Goal: Task Accomplishment & Management: Manage account settings

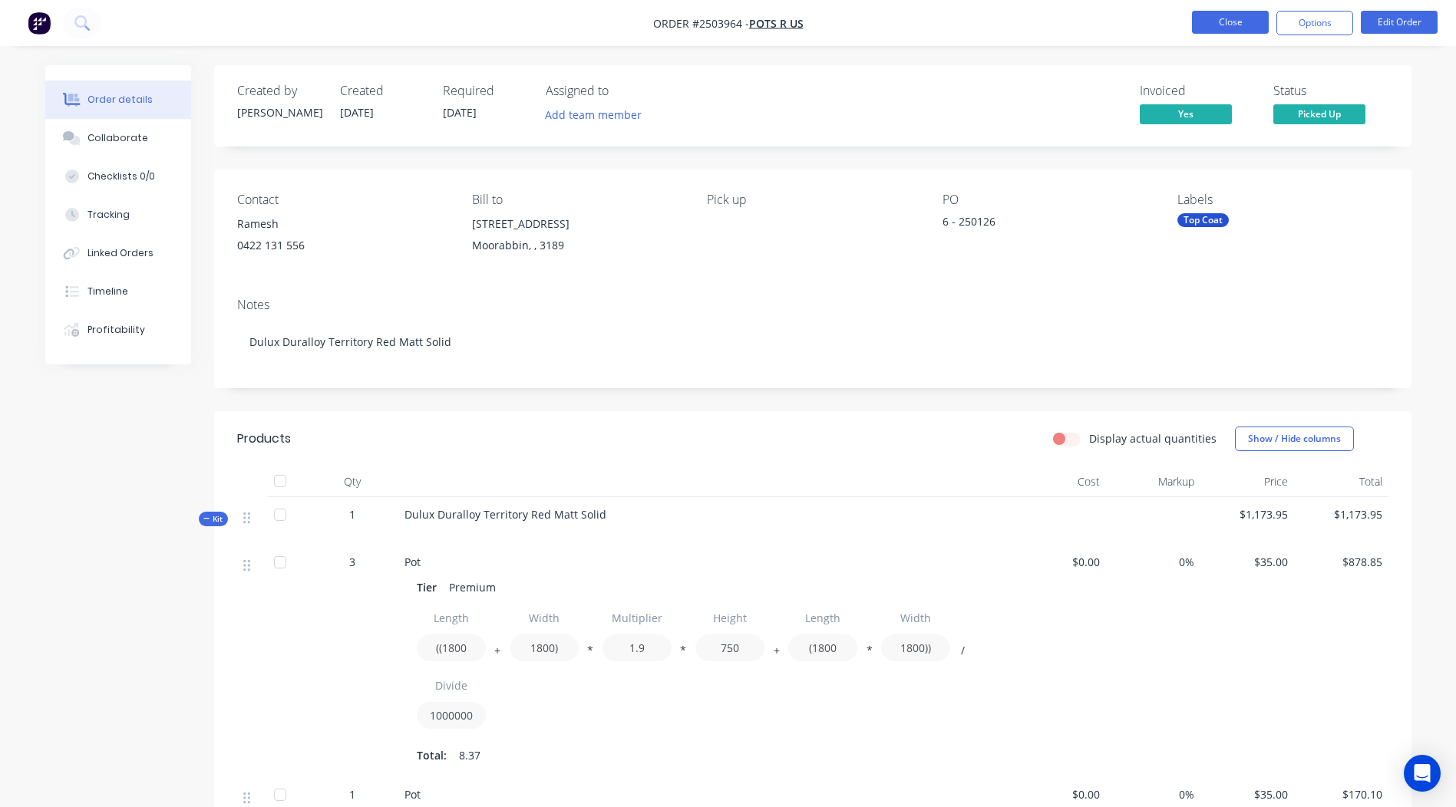
click at [1214, 32] on button "Close" at bounding box center [1230, 22] width 77 height 23
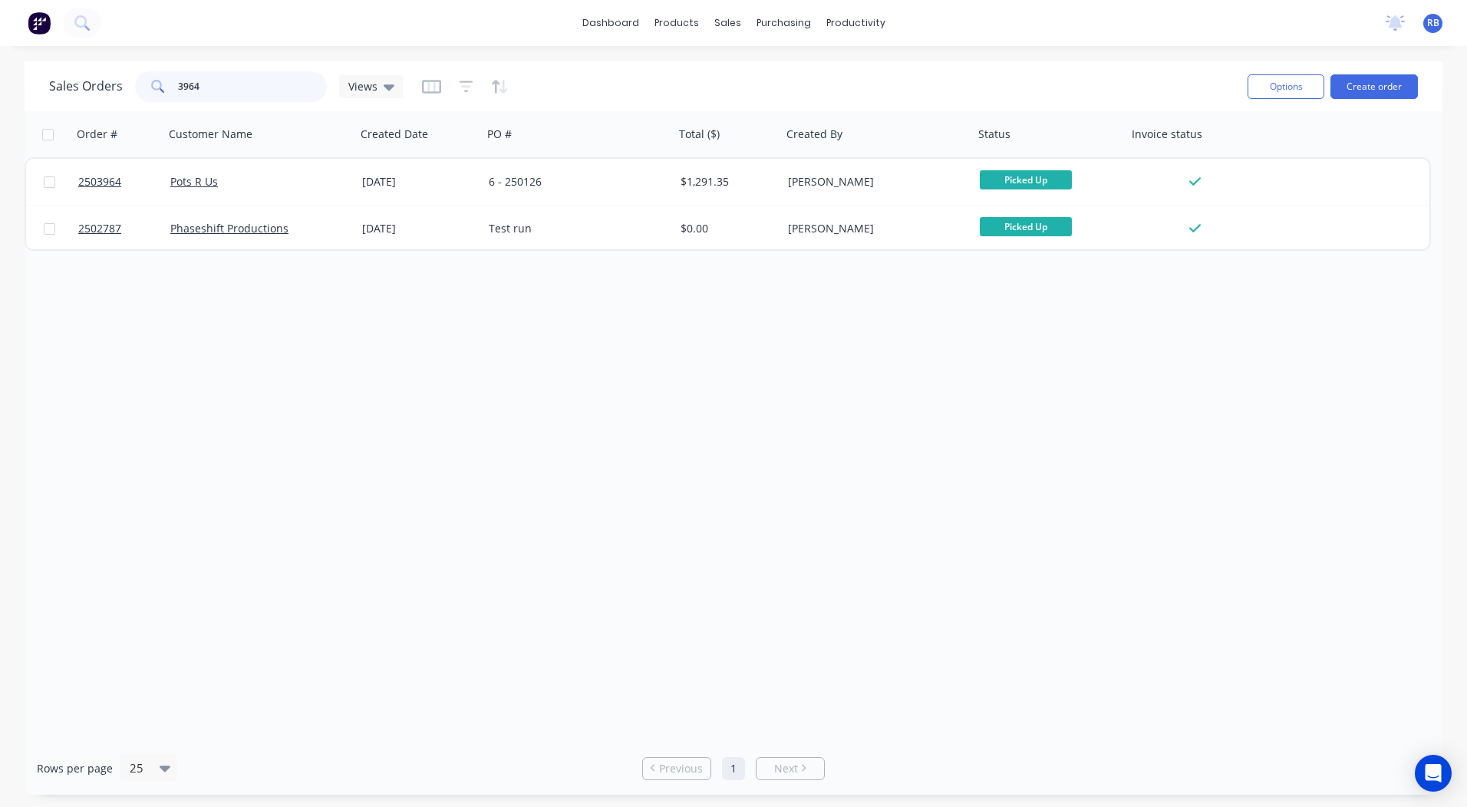
drag, startPoint x: 273, startPoint y: 74, endPoint x: 0, endPoint y: 8, distance: 280.9
click at [0, 70] on html "dashboard products sales purchasing productivity dashboard products Product Cat…" at bounding box center [733, 403] width 1467 height 807
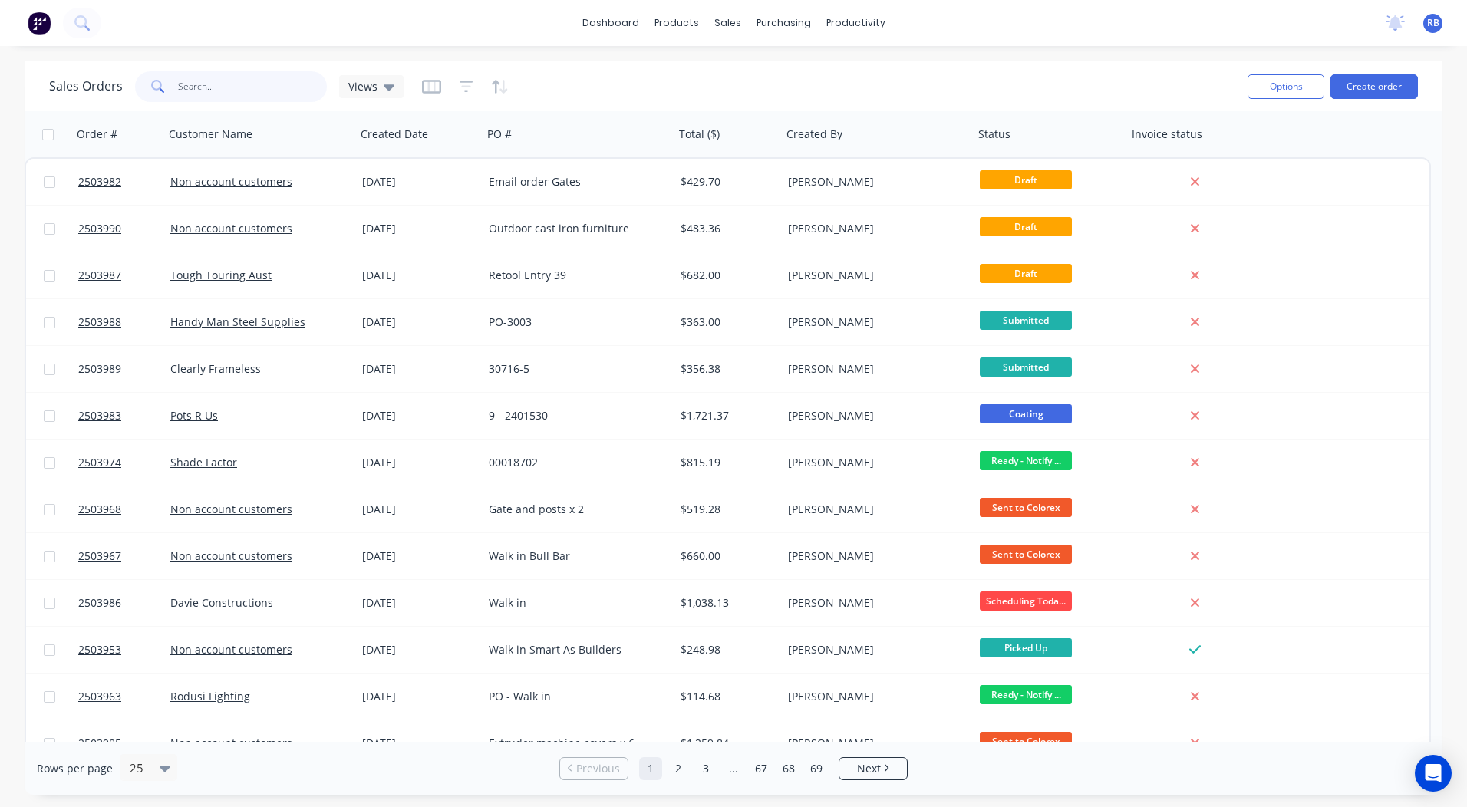
click at [267, 84] on input "text" at bounding box center [253, 86] width 150 height 31
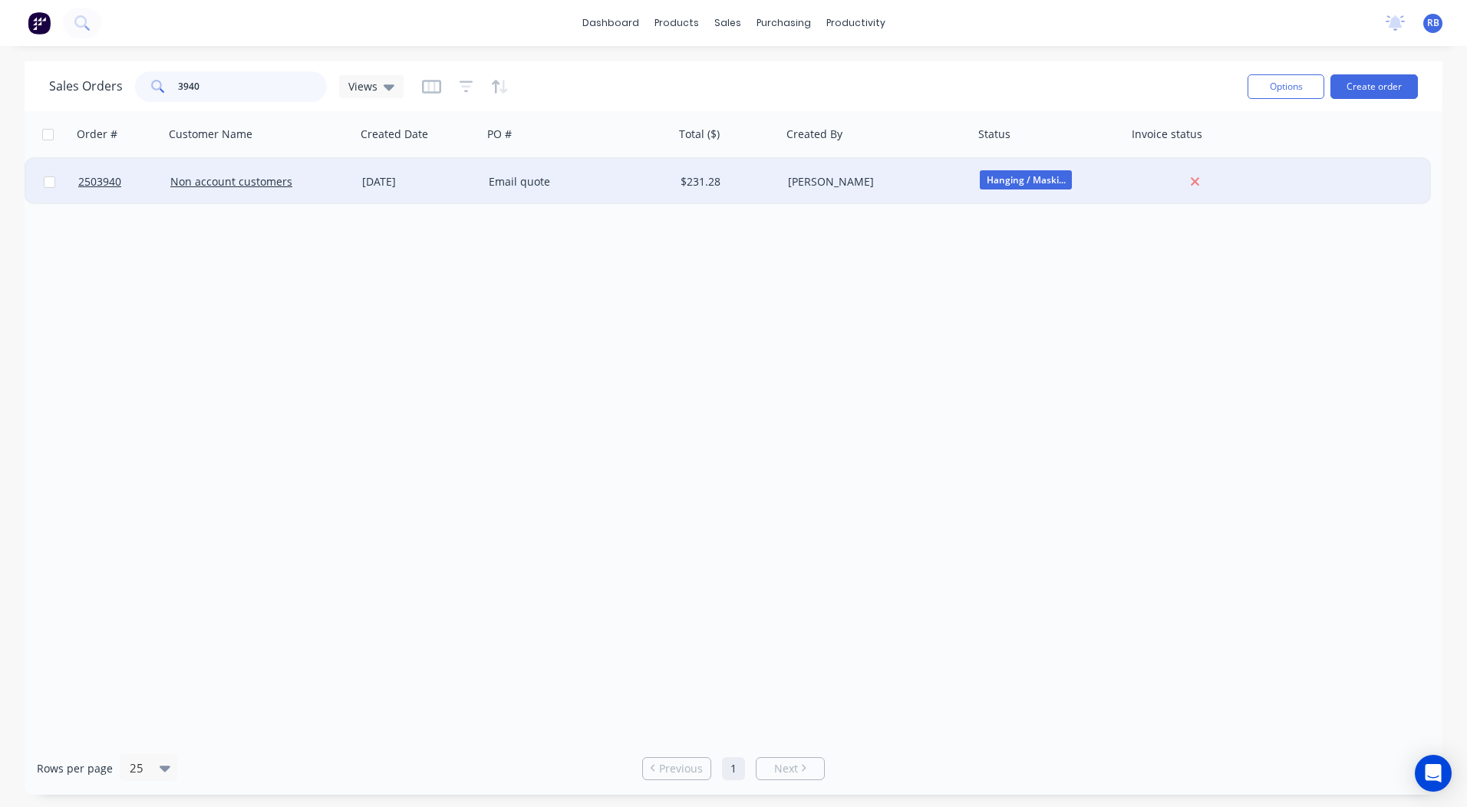
type input "3940"
click at [407, 186] on div "[DATE]" at bounding box center [419, 181] width 114 height 15
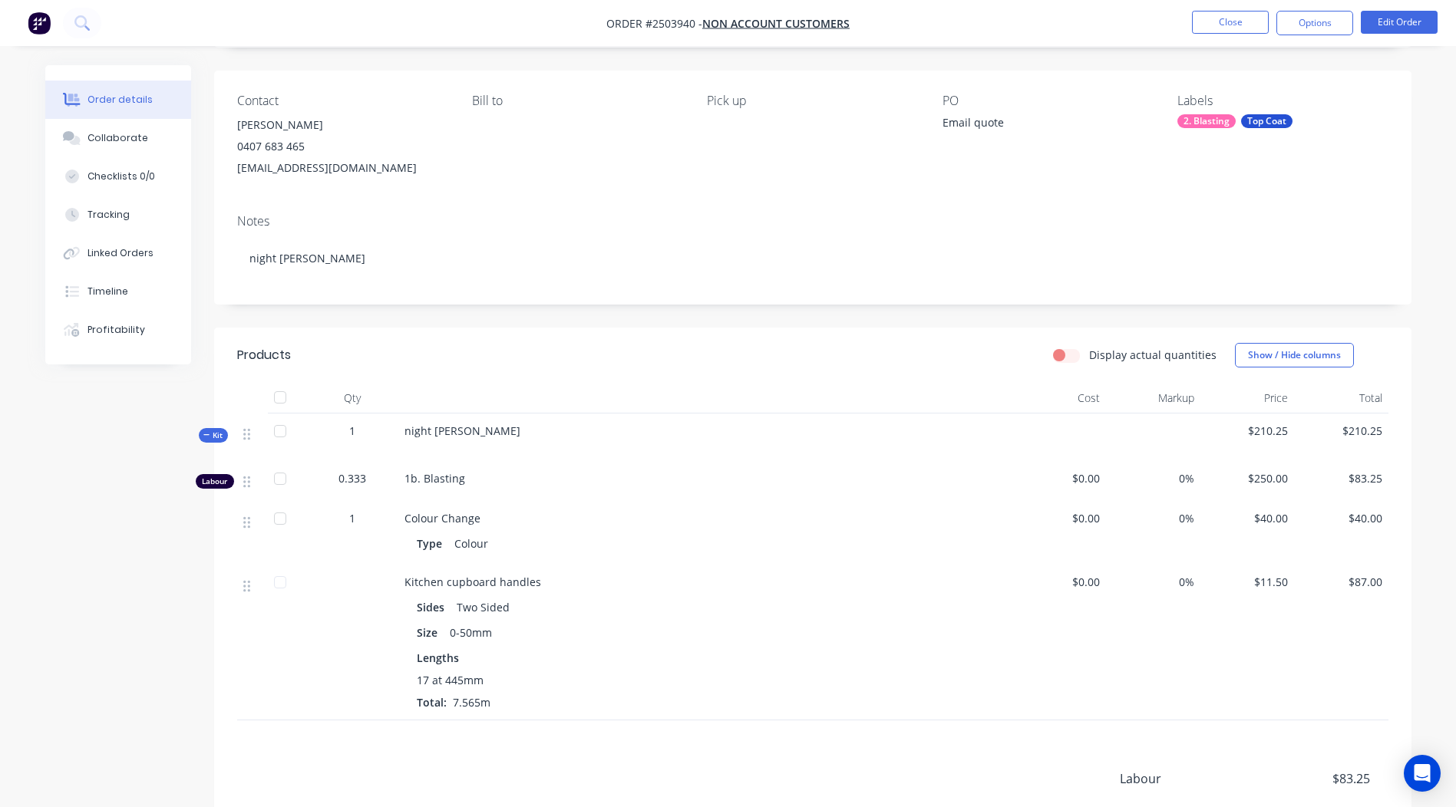
scroll to position [230, 0]
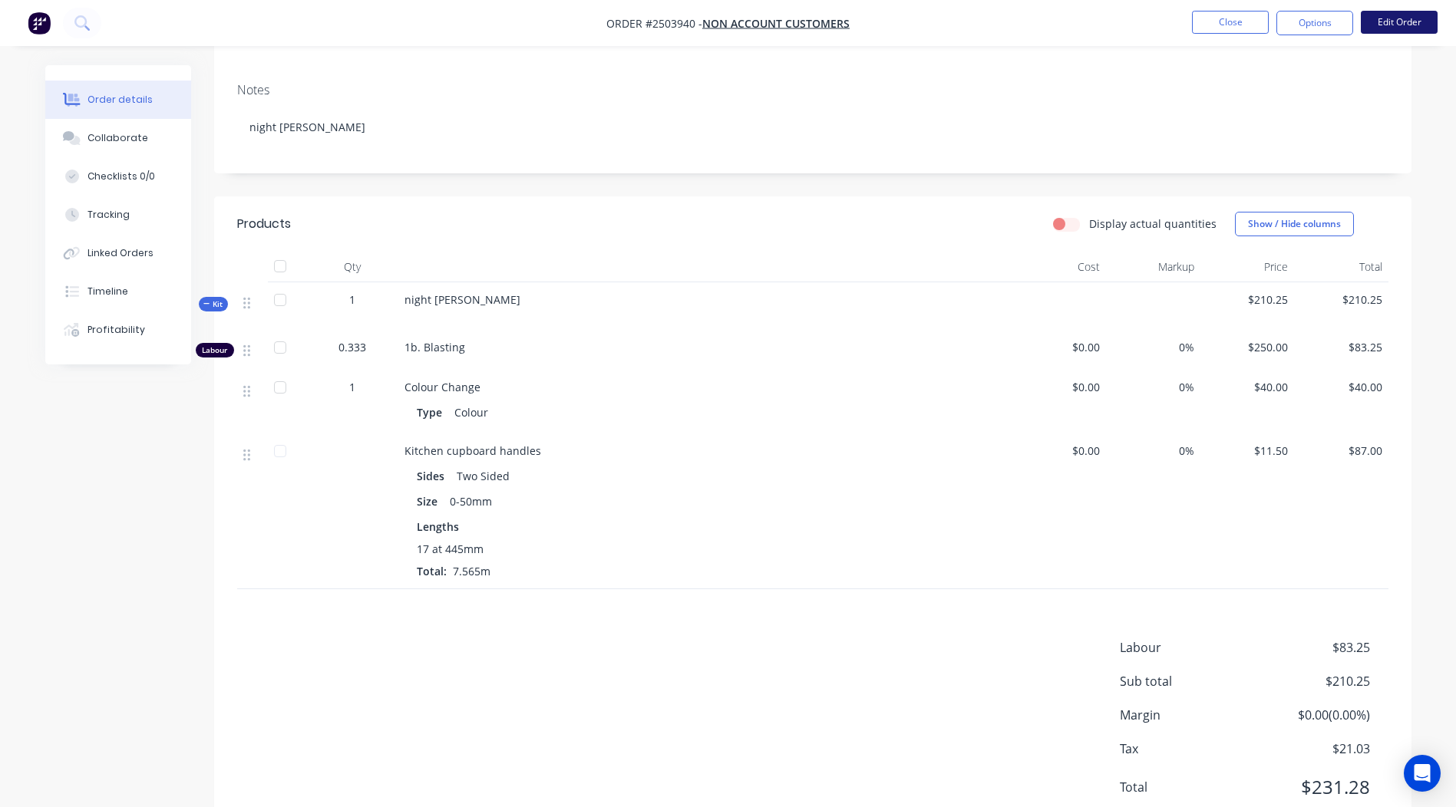
click at [1395, 20] on button "Edit Order" at bounding box center [1399, 22] width 77 height 23
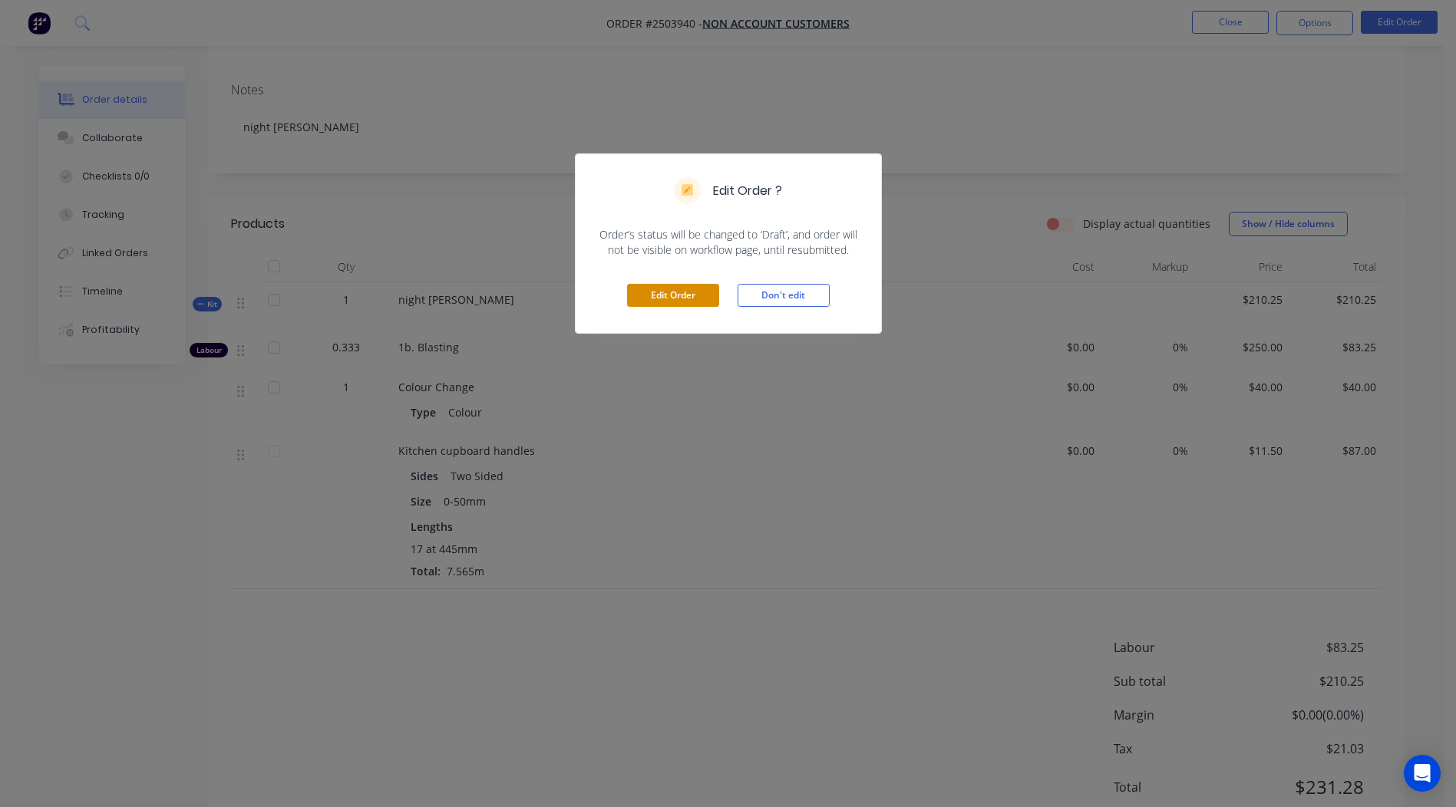
click at [702, 298] on button "Edit Order" at bounding box center [673, 295] width 92 height 23
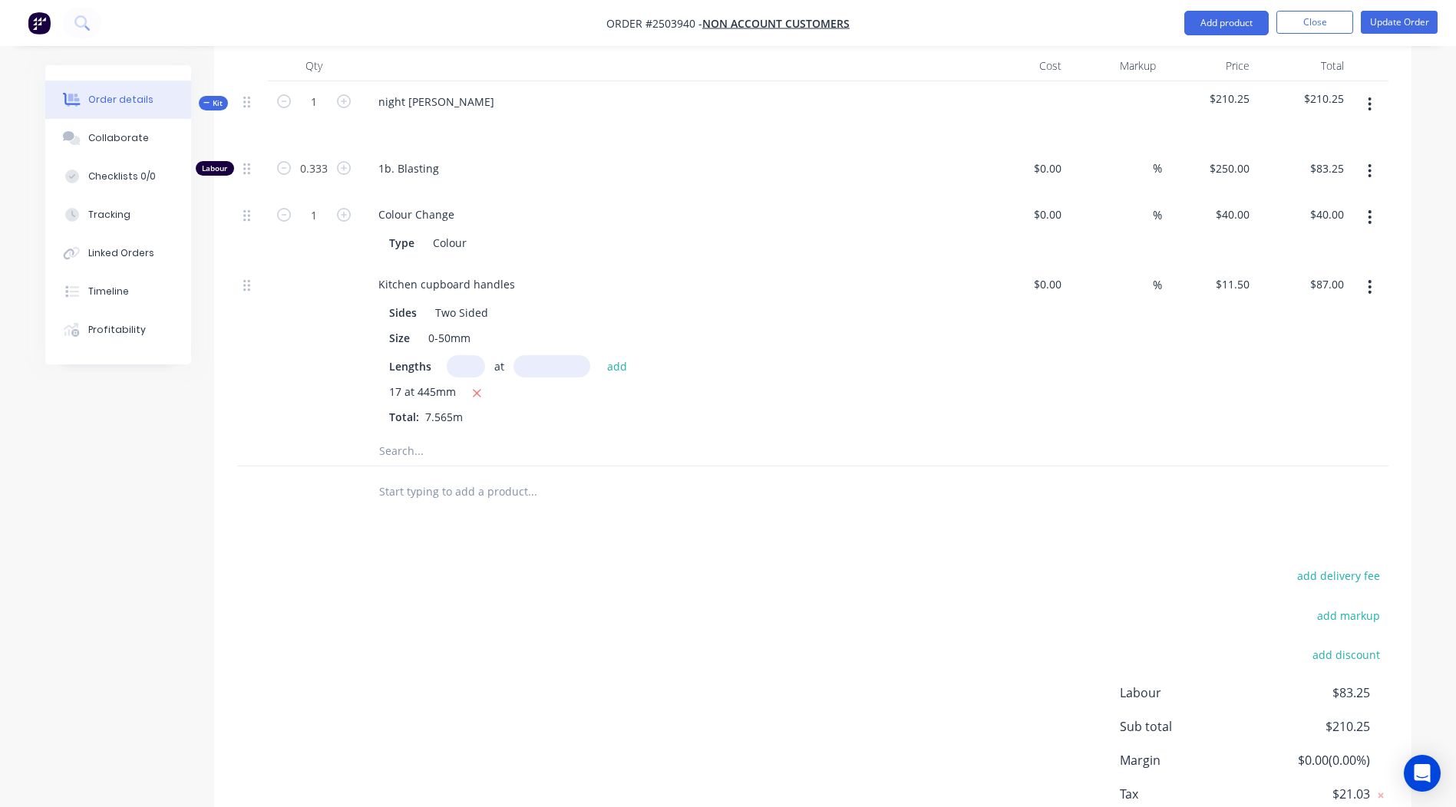
scroll to position [535, 0]
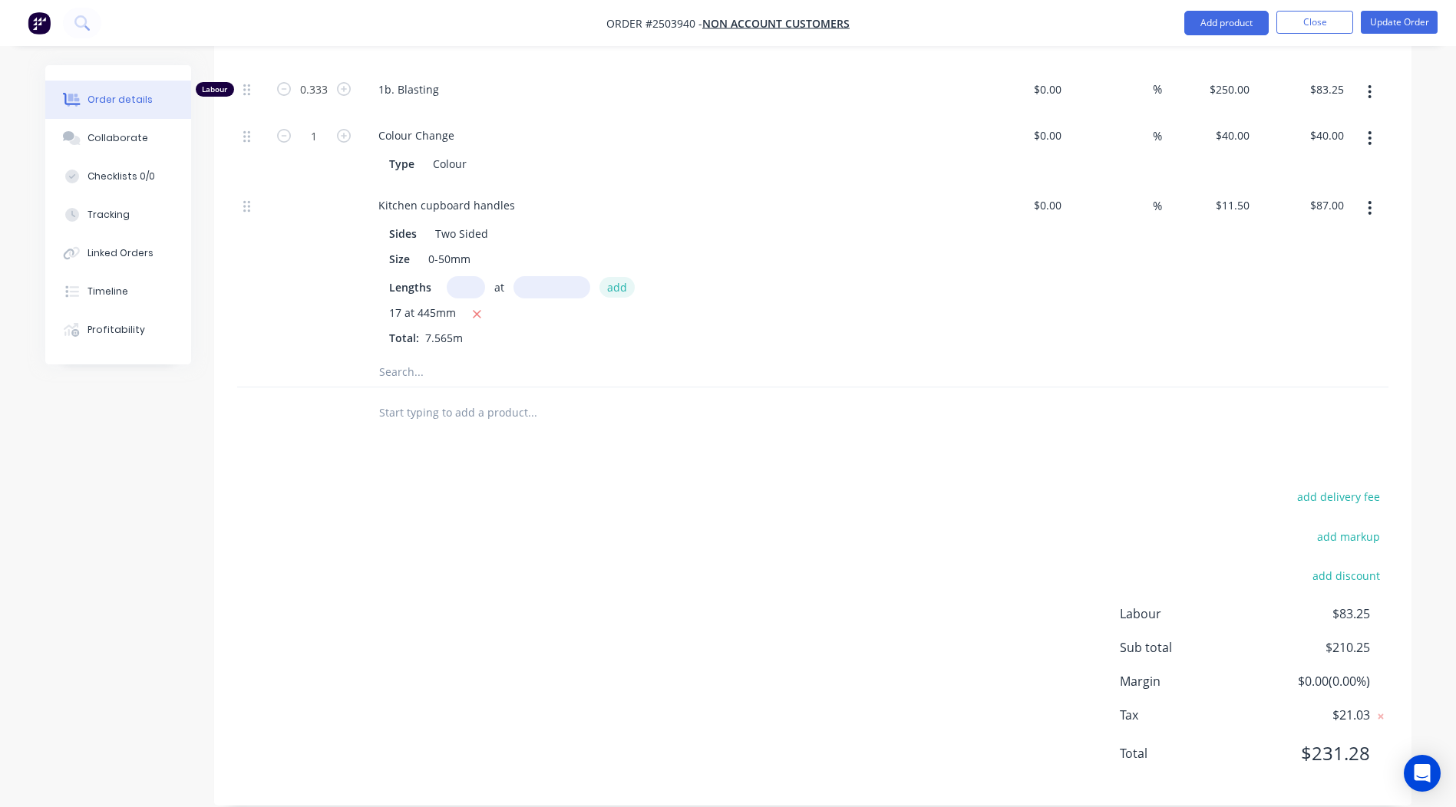
click at [609, 277] on button "add" at bounding box center [617, 287] width 36 height 21
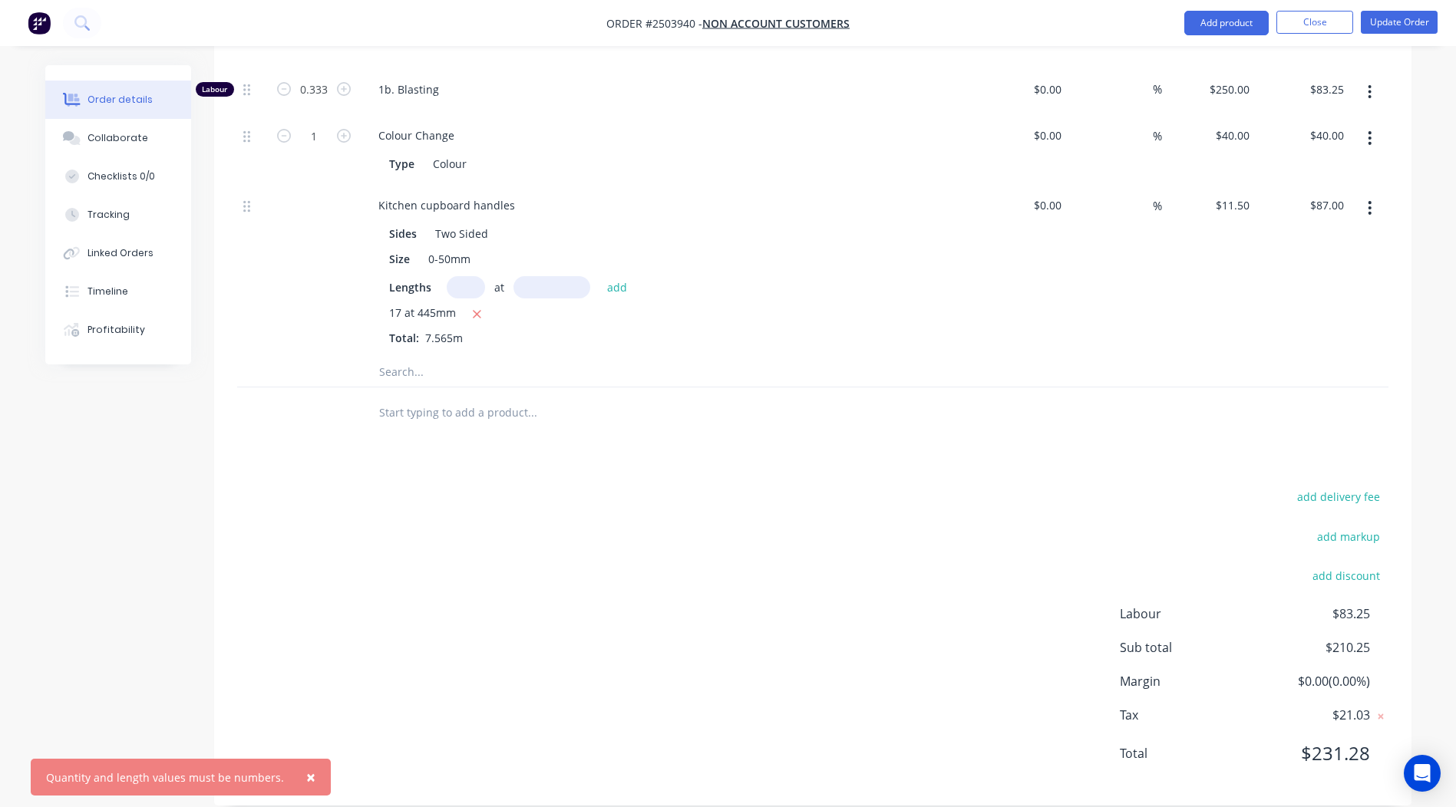
click at [474, 276] on input "text" at bounding box center [466, 287] width 38 height 22
type input "22"
click at [567, 276] on input "text" at bounding box center [551, 287] width 77 height 22
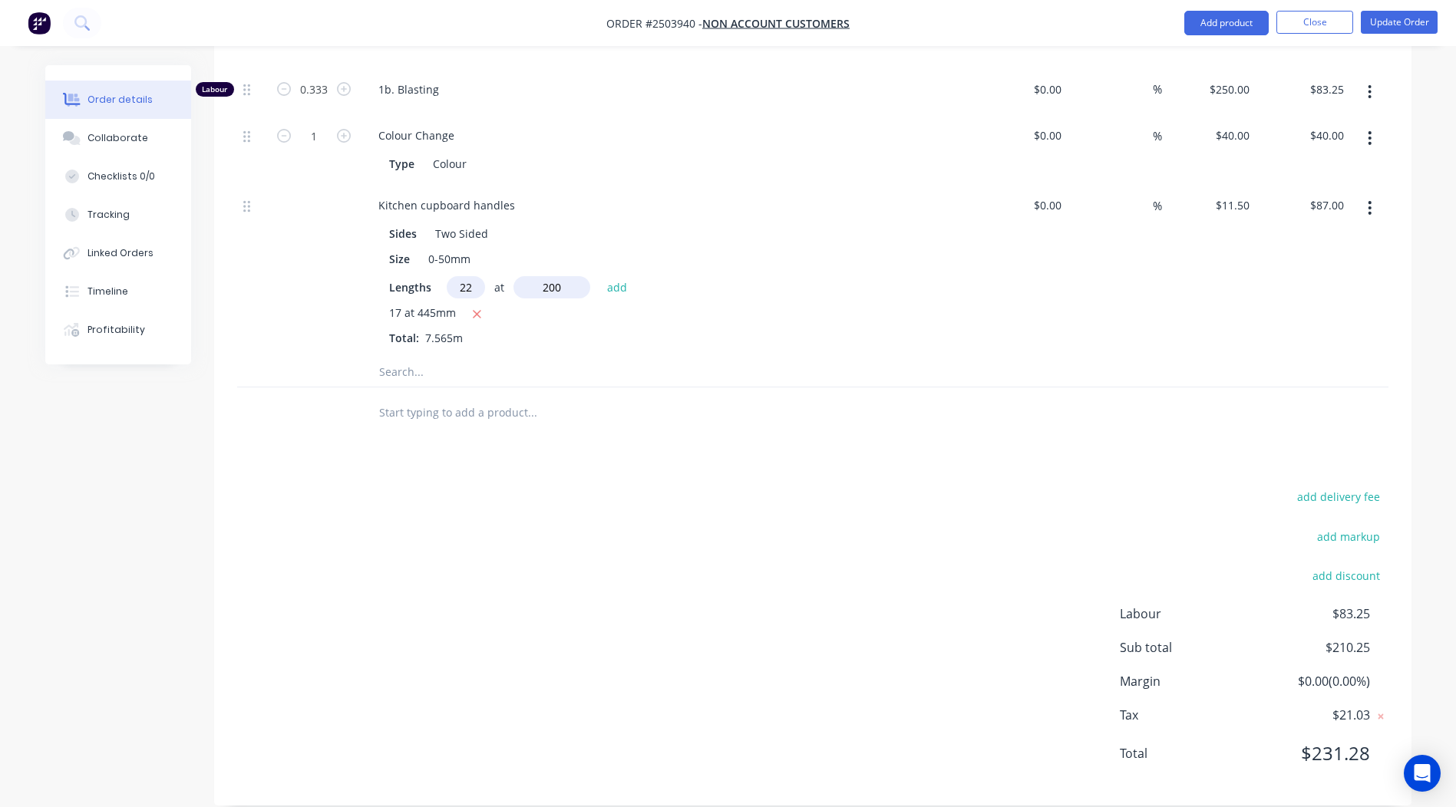
type input "200mm"
click at [480, 276] on input "22" at bounding box center [466, 287] width 38 height 22
type input "28"
click at [611, 277] on button "add" at bounding box center [617, 287] width 36 height 21
type input "$151.40"
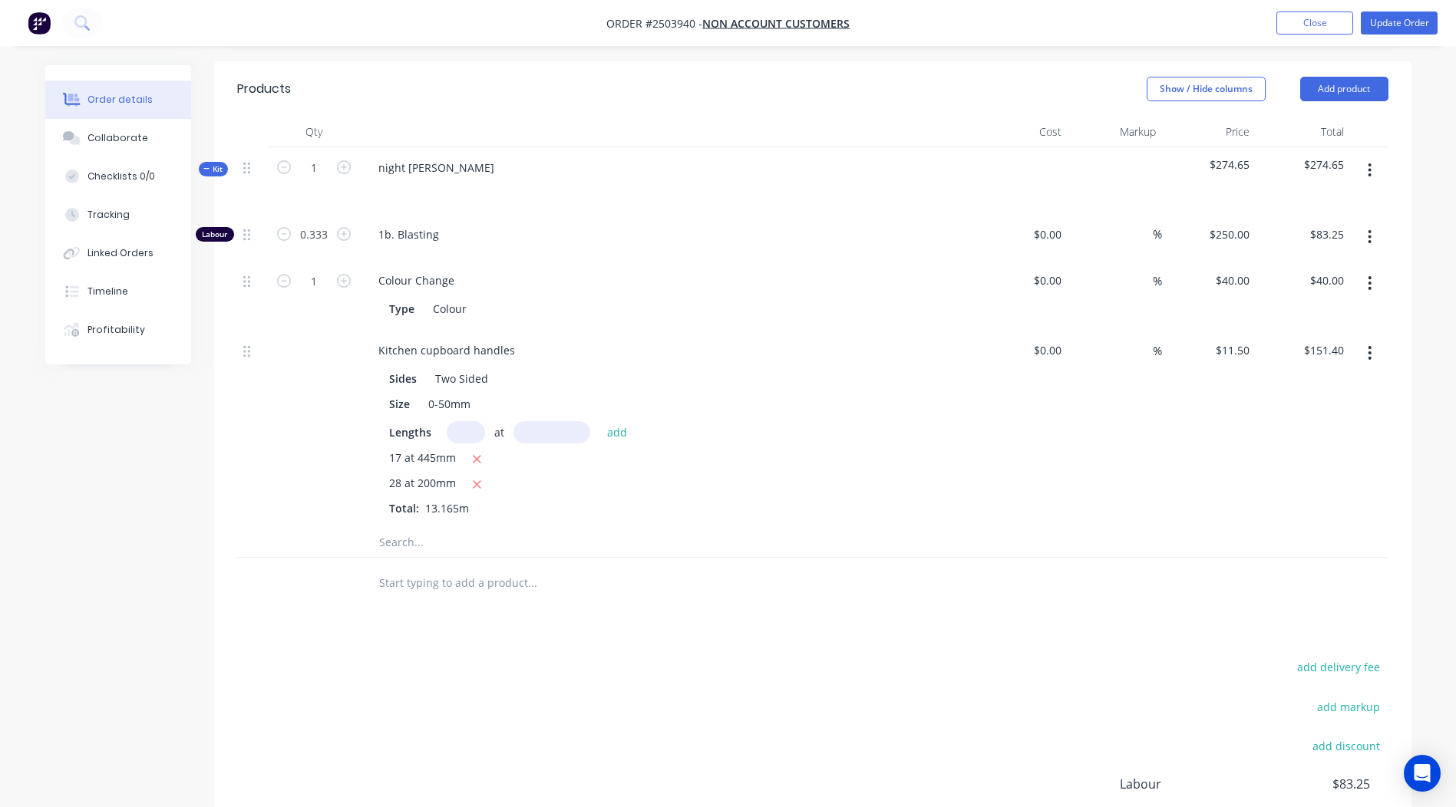
scroll to position [253, 0]
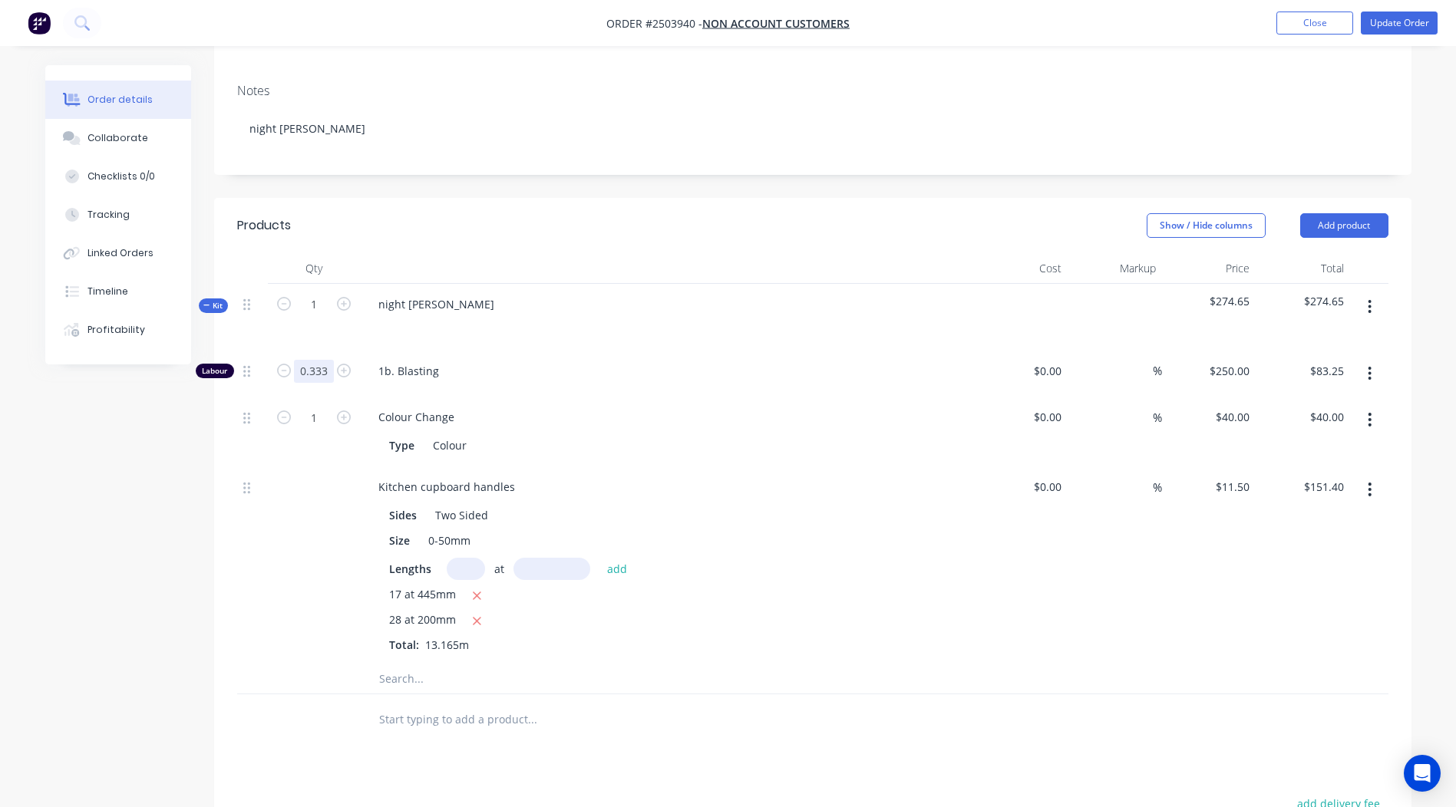
click at [332, 360] on input "0.333" at bounding box center [314, 371] width 40 height 23
type input "1"
type input "$250.00"
click at [334, 540] on div at bounding box center [314, 565] width 92 height 196
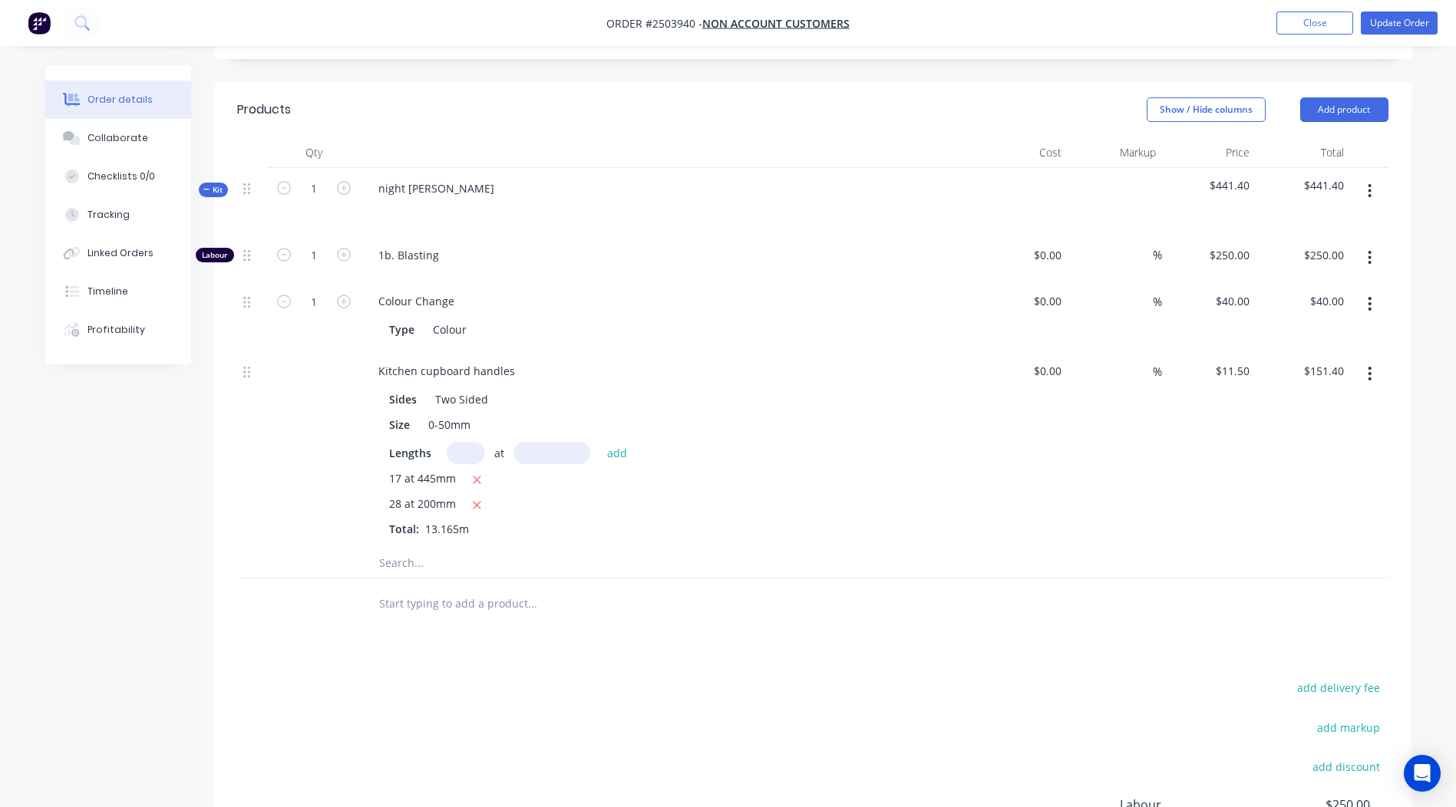
scroll to position [330, 0]
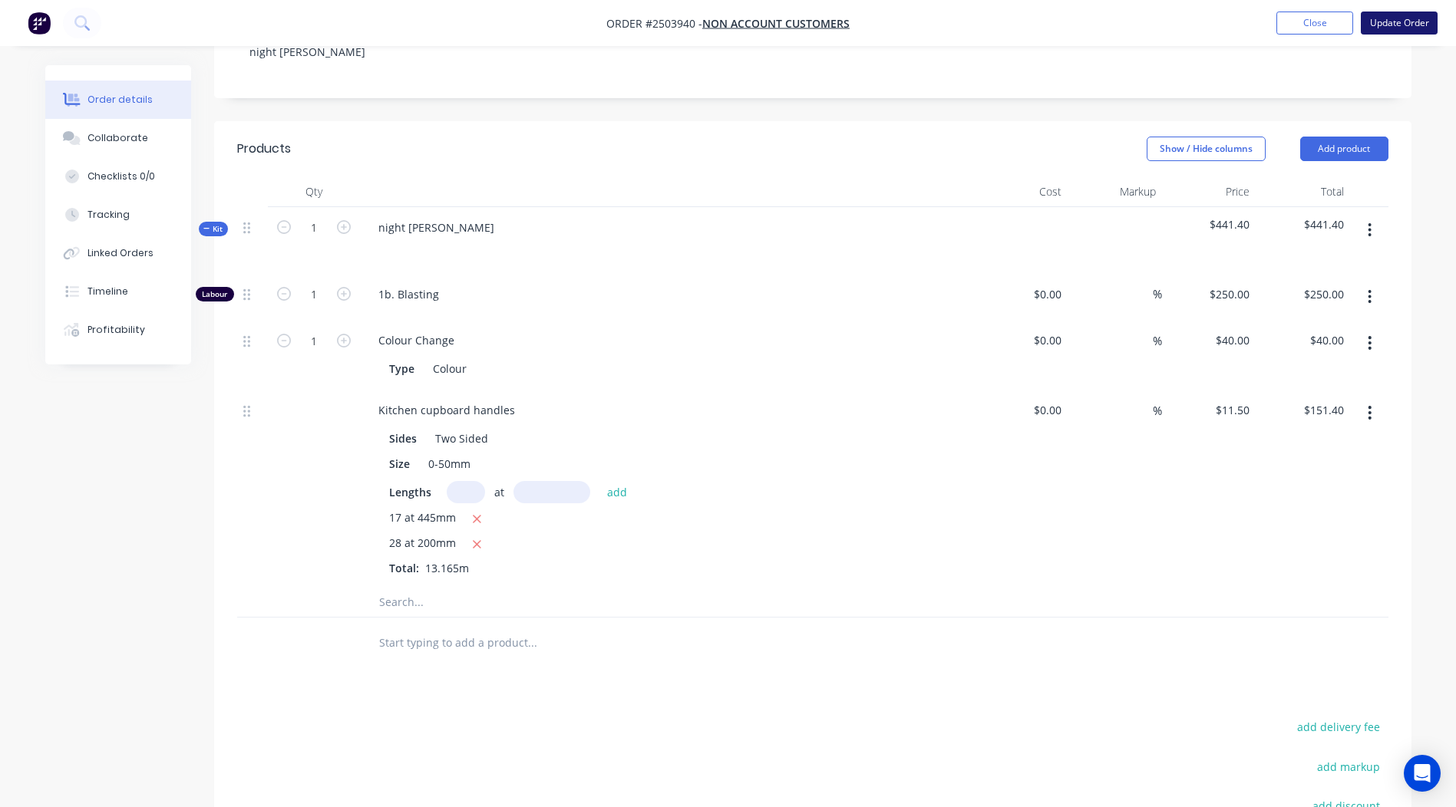
click at [1382, 12] on button "Update Order" at bounding box center [1399, 23] width 77 height 23
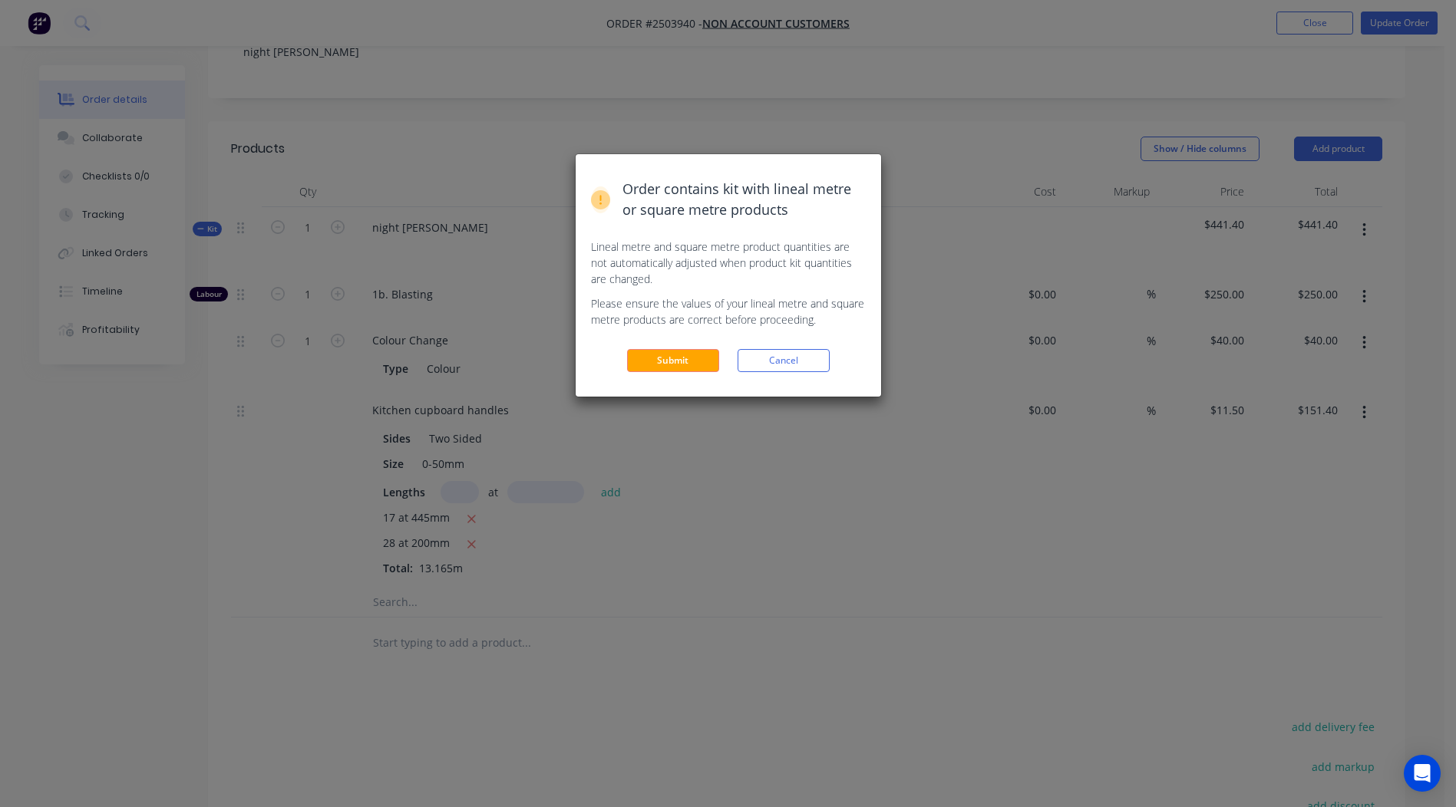
drag, startPoint x: 701, startPoint y: 354, endPoint x: 670, endPoint y: 347, distance: 31.5
click at [699, 355] on button "Submit" at bounding box center [673, 360] width 92 height 23
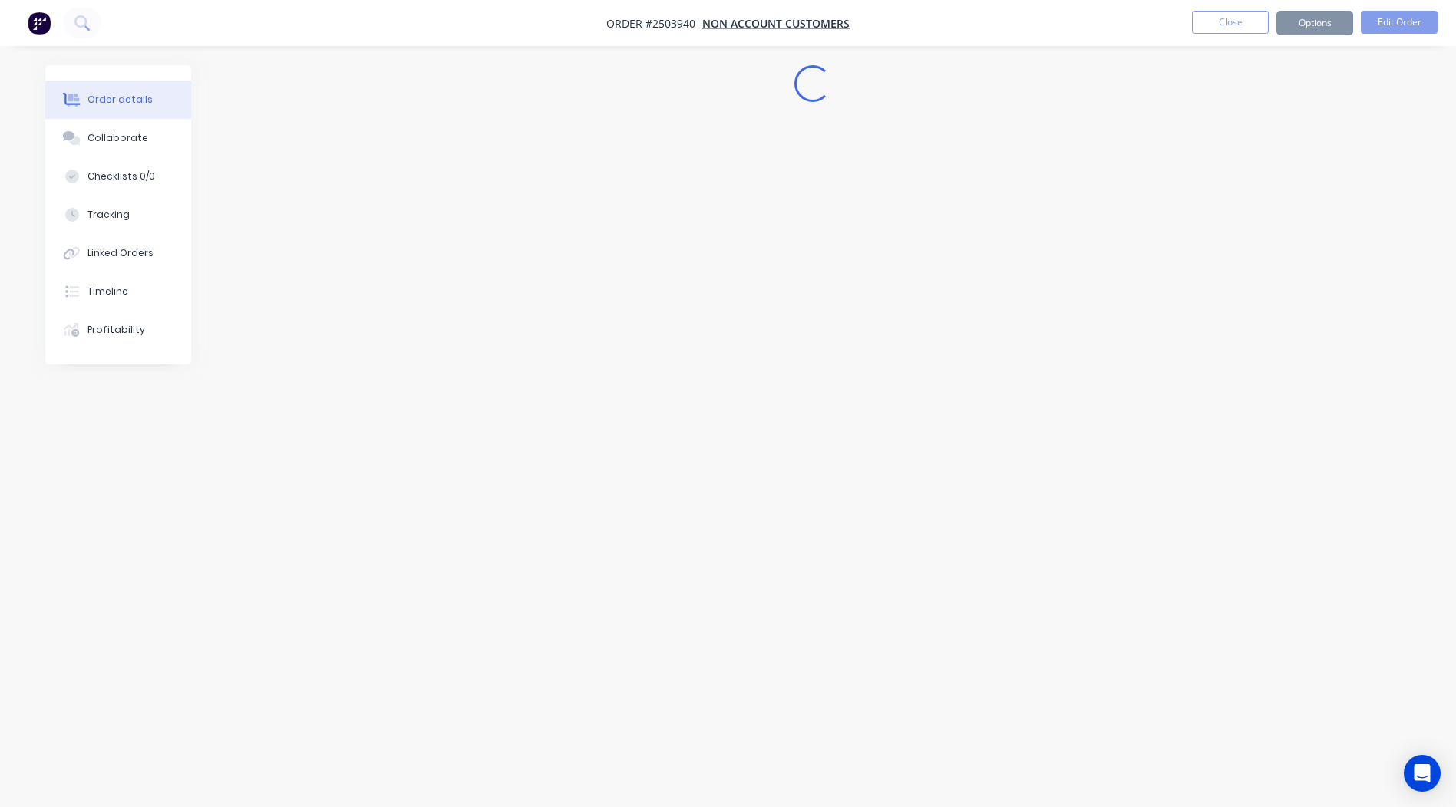
scroll to position [0, 0]
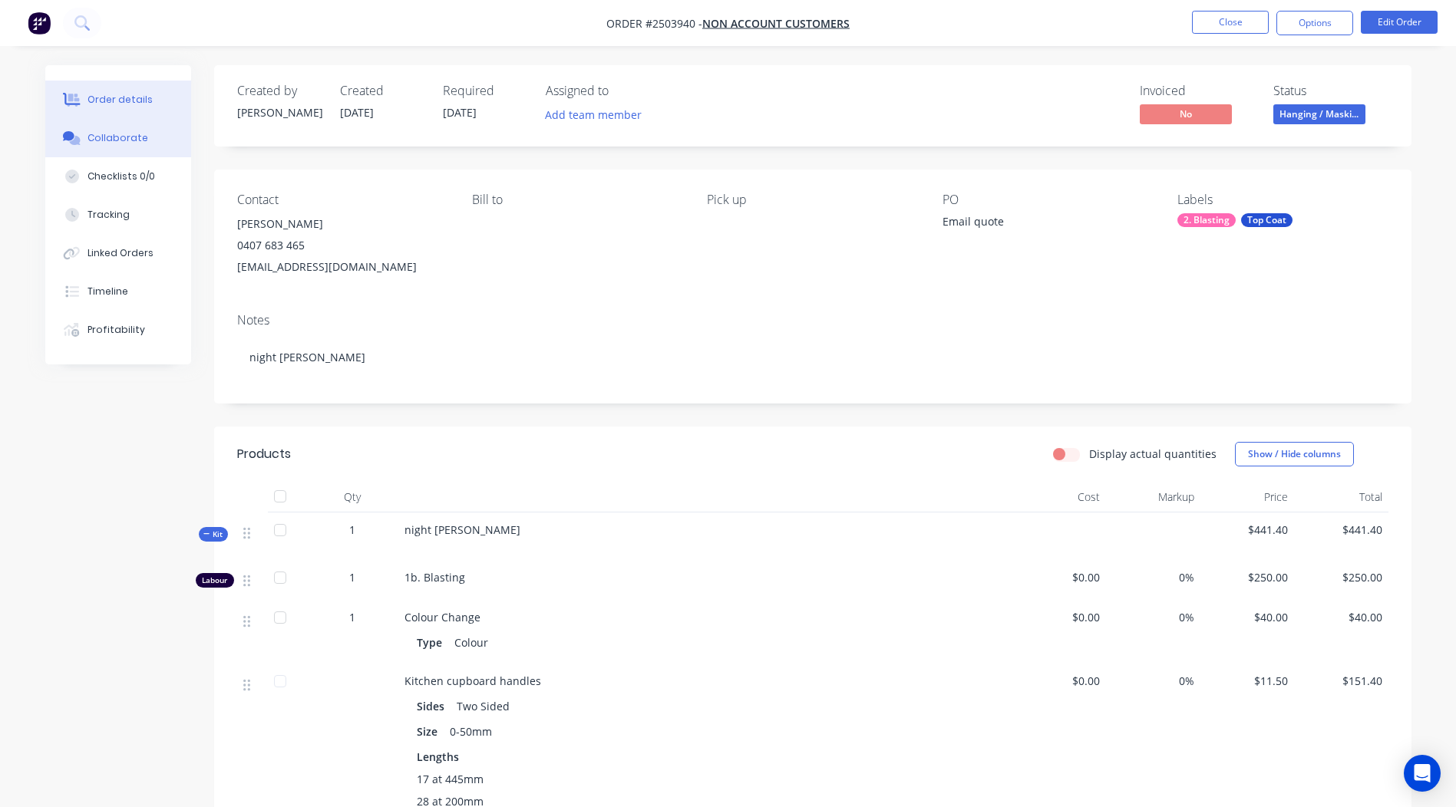
click at [159, 139] on button "Collaborate" at bounding box center [118, 138] width 146 height 38
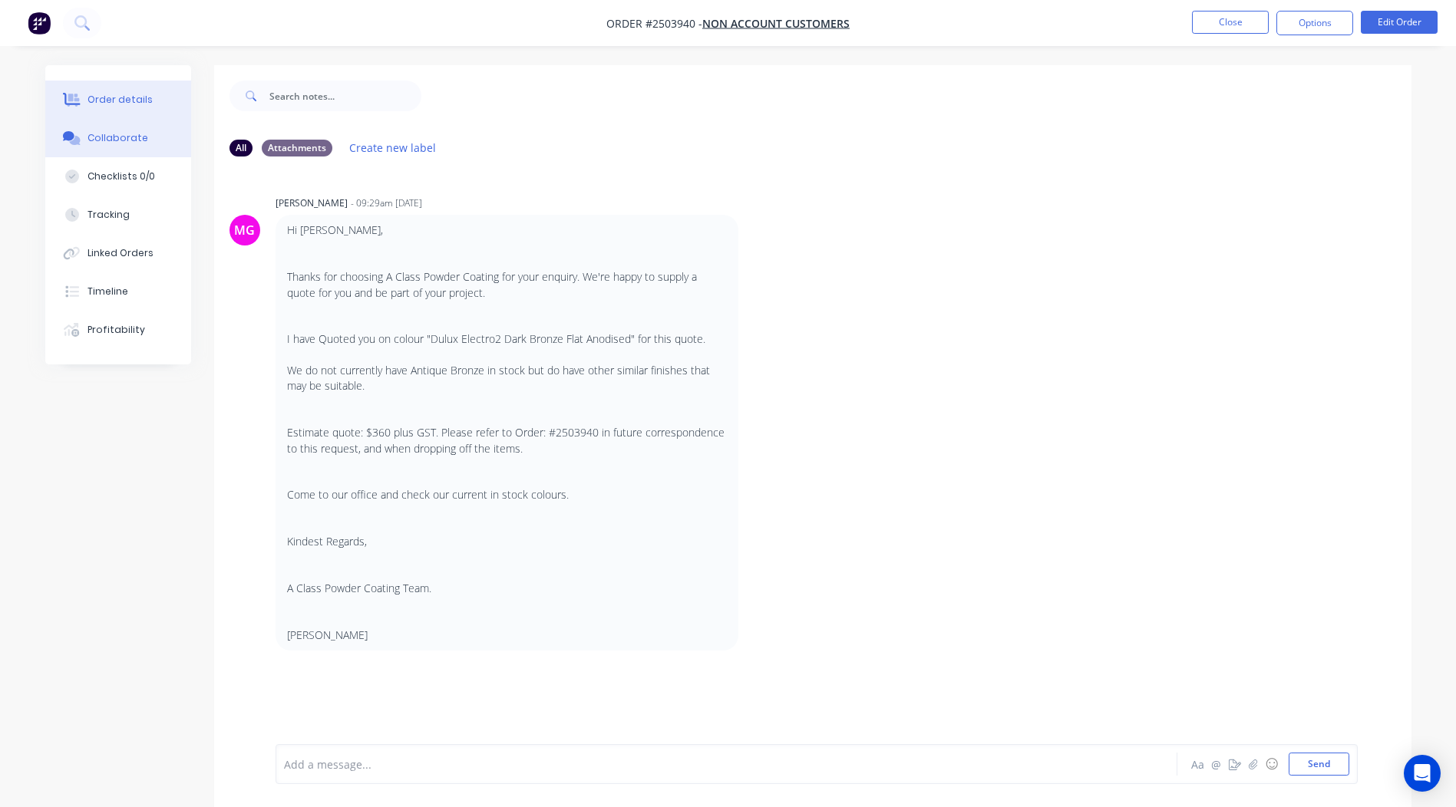
click at [131, 87] on button "Order details" at bounding box center [118, 100] width 146 height 38
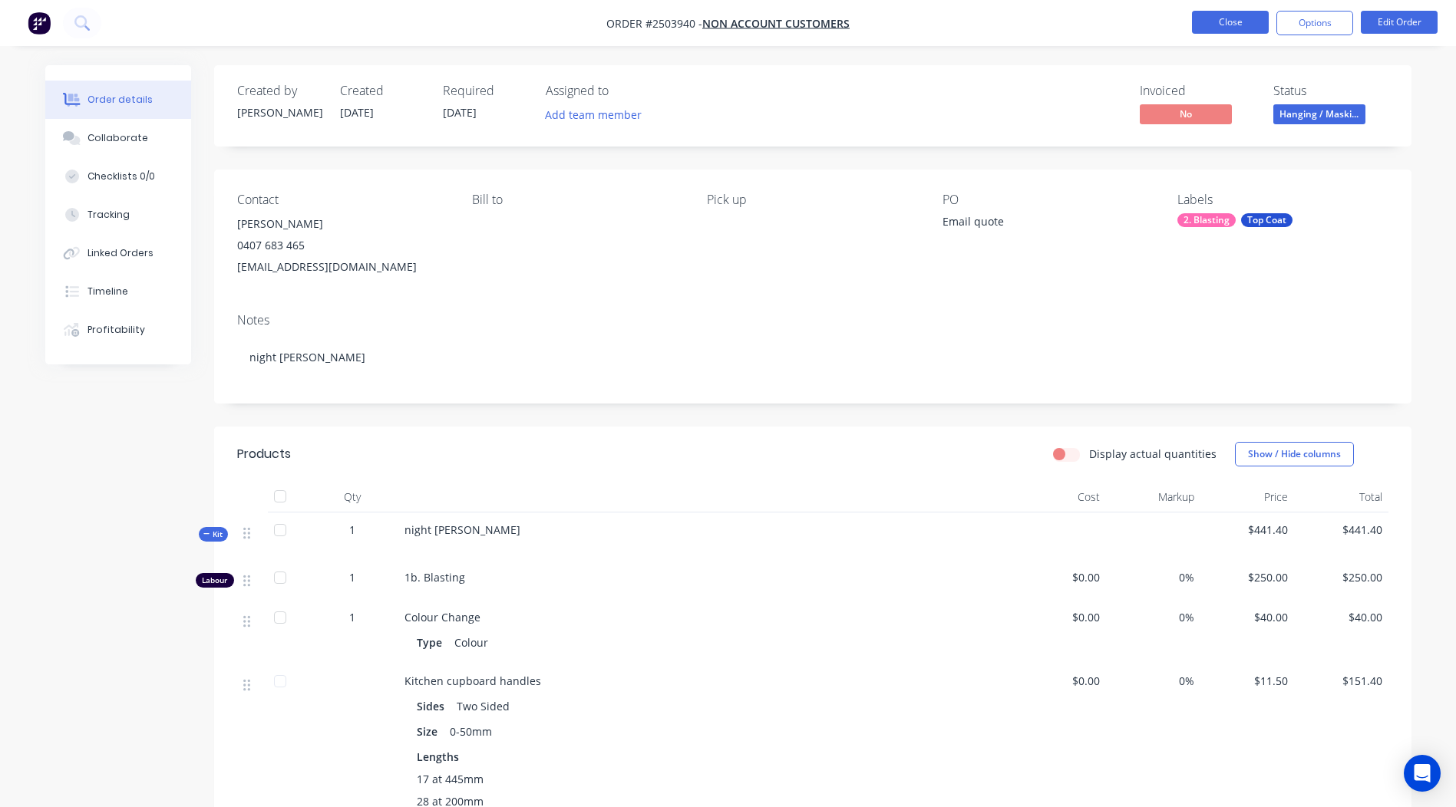
click at [1250, 31] on button "Close" at bounding box center [1230, 22] width 77 height 23
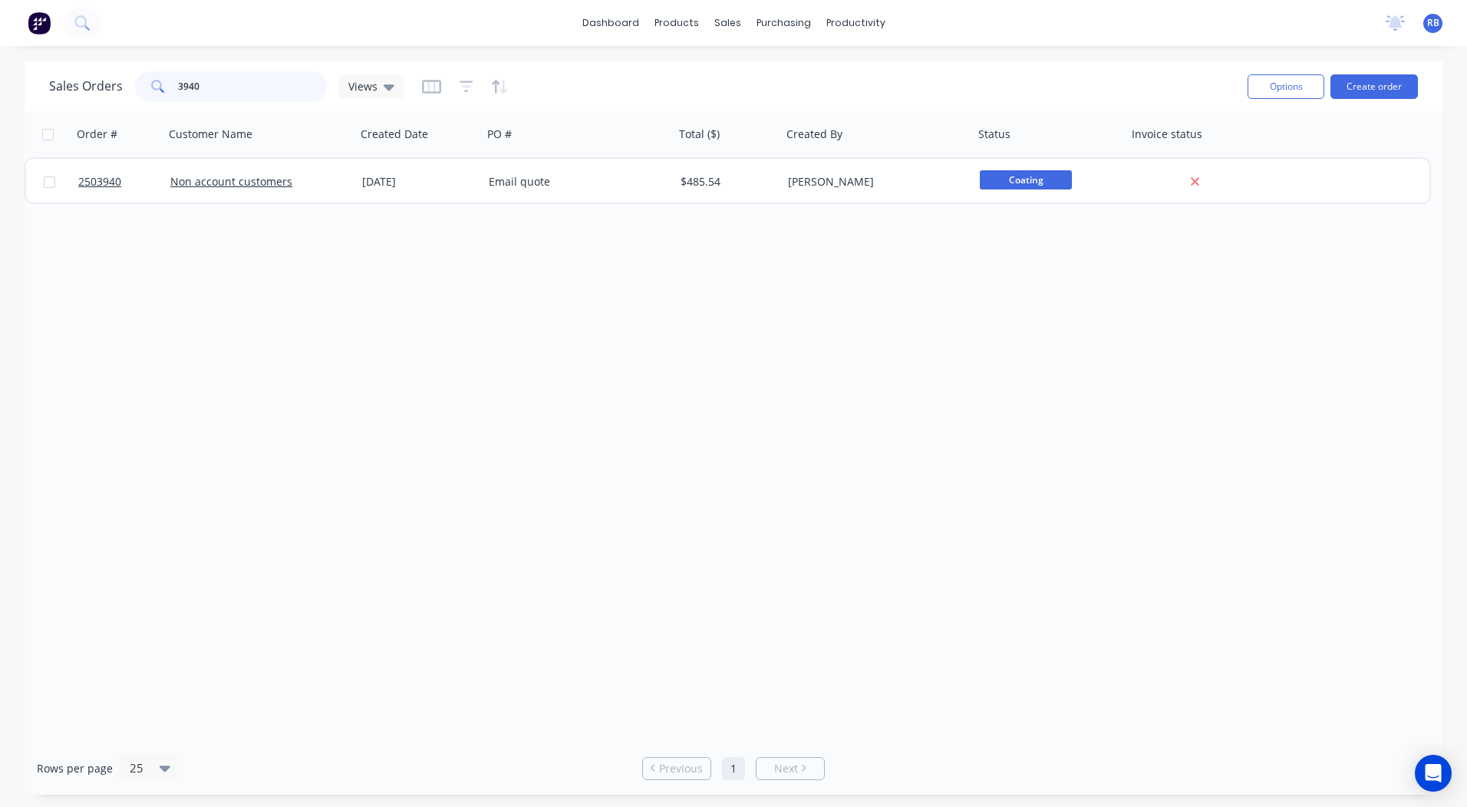
drag, startPoint x: 231, startPoint y: 87, endPoint x: 0, endPoint y: 90, distance: 231.0
click at [0, 90] on html "dashboard products sales purchasing productivity dashboard products Product Cat…" at bounding box center [733, 403] width 1467 height 807
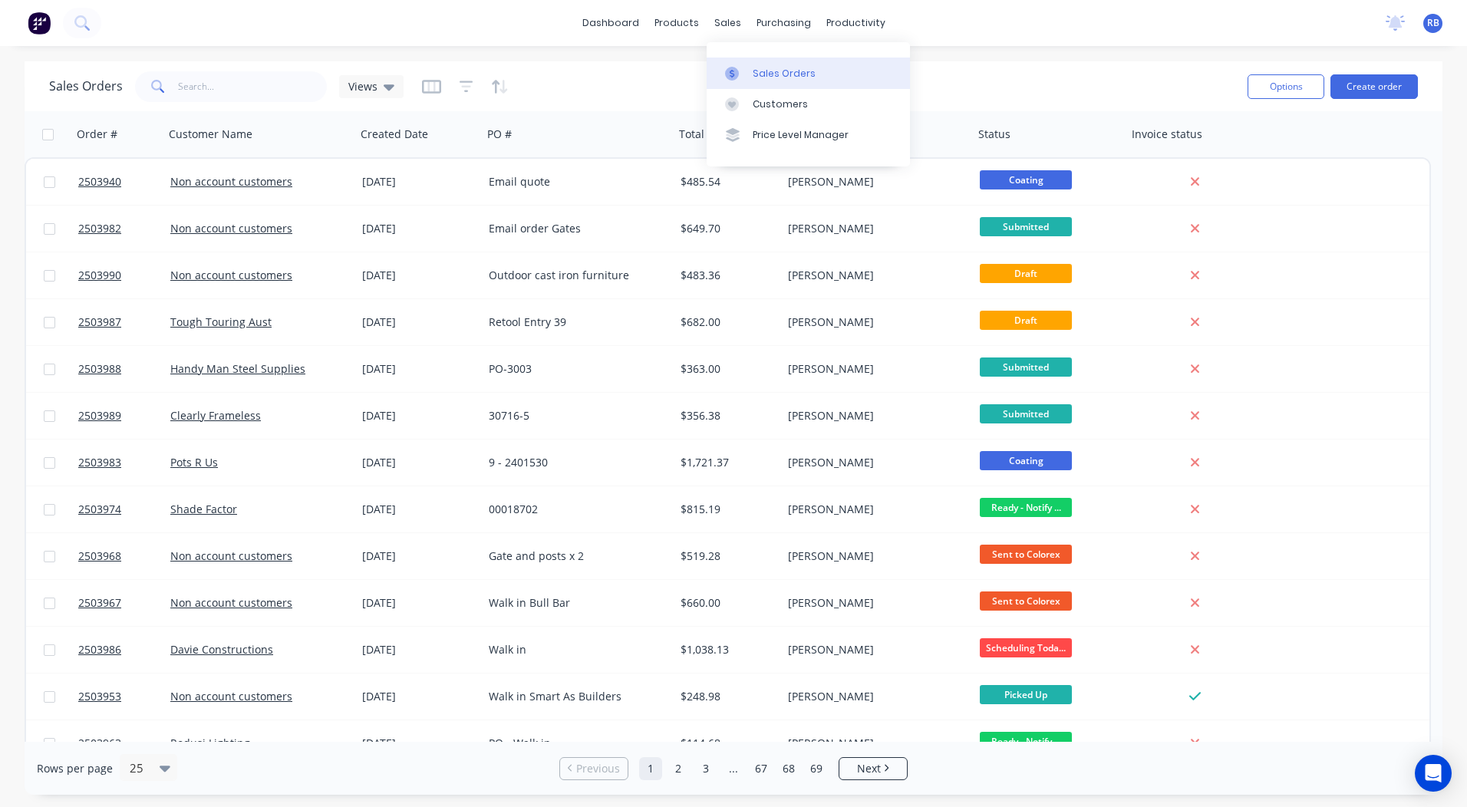
click at [762, 62] on link "Sales Orders" at bounding box center [808, 73] width 203 height 31
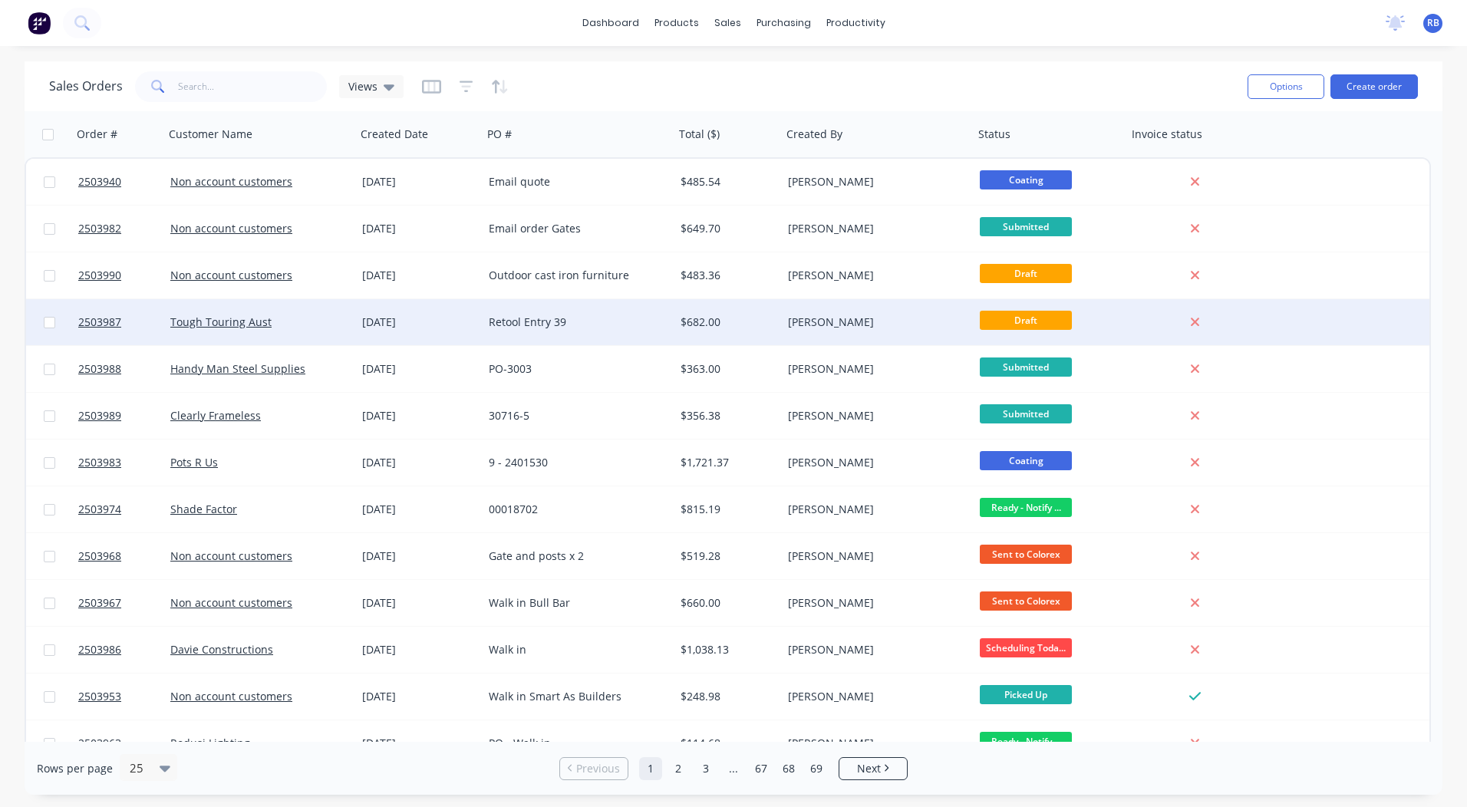
click at [675, 315] on div "$682.00" at bounding box center [728, 322] width 107 height 46
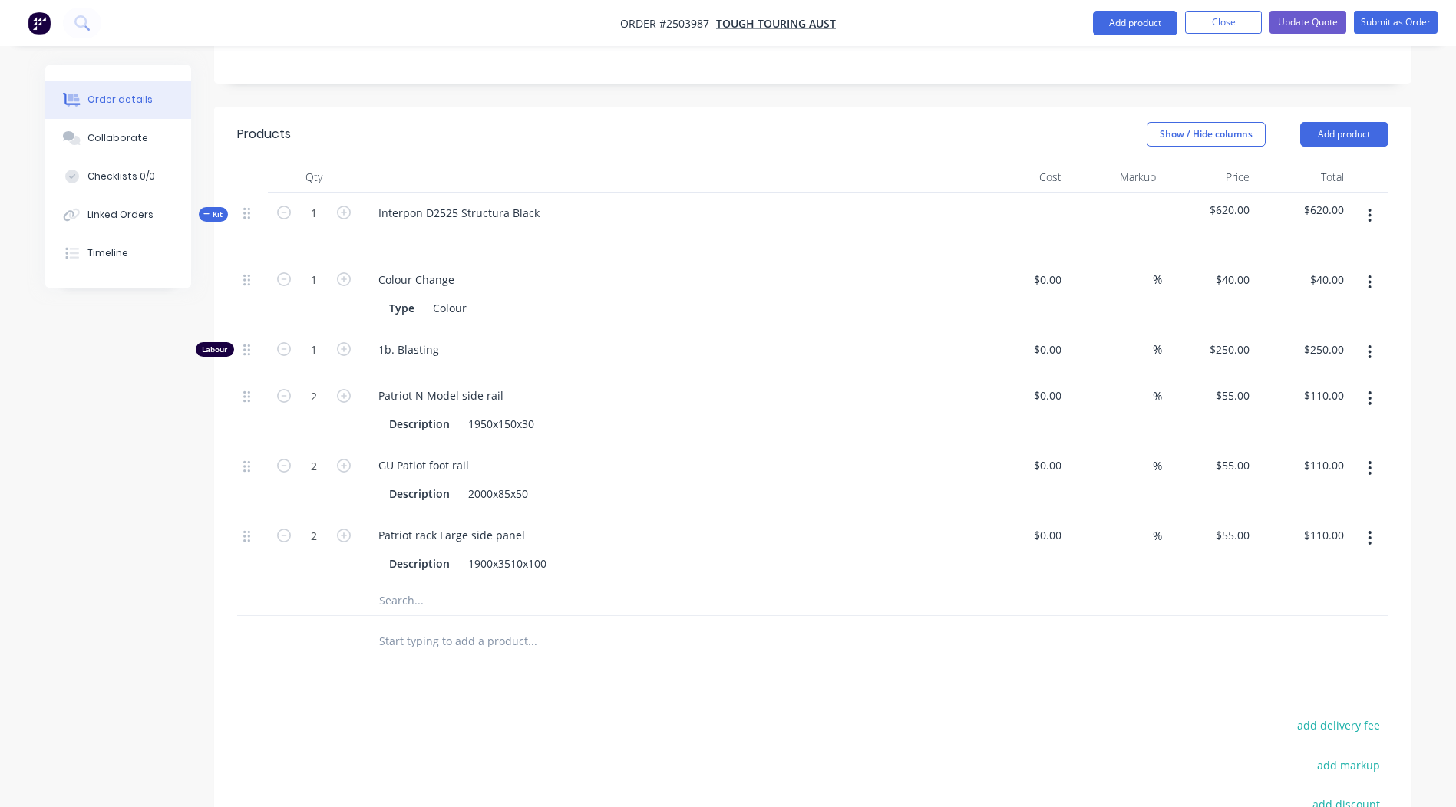
scroll to position [190, 0]
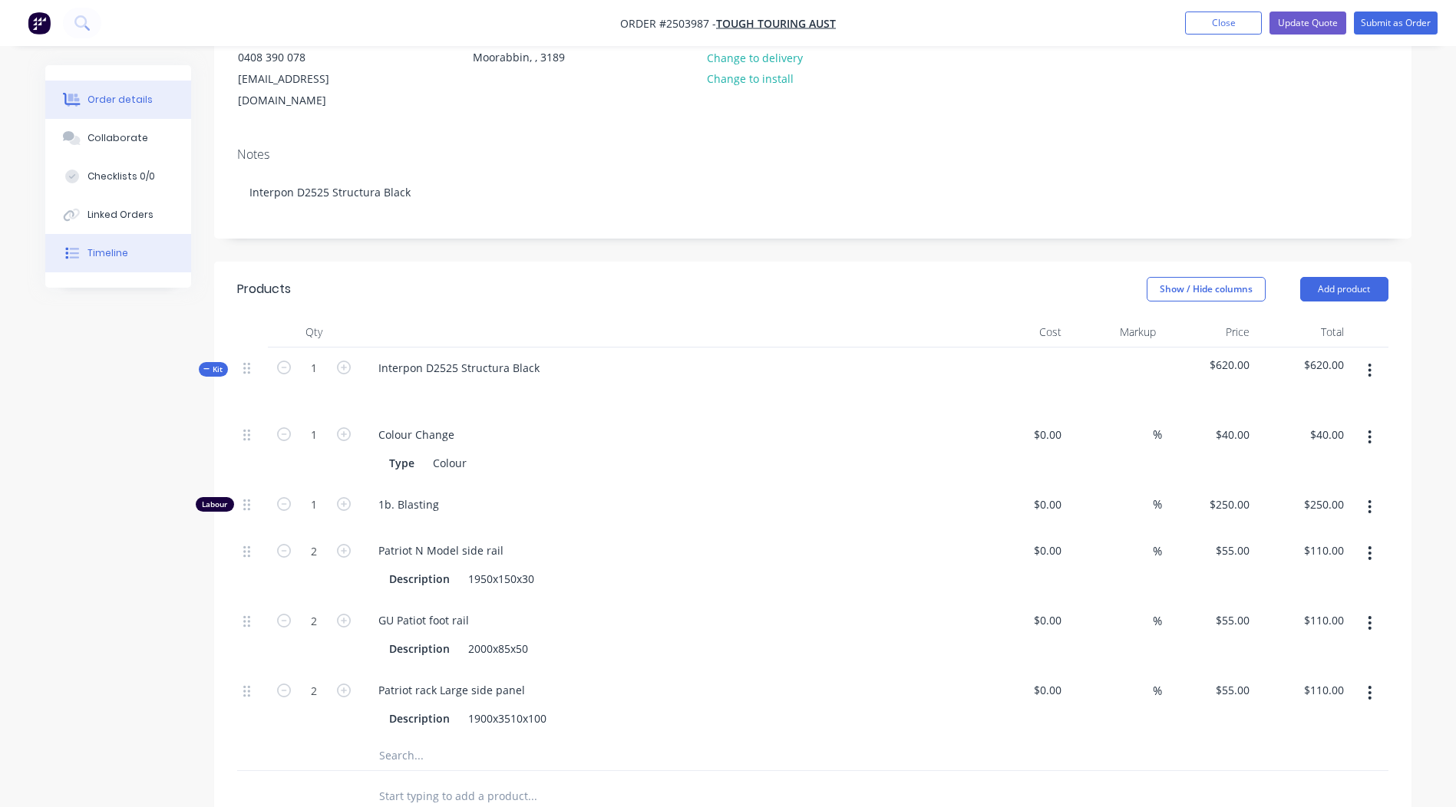
click at [119, 235] on button "Timeline" at bounding box center [118, 253] width 146 height 38
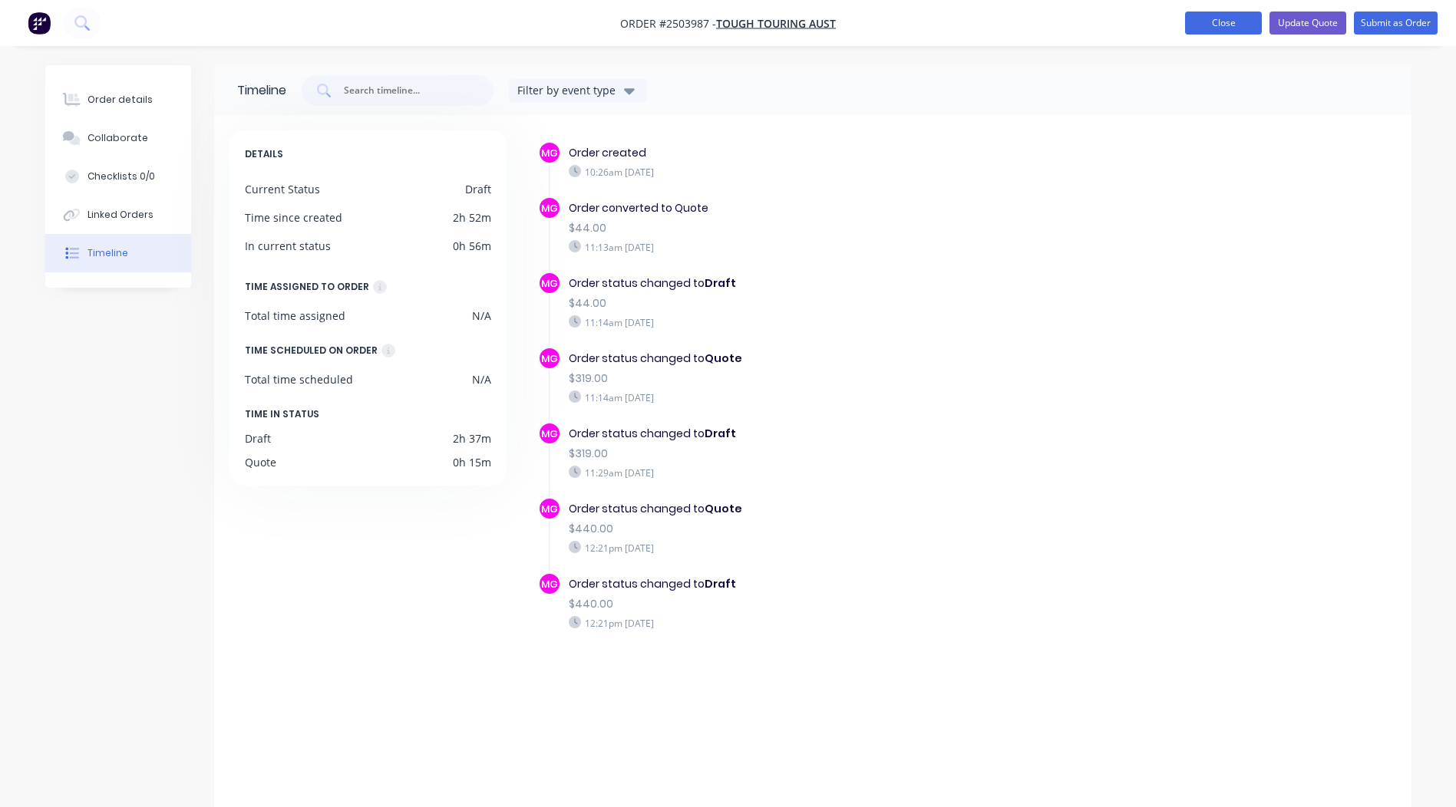
click at [1219, 20] on button "Close" at bounding box center [1223, 23] width 77 height 23
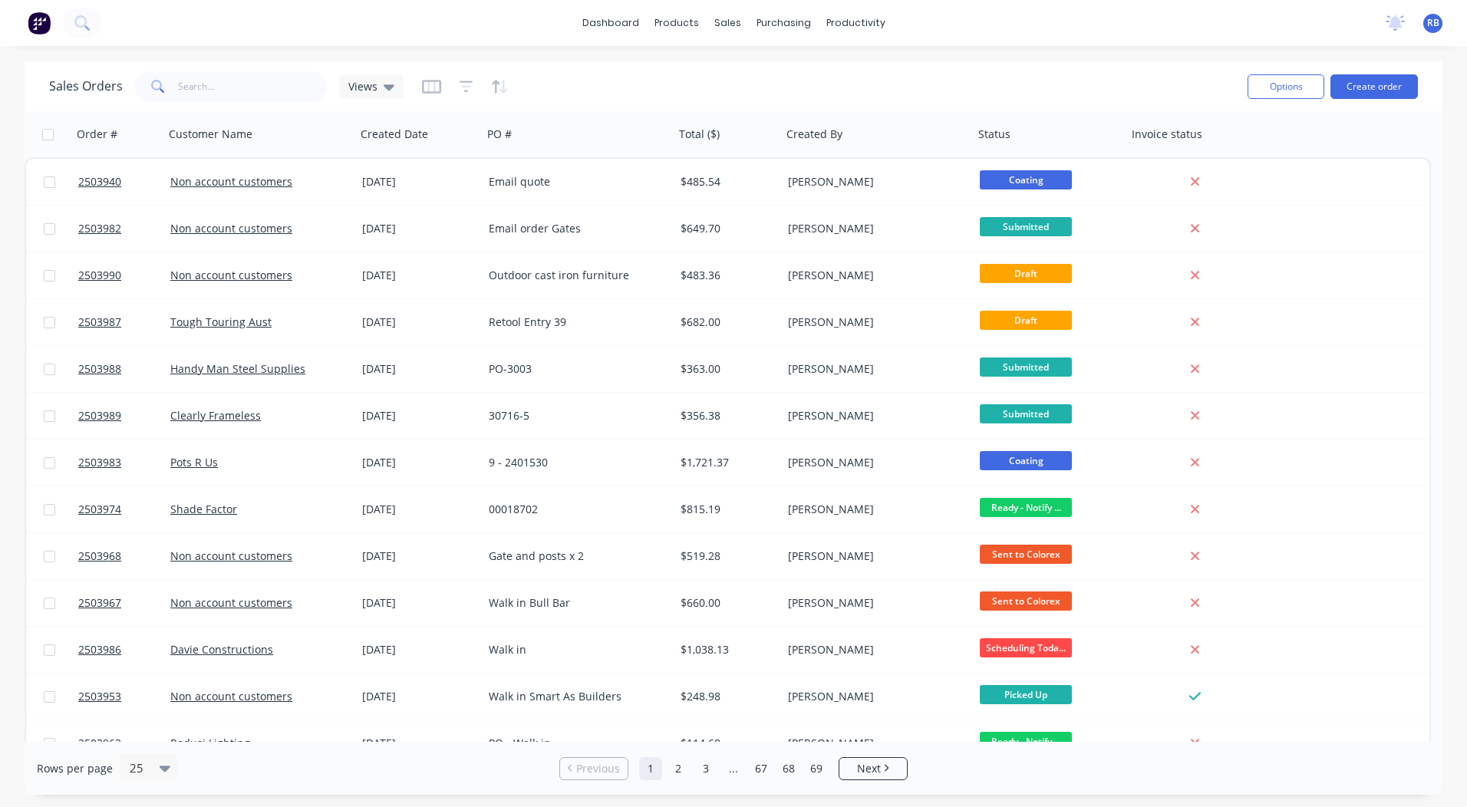
click at [945, 70] on div "Sales Orders Views" at bounding box center [642, 87] width 1187 height 38
click at [748, 63] on link "Sales Orders" at bounding box center [808, 73] width 203 height 31
click at [784, 74] on div "Sales Orders" at bounding box center [784, 74] width 63 height 14
click at [220, 94] on input "text" at bounding box center [253, 86] width 150 height 31
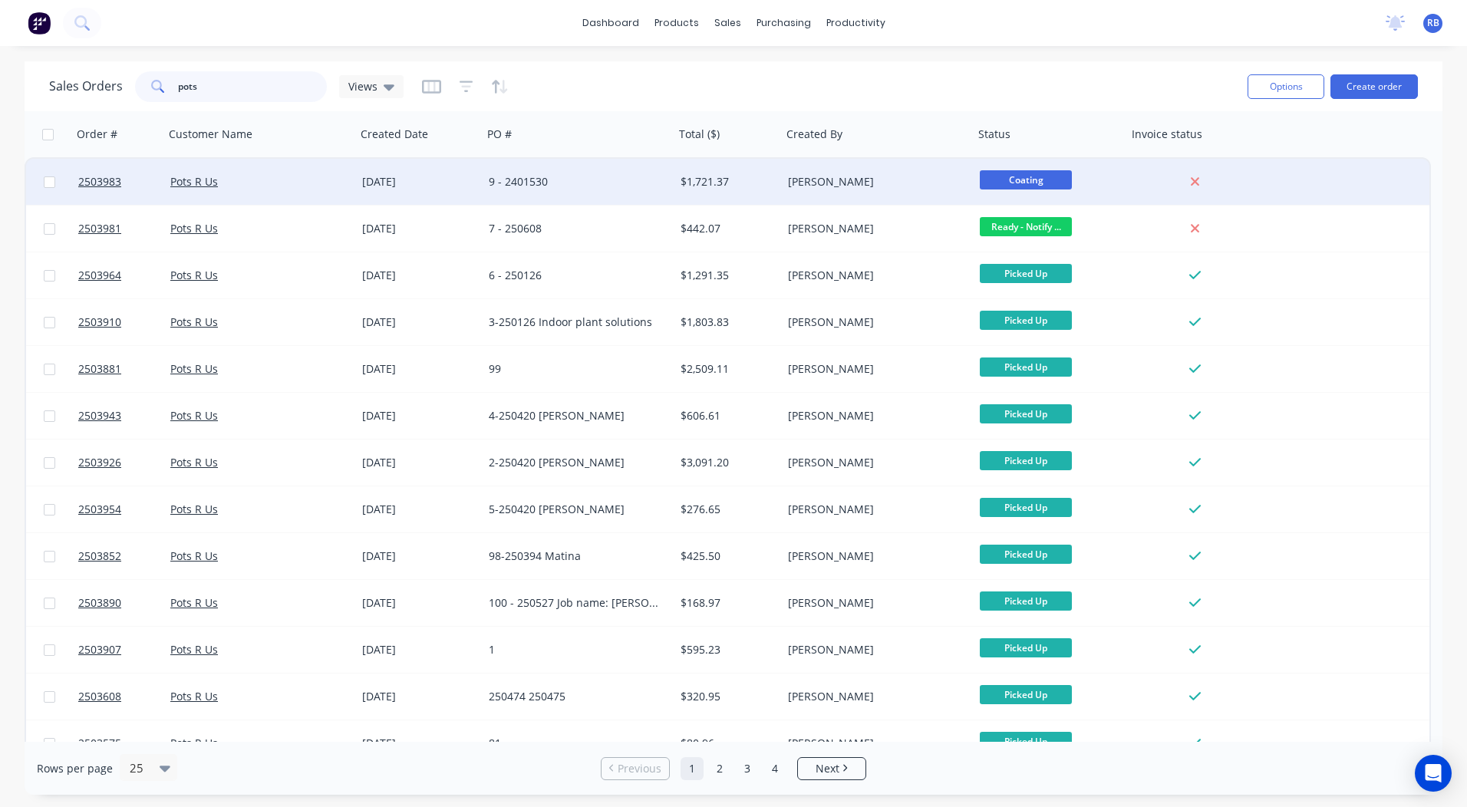
type input "pots"
click at [619, 167] on div "9 - 2401530" at bounding box center [579, 182] width 192 height 46
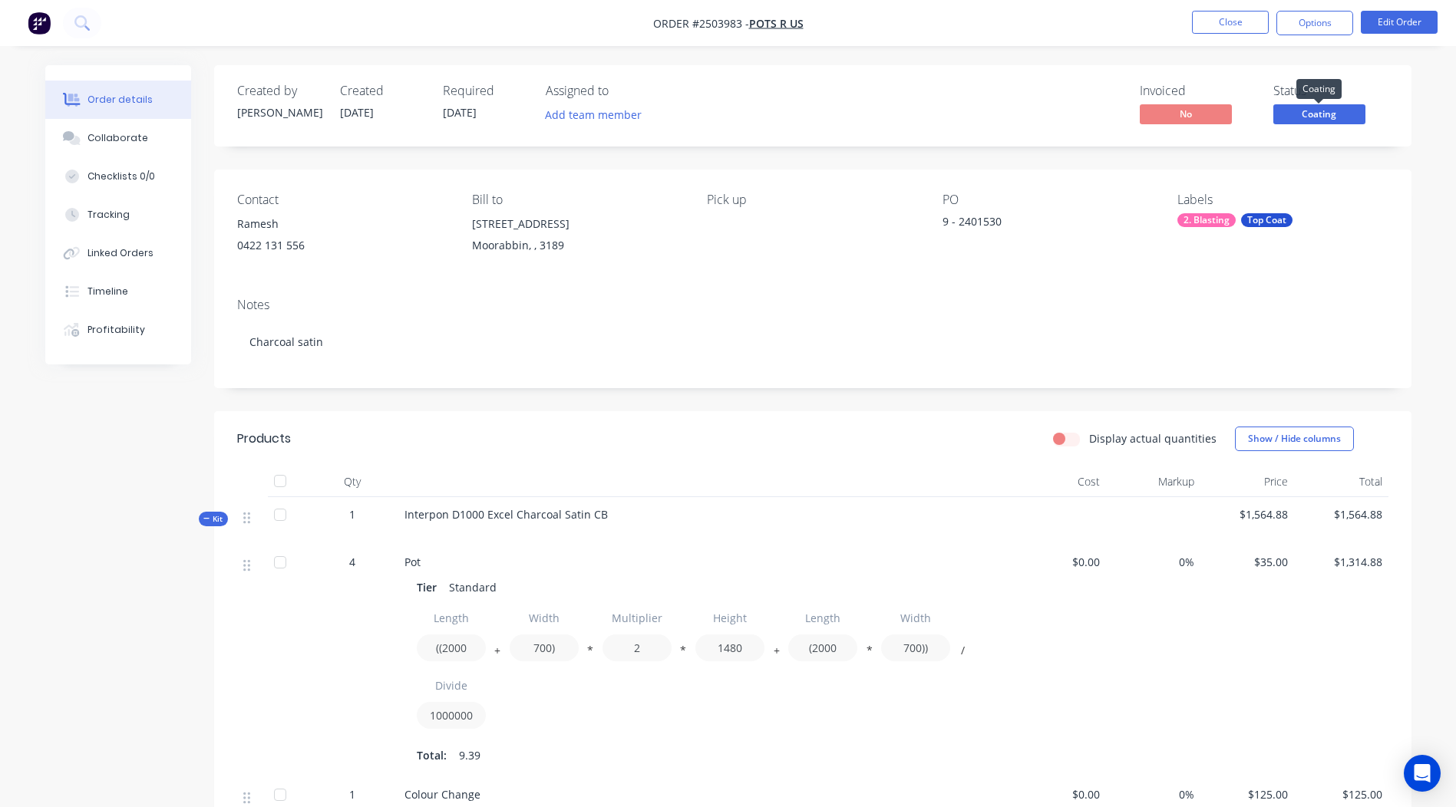
click at [1296, 120] on span "Coating" at bounding box center [1319, 113] width 92 height 19
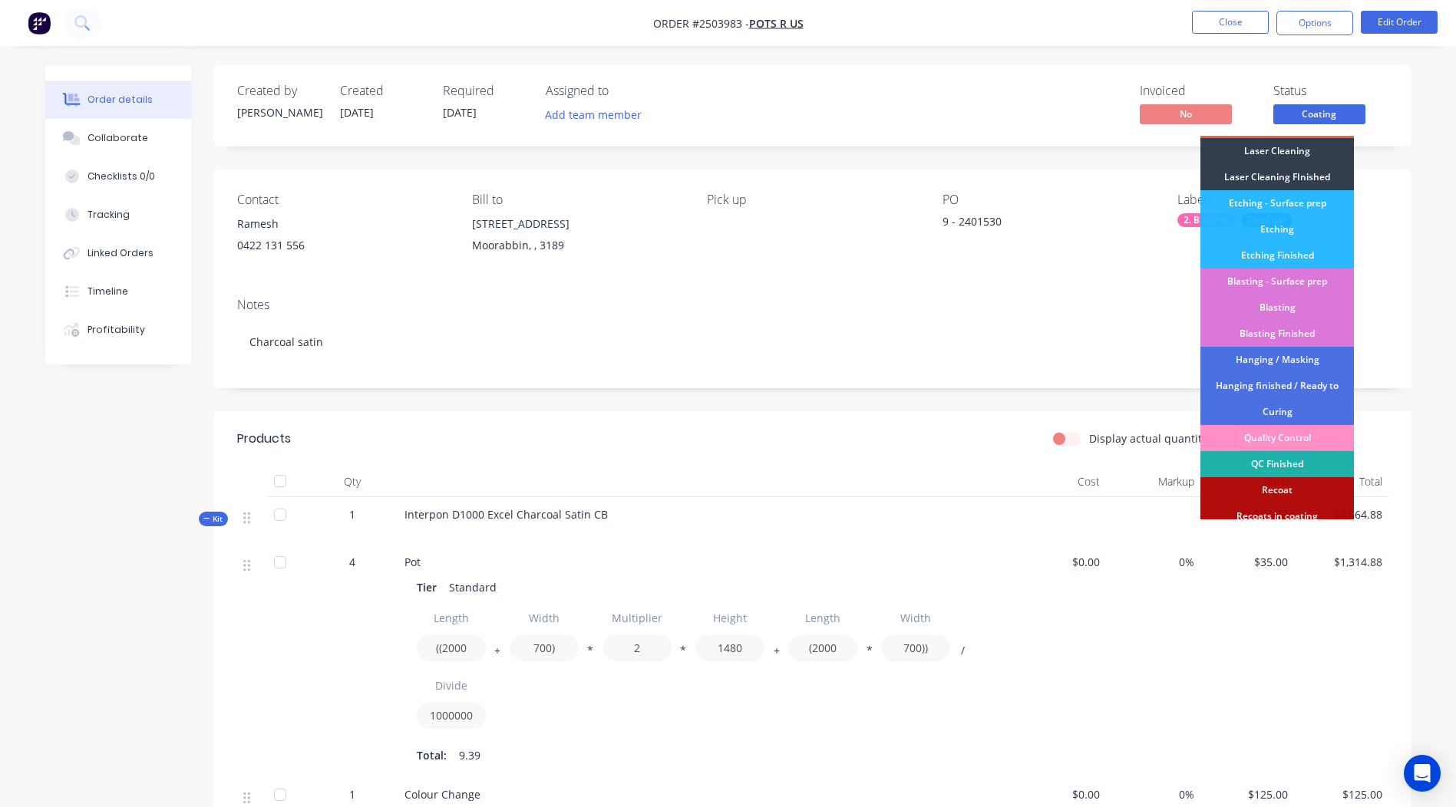
scroll to position [328, 0]
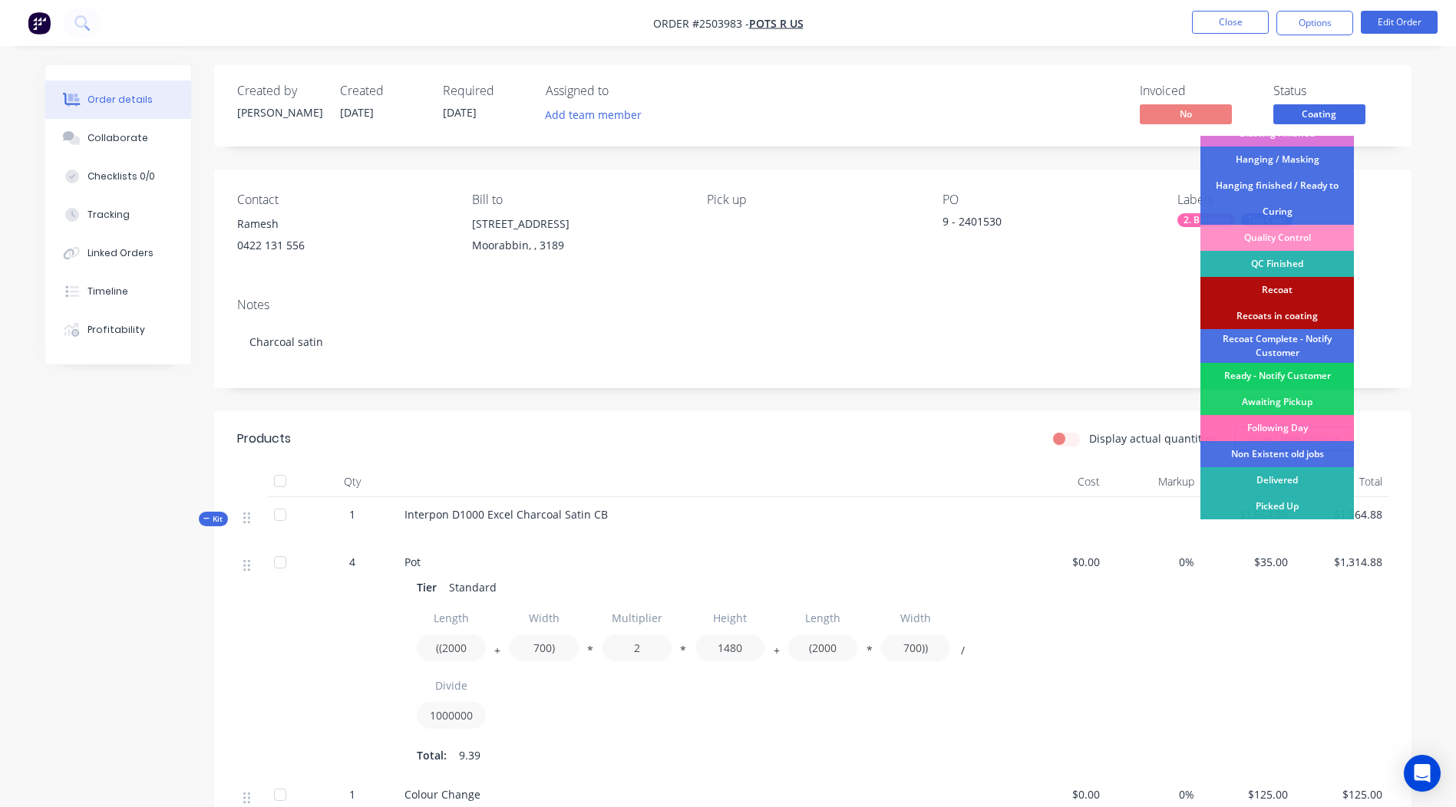
click at [1283, 375] on div "Ready - Notify Customer" at bounding box center [1276, 376] width 153 height 26
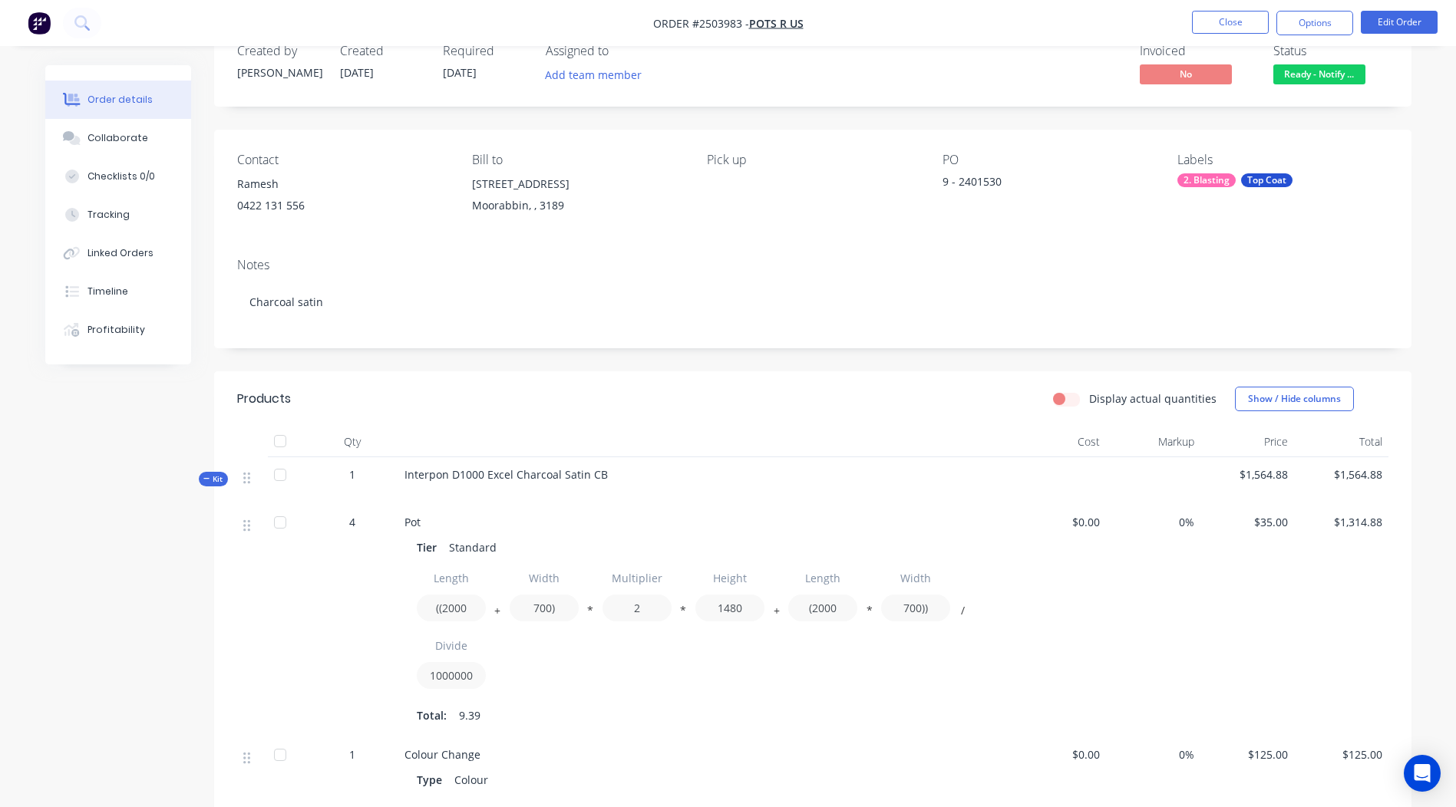
scroll to position [77, 0]
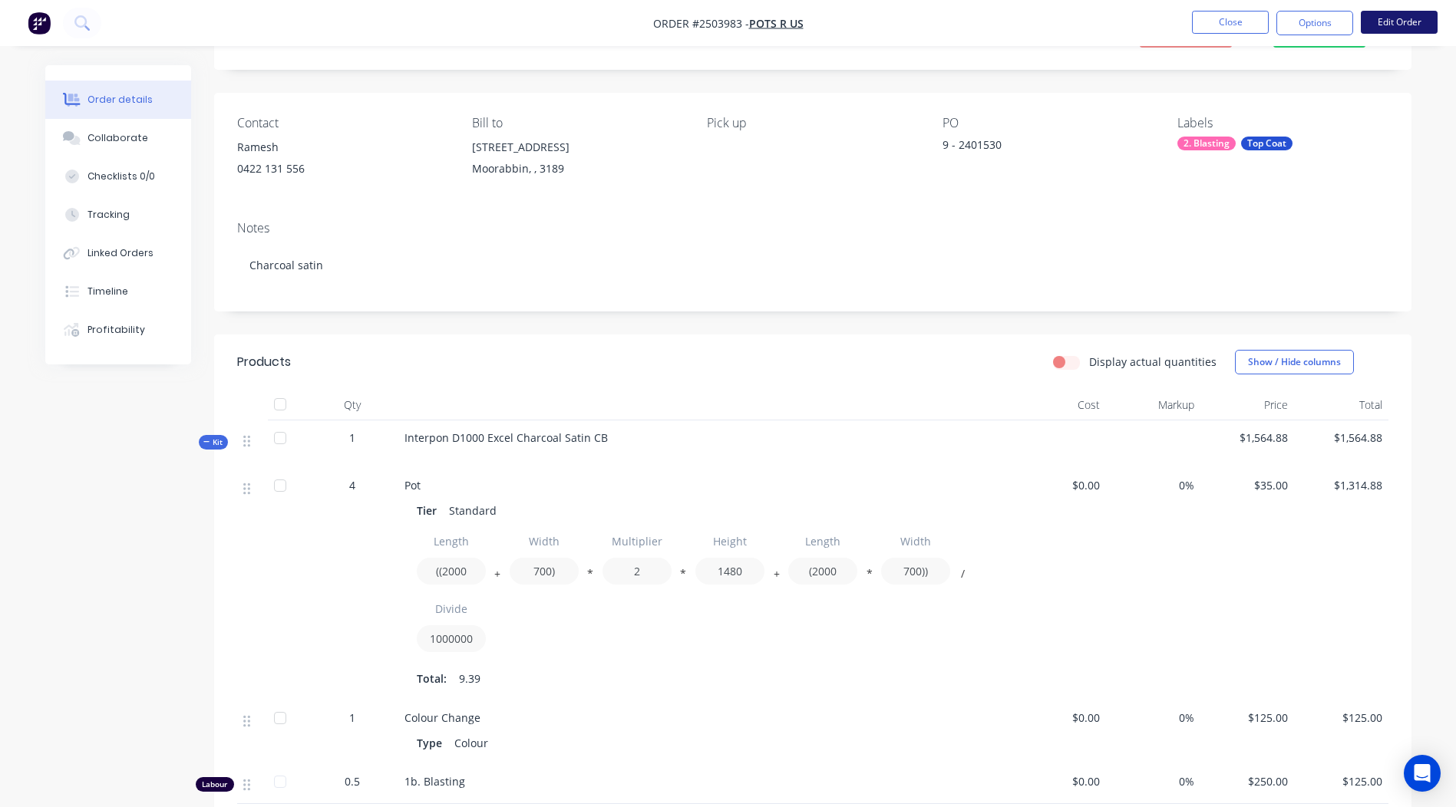
click at [1392, 23] on button "Edit Order" at bounding box center [1399, 22] width 77 height 23
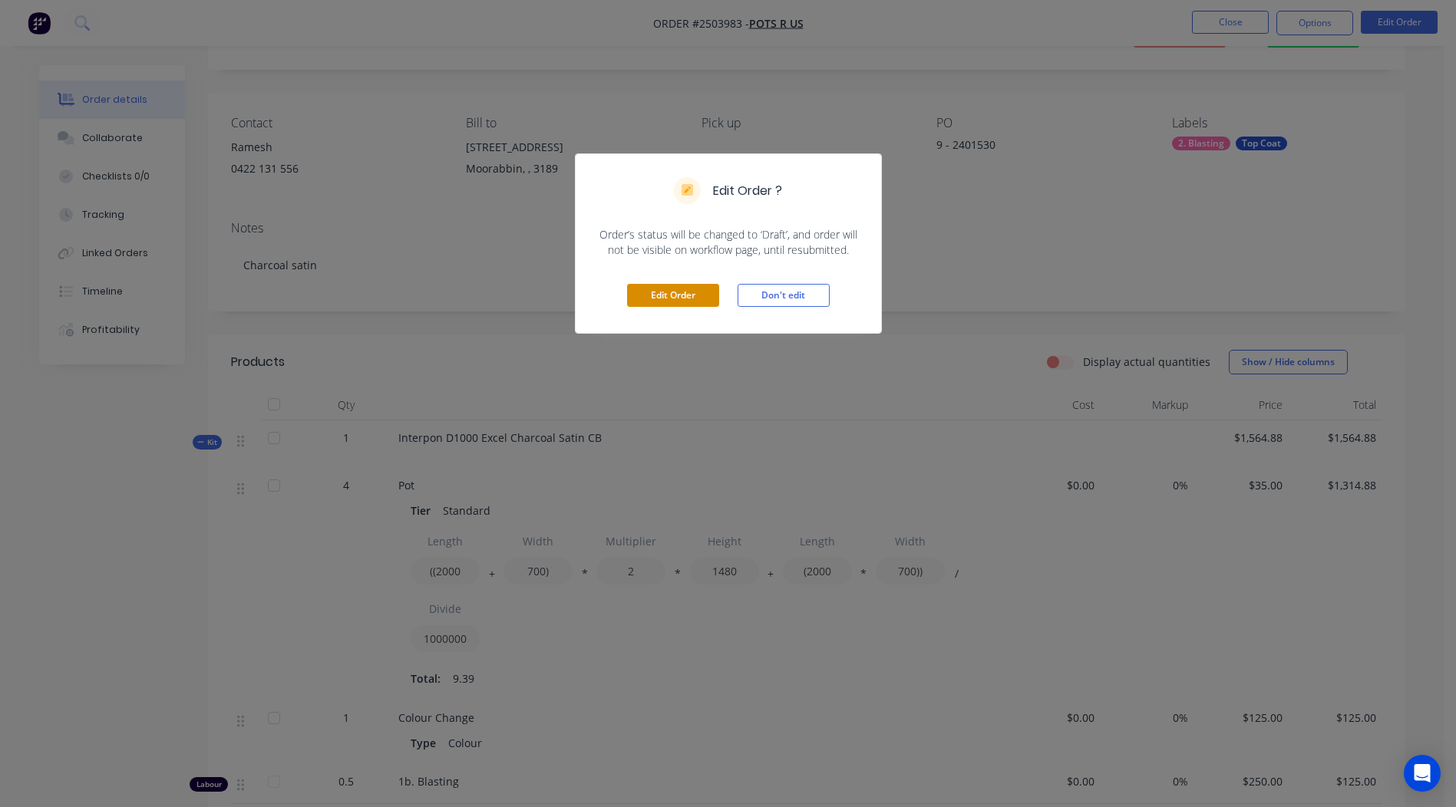
click at [664, 296] on button "Edit Order" at bounding box center [673, 295] width 92 height 23
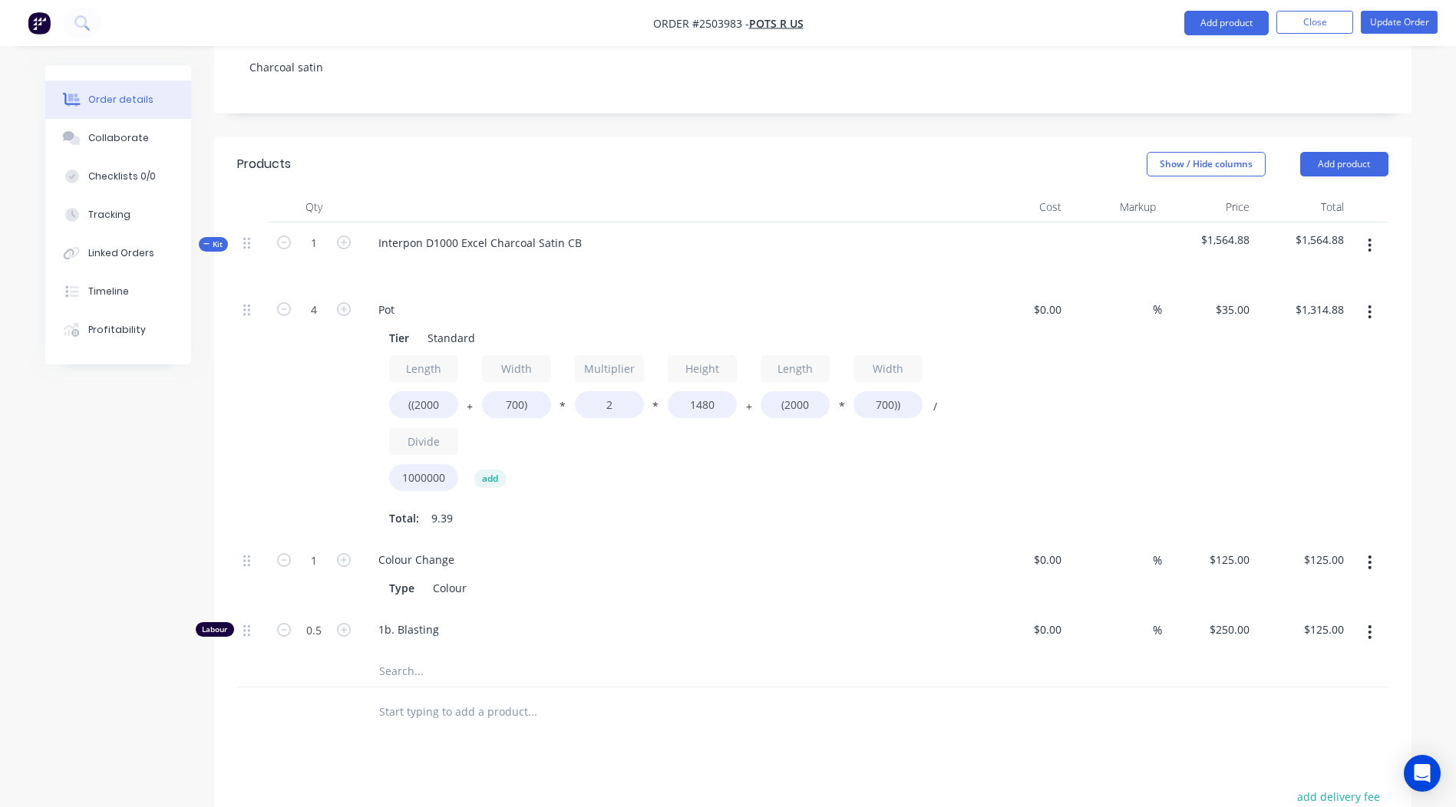
scroll to position [460, 0]
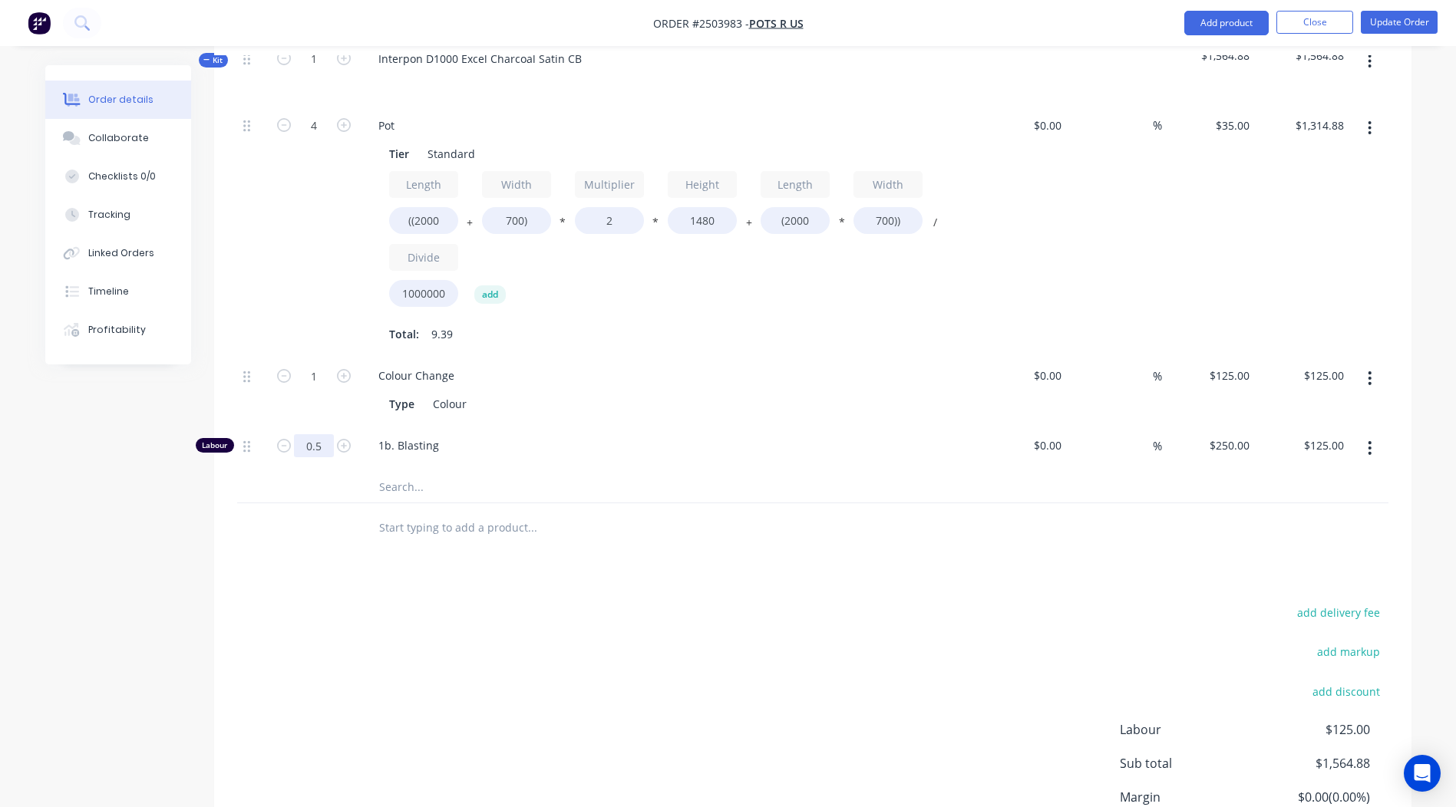
click at [320, 137] on input "0.5" at bounding box center [314, 125] width 40 height 23
type input "0.43"
type input "$107.50"
click at [755, 500] on div at bounding box center [596, 487] width 460 height 31
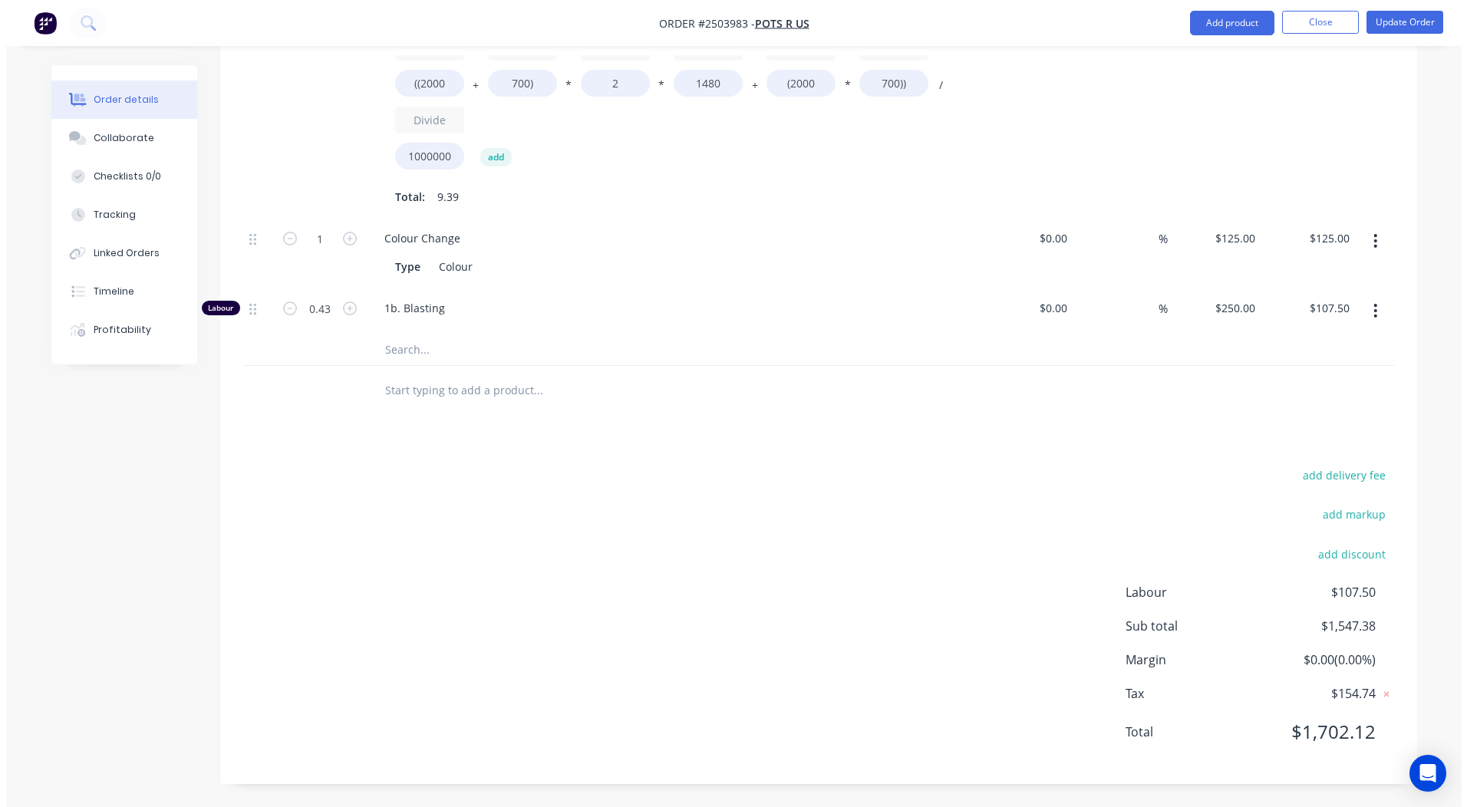
scroll to position [0, 0]
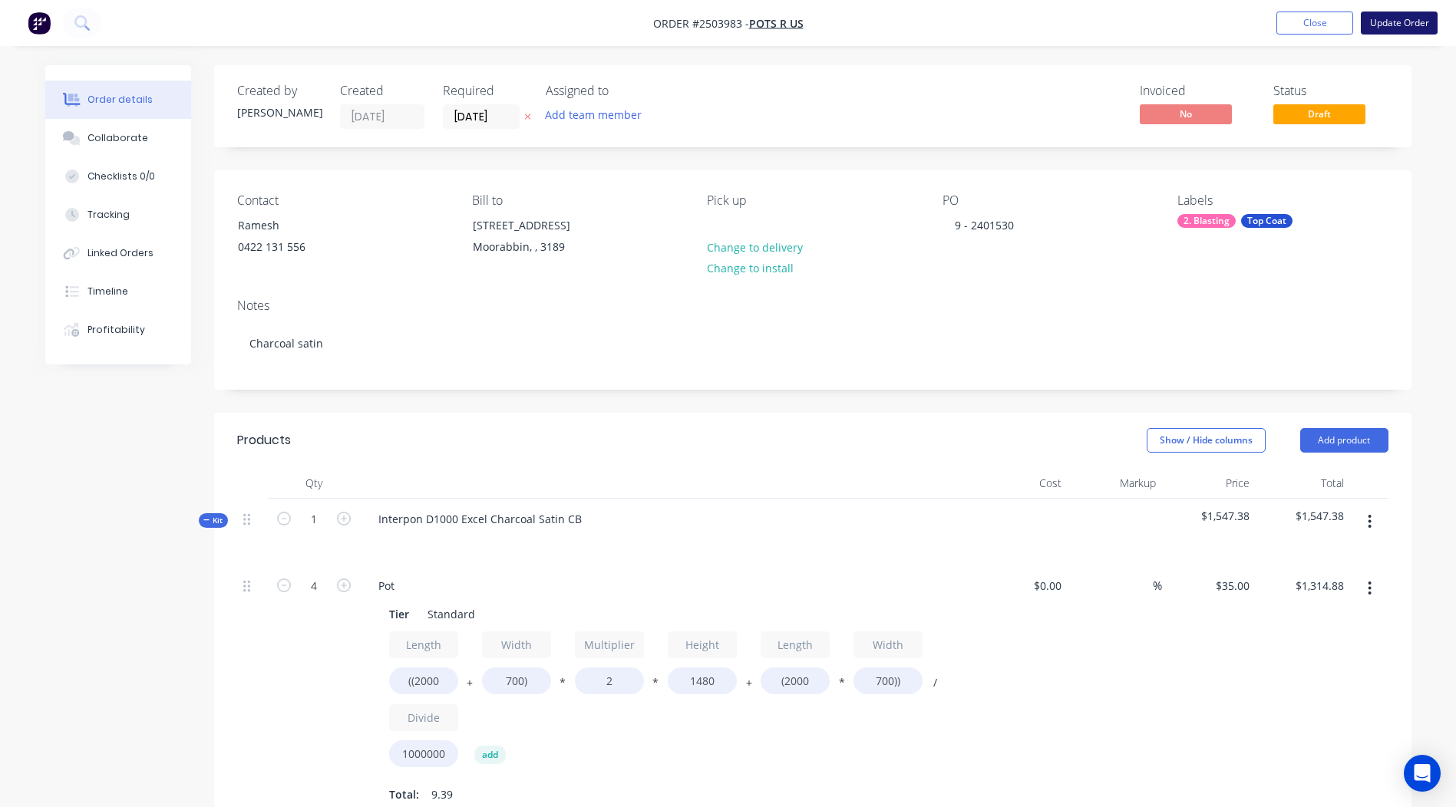
click at [1398, 21] on button "Update Order" at bounding box center [1399, 23] width 77 height 23
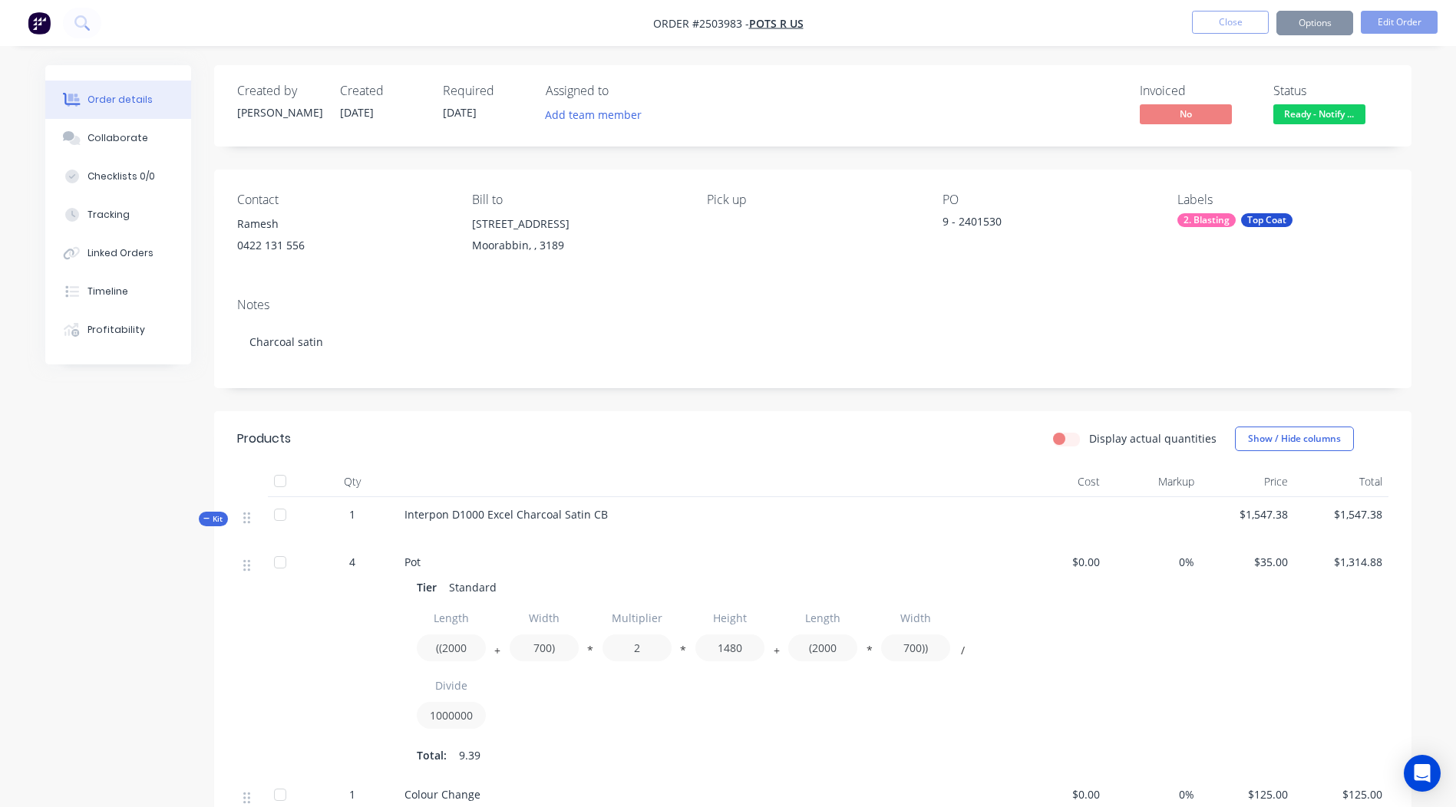
click at [1228, 20] on button "Close" at bounding box center [1230, 22] width 77 height 23
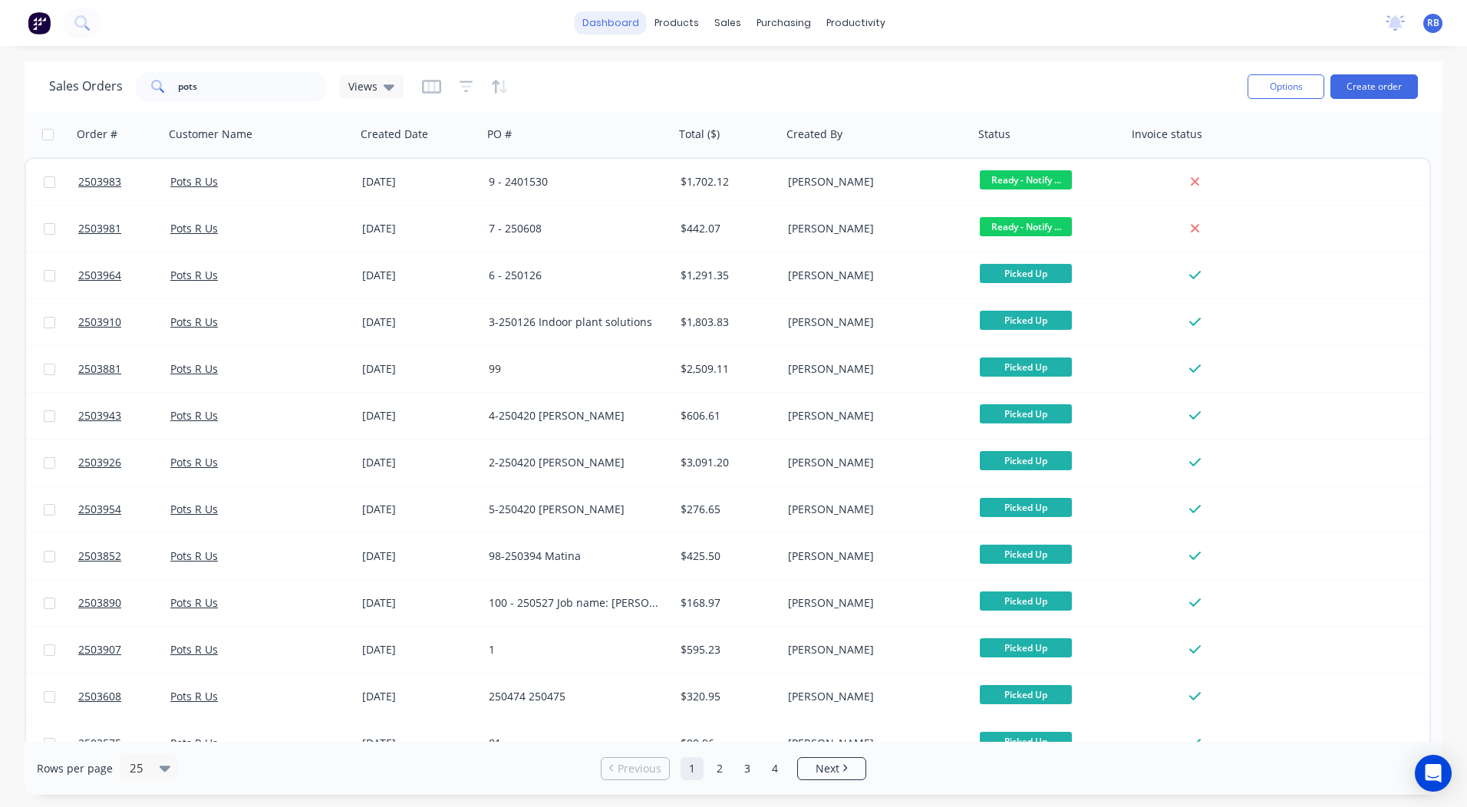
click at [623, 20] on link "dashboard" at bounding box center [611, 23] width 72 height 23
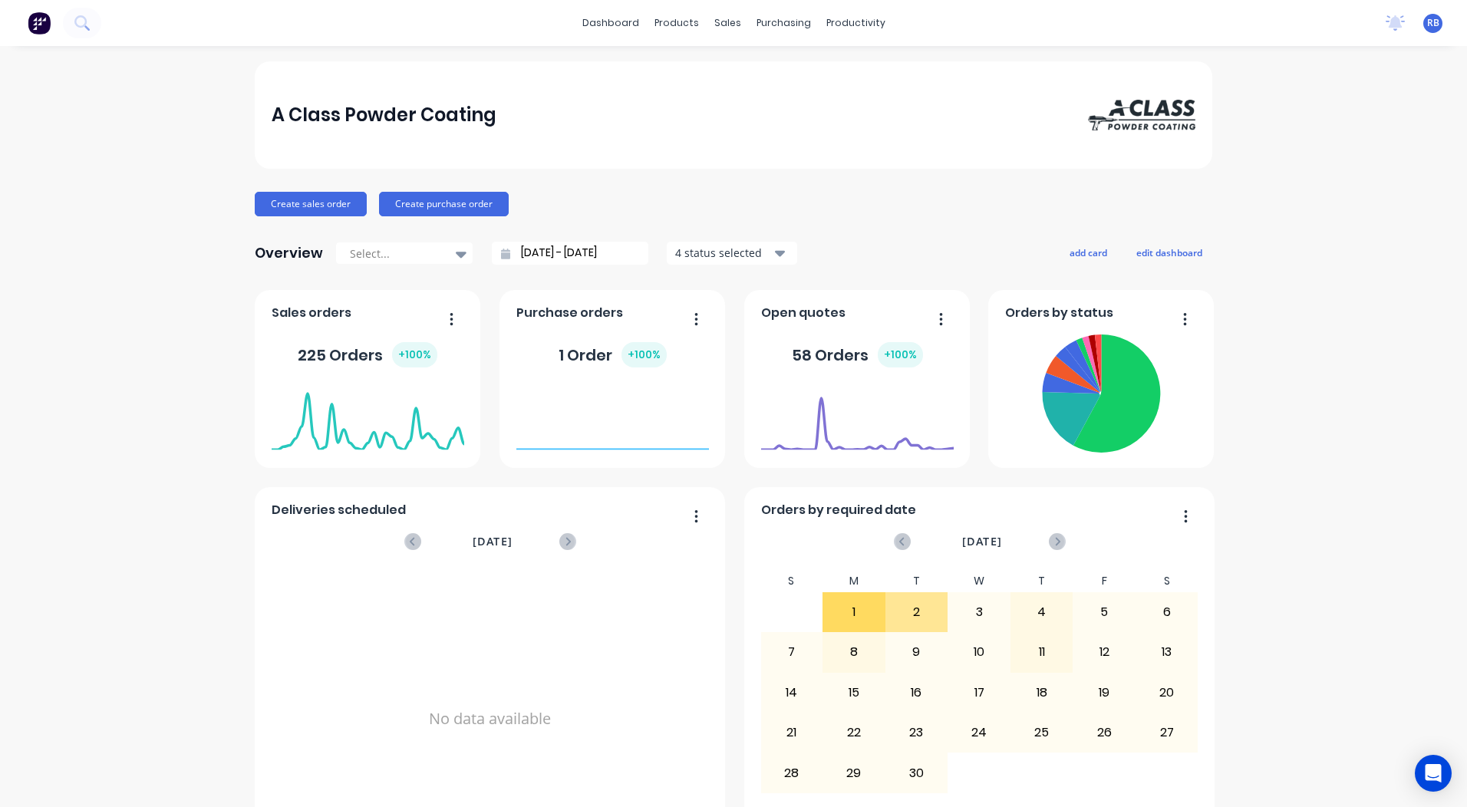
scroll to position [614, 0]
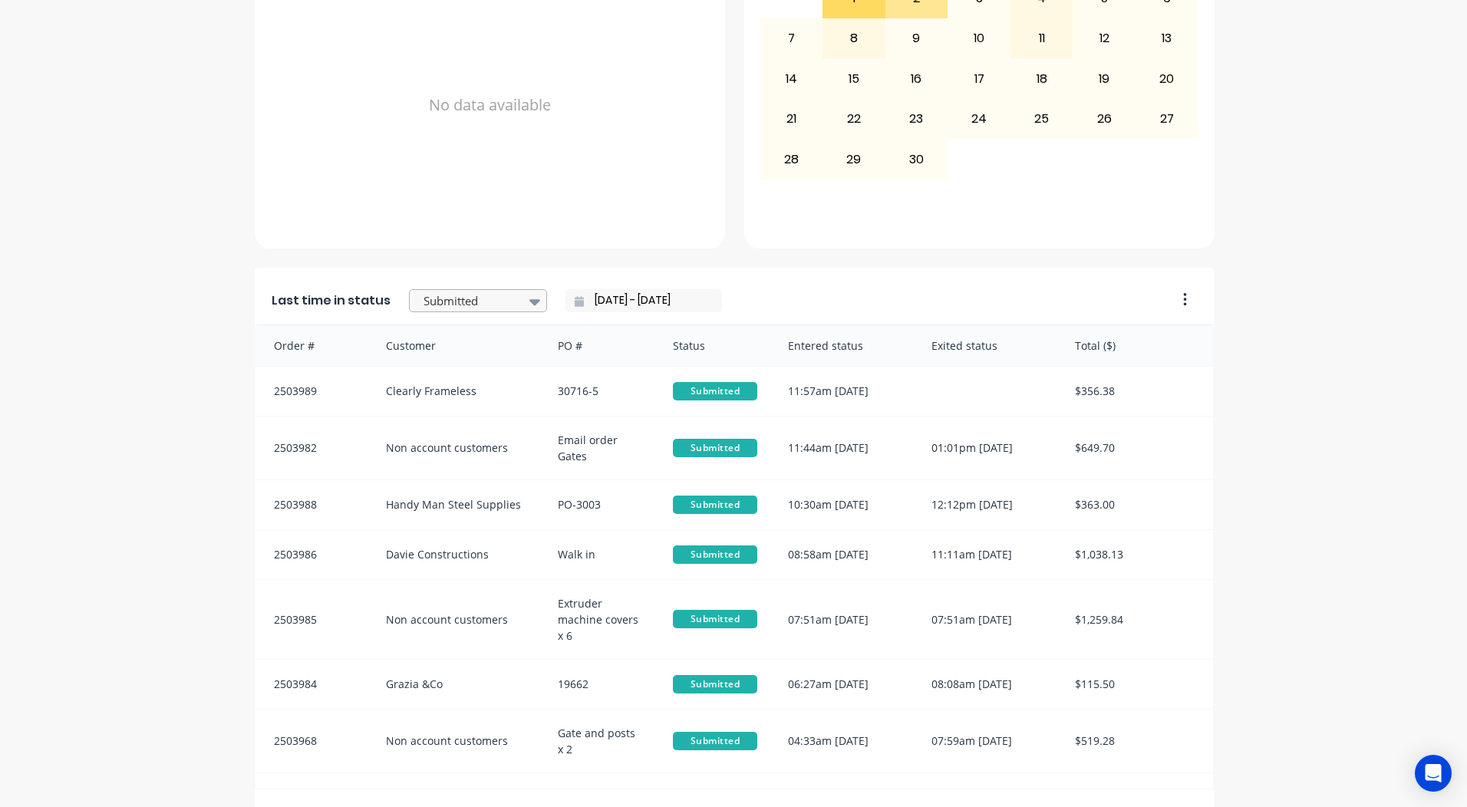
click at [501, 297] on div at bounding box center [470, 301] width 97 height 19
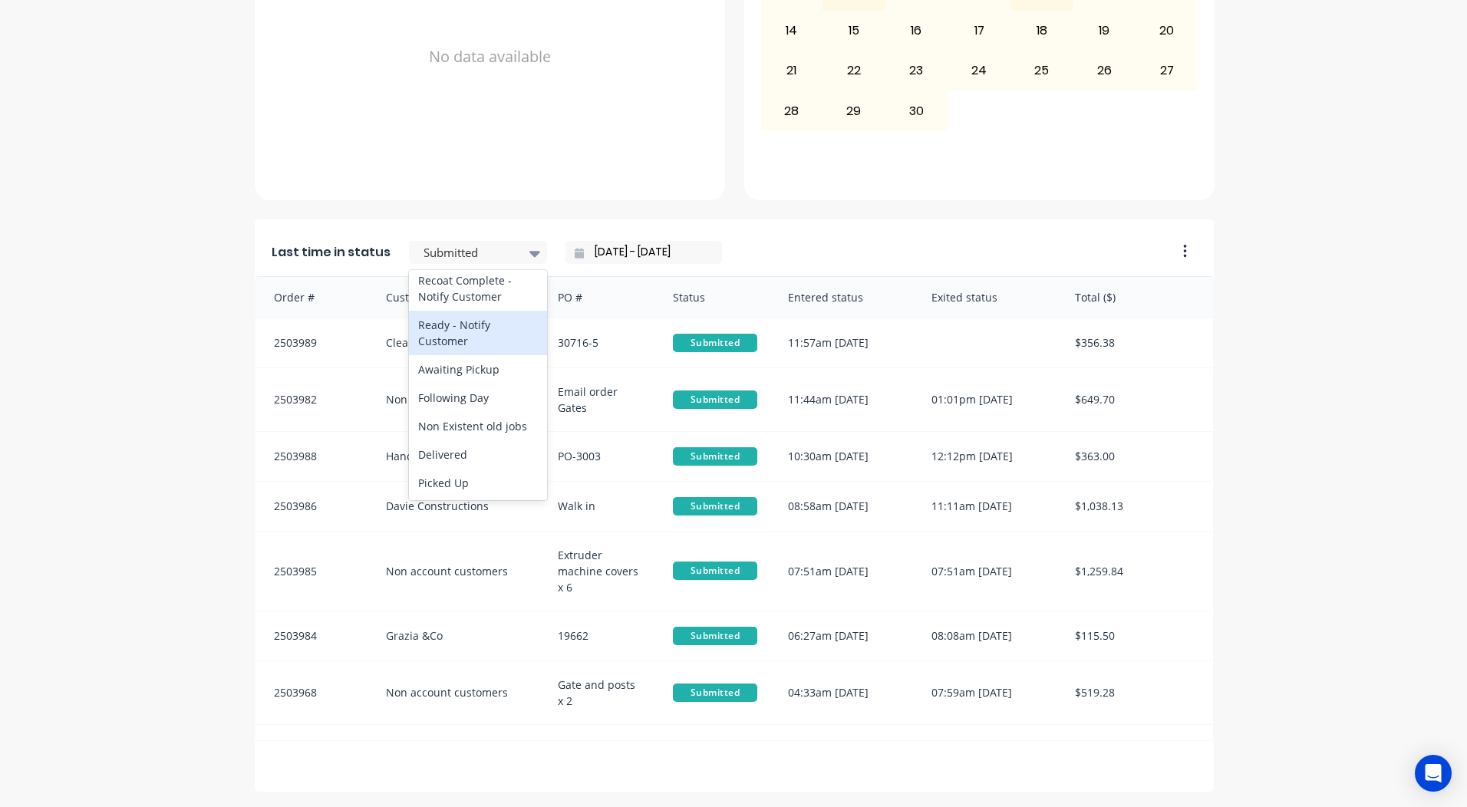
click at [462, 334] on div "Ready - Notify Customer" at bounding box center [478, 333] width 138 height 45
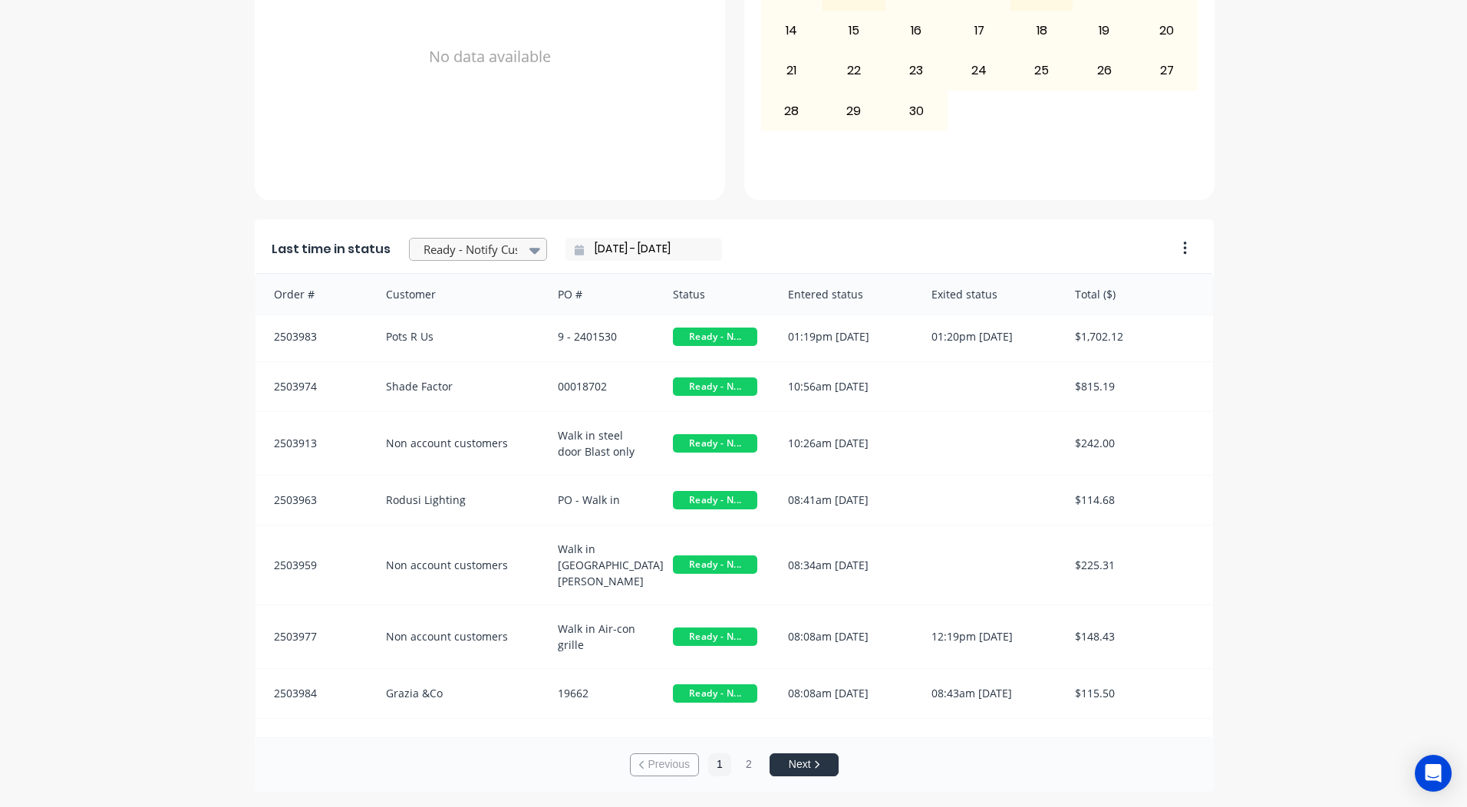
scroll to position [0, 0]
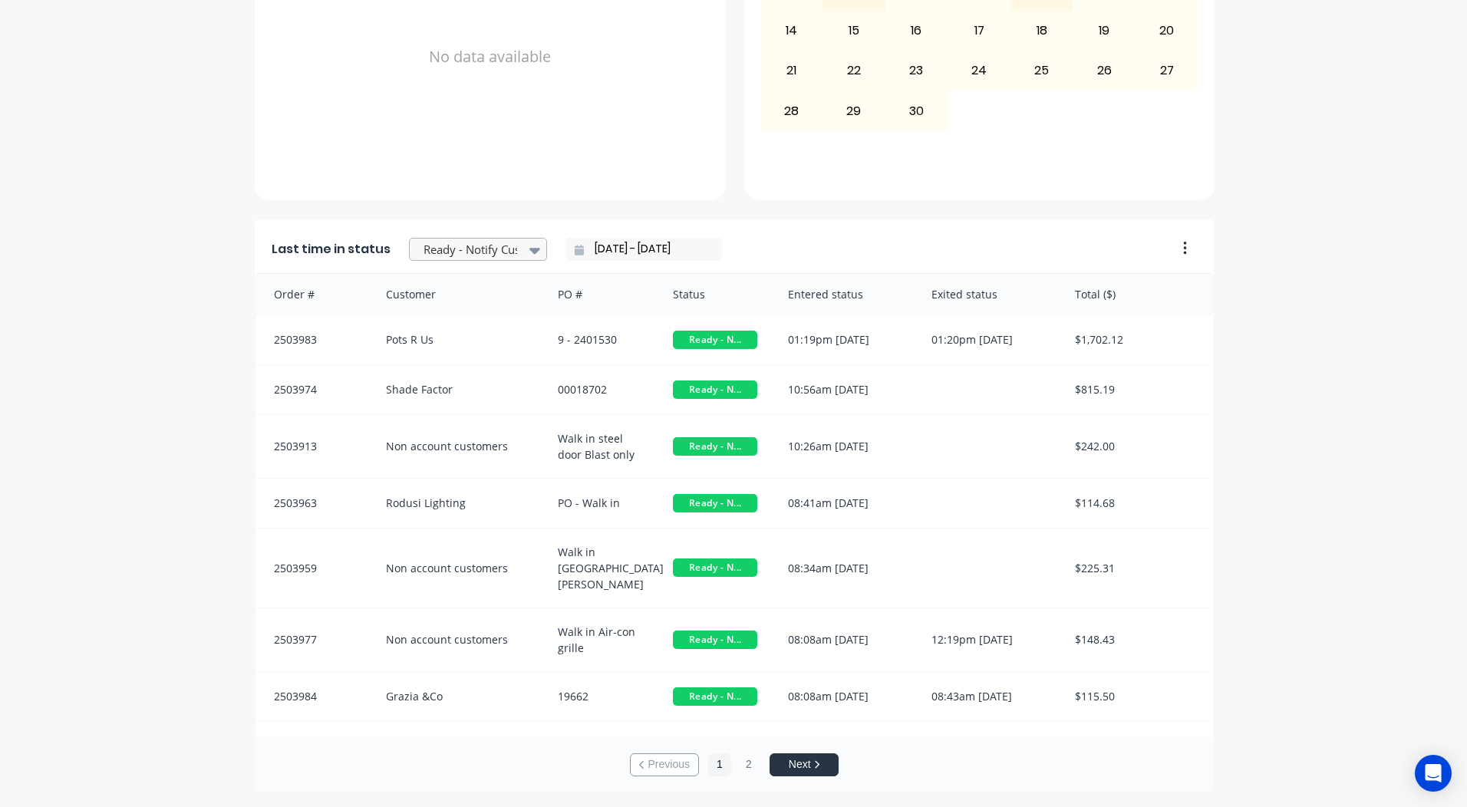
click at [440, 244] on div at bounding box center [470, 249] width 97 height 19
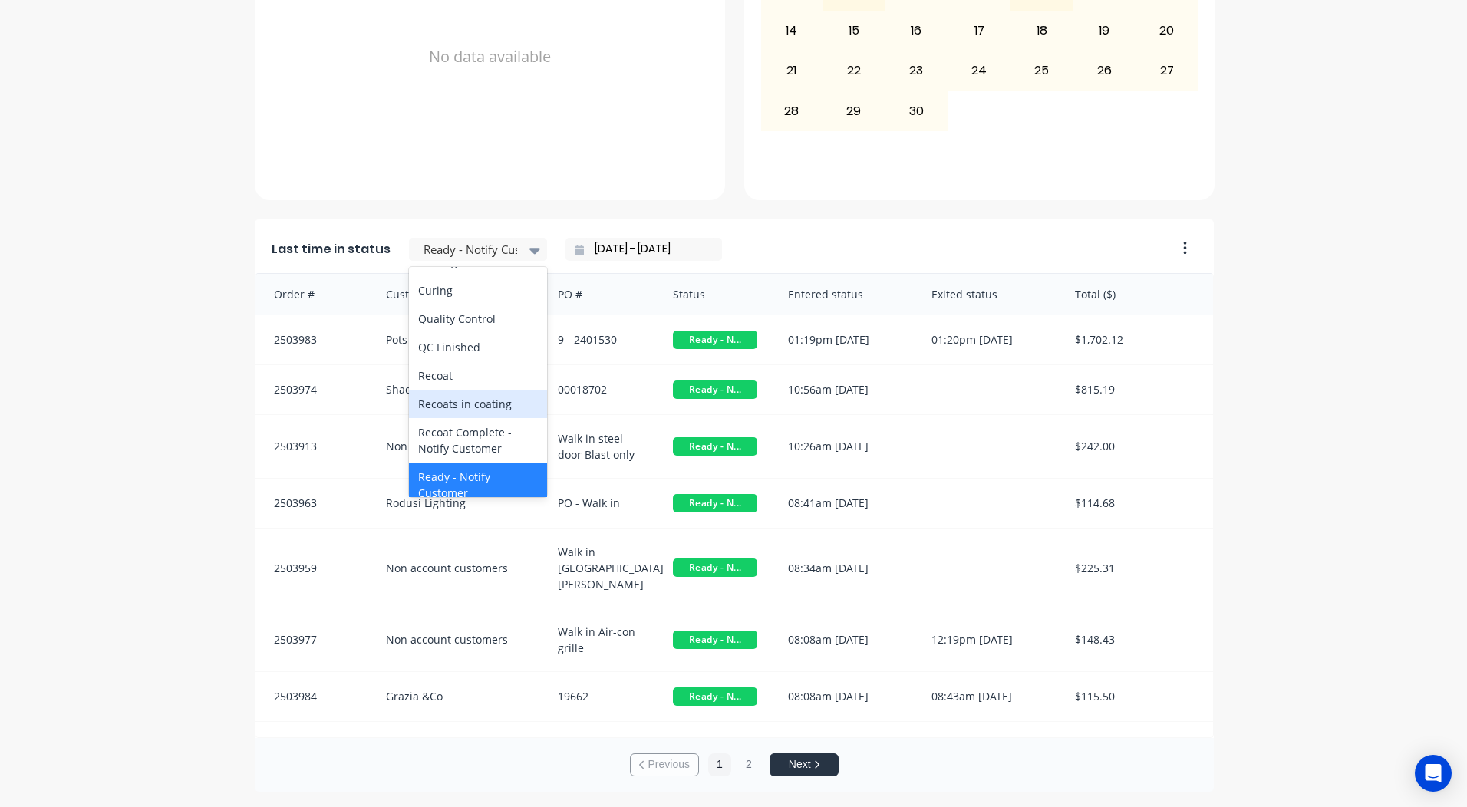
scroll to position [567, 0]
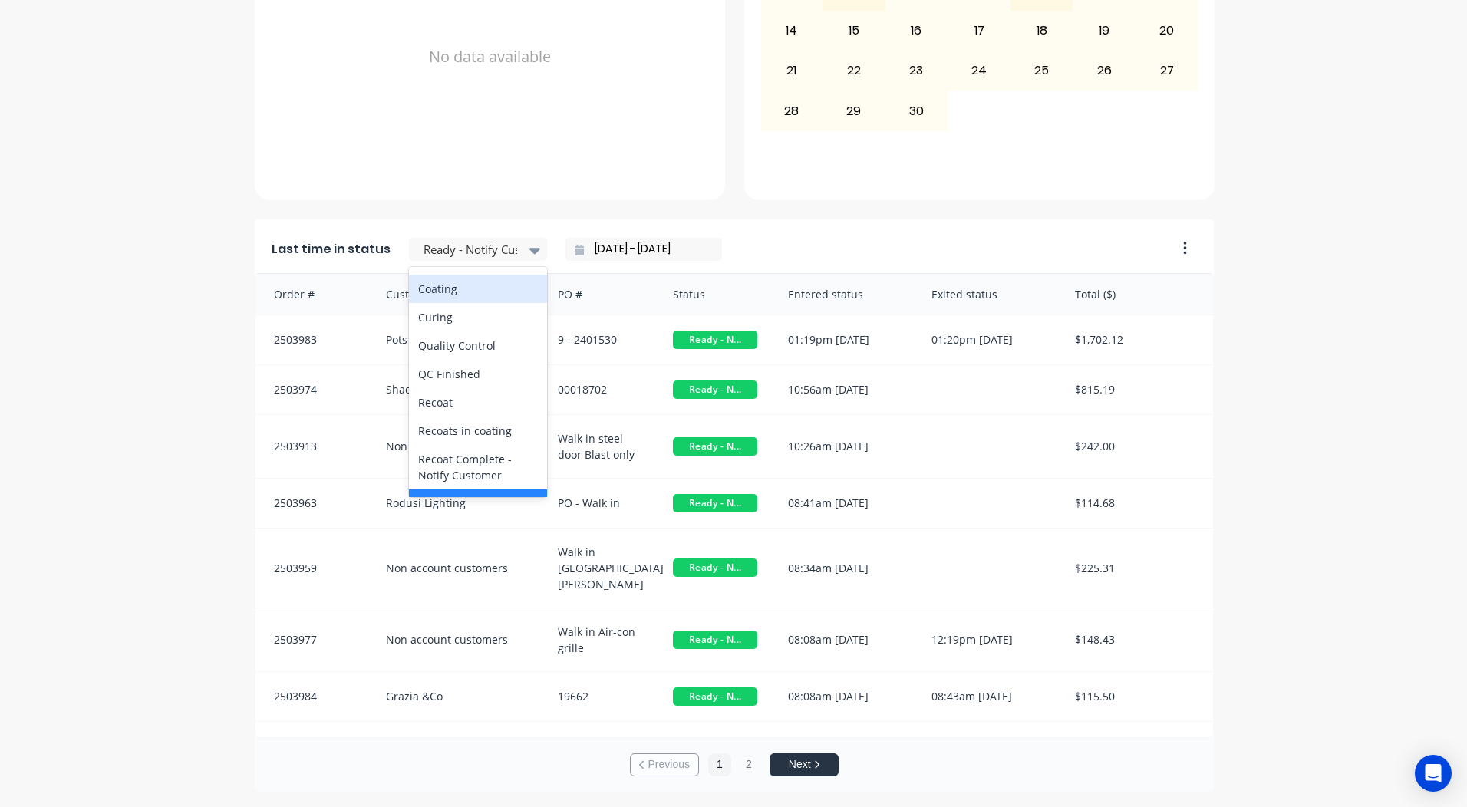
click at [484, 303] on div "Coating" at bounding box center [478, 289] width 138 height 28
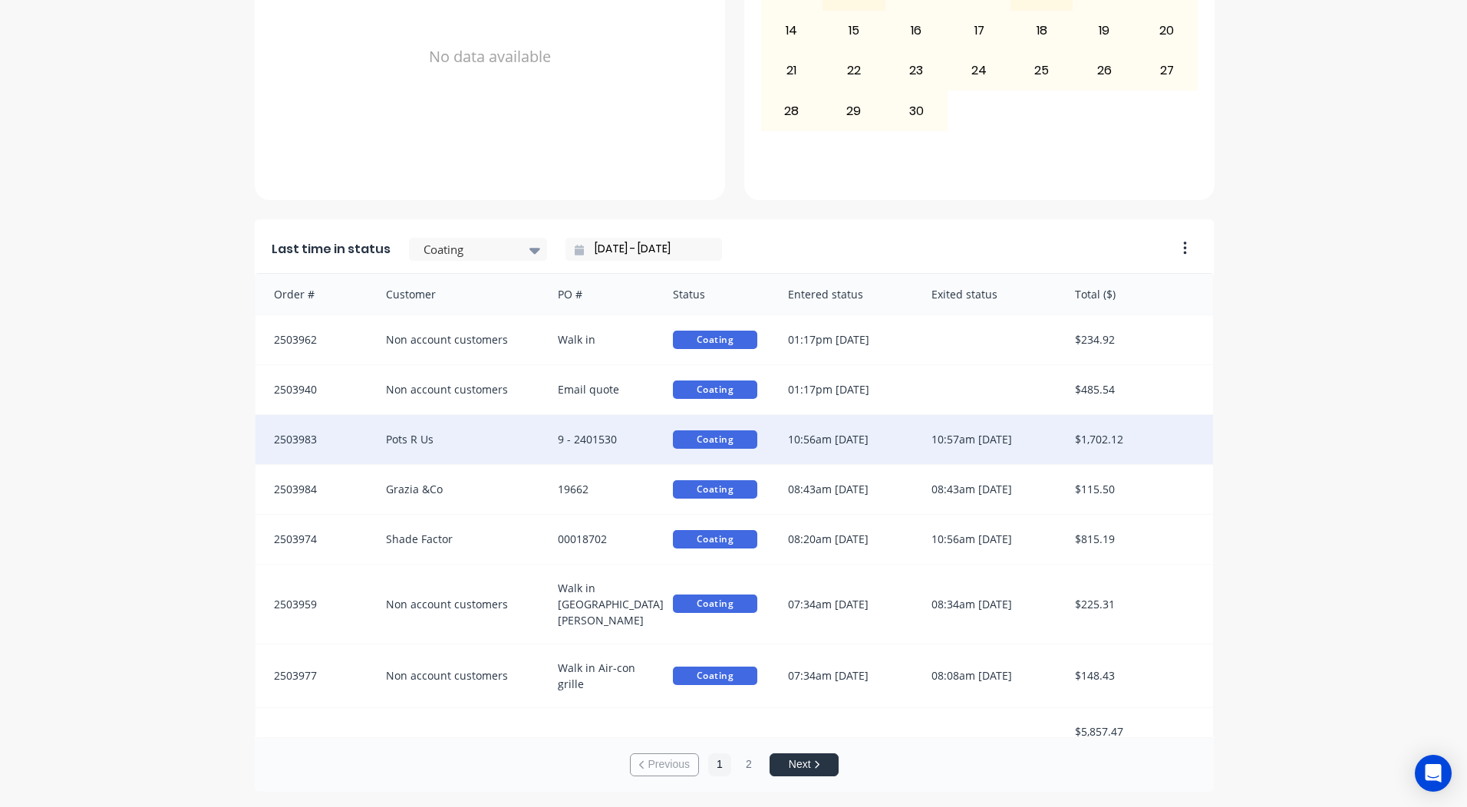
scroll to position [2, 0]
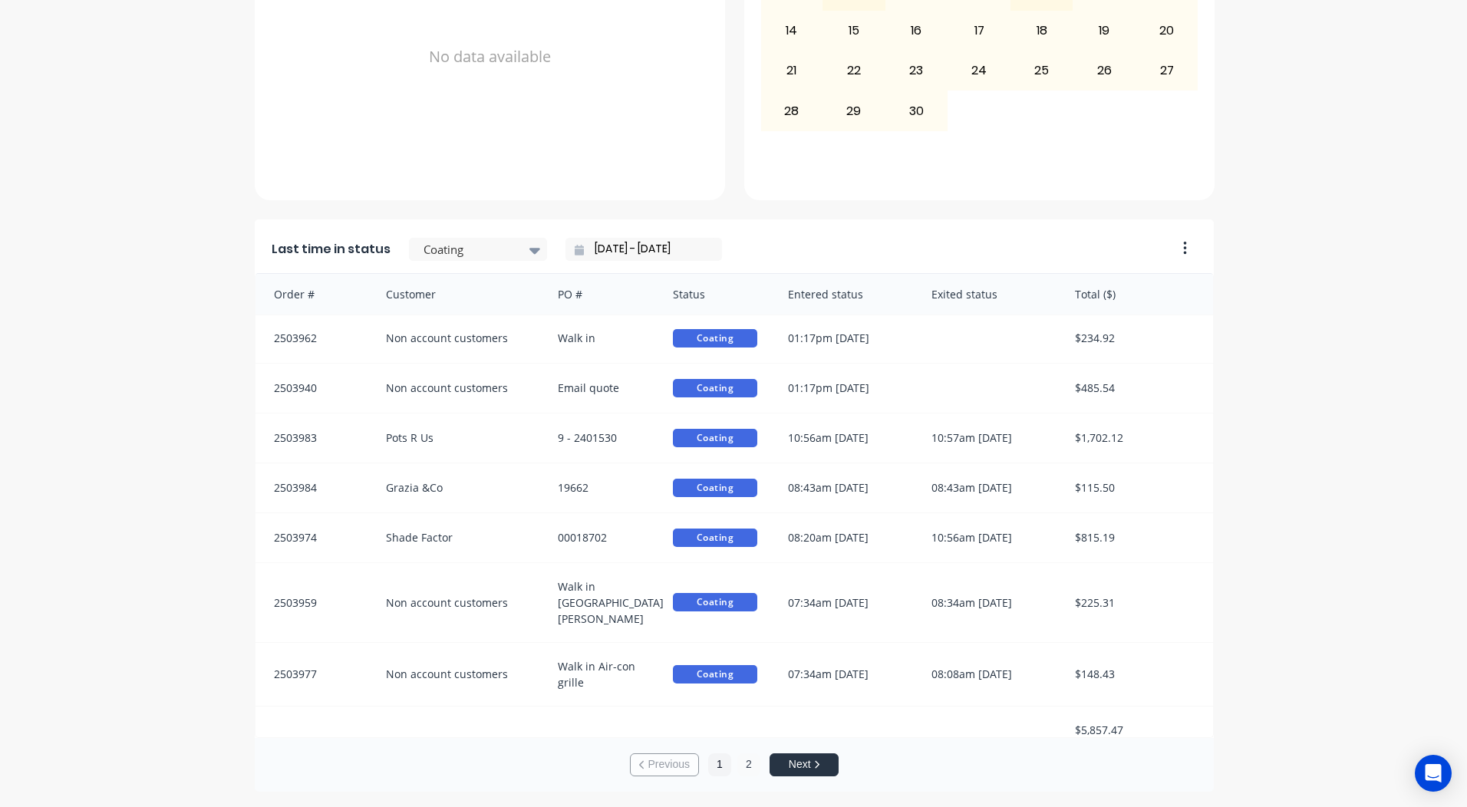
click at [738, 759] on button "2" at bounding box center [749, 765] width 23 height 23
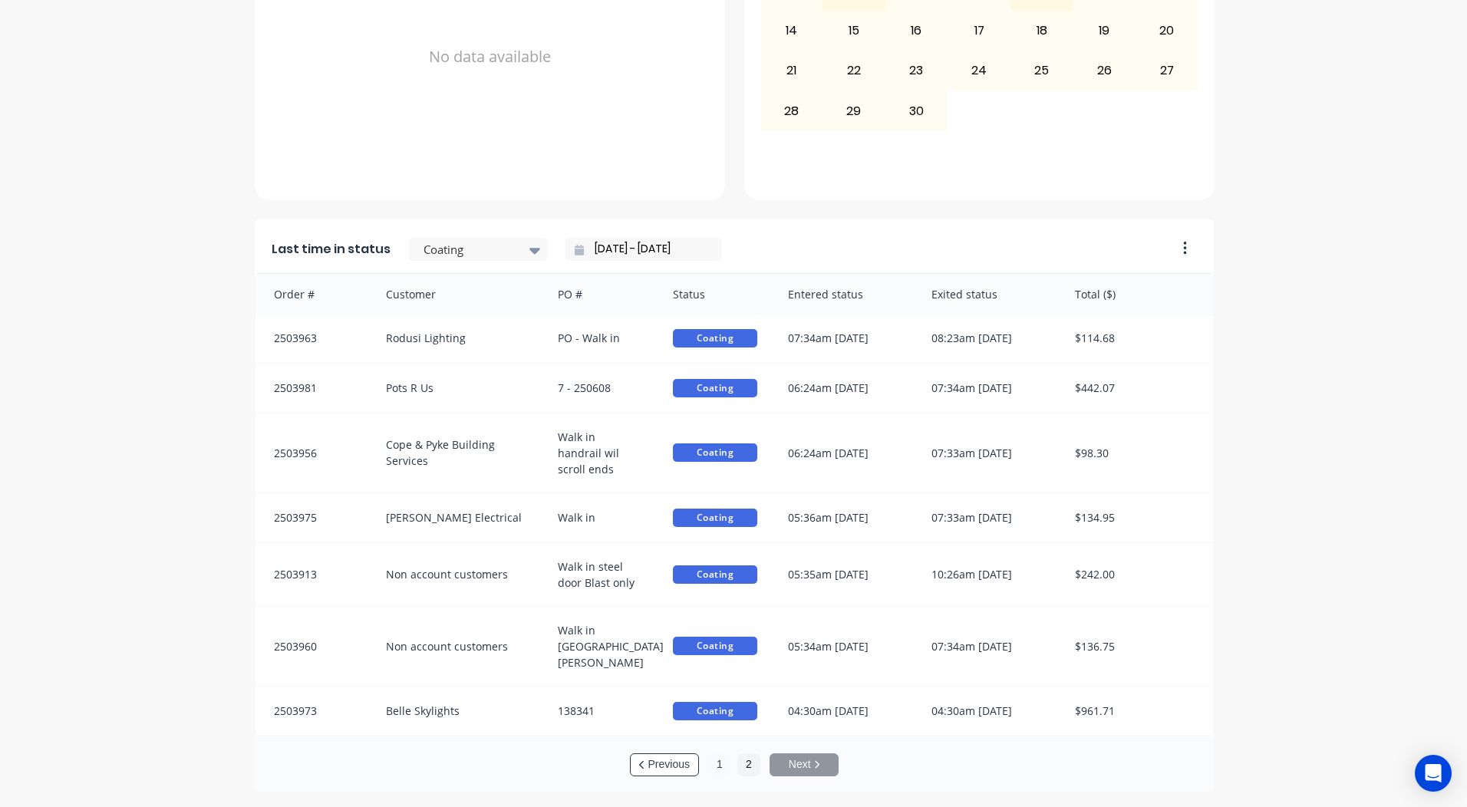
click at [712, 764] on button "1" at bounding box center [719, 765] width 23 height 23
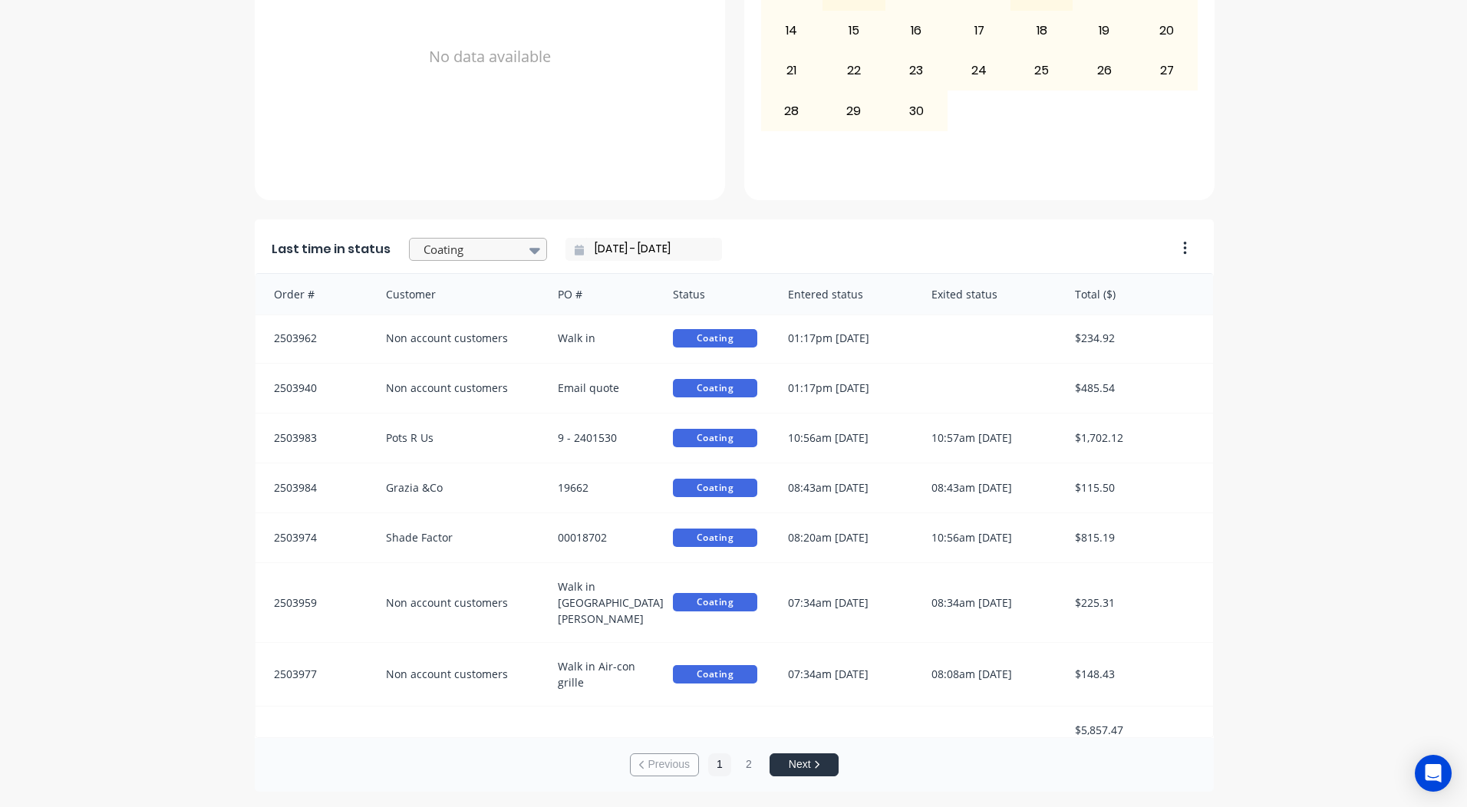
click at [431, 252] on div at bounding box center [470, 249] width 97 height 19
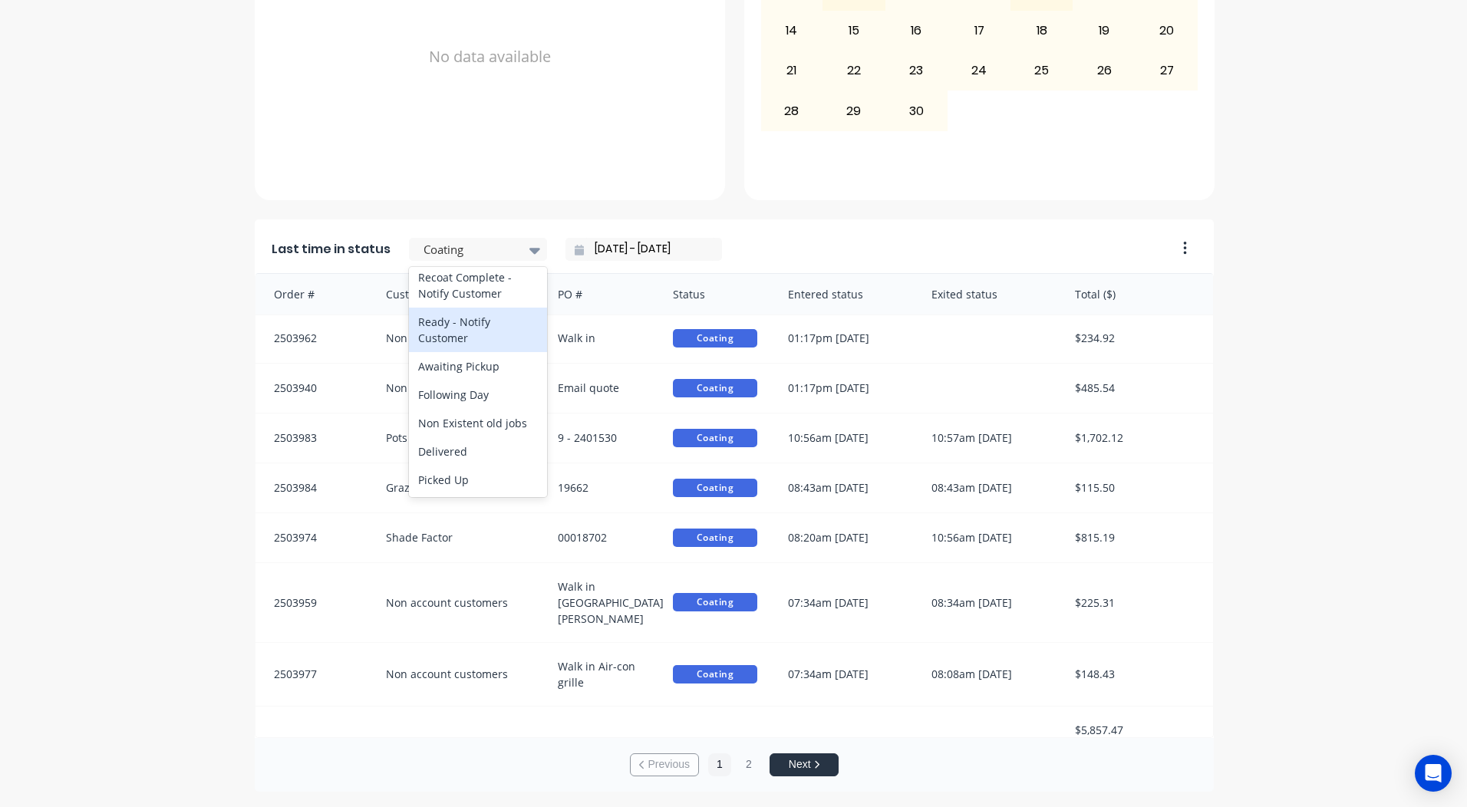
click at [467, 338] on div "Ready - Notify Customer" at bounding box center [478, 330] width 138 height 45
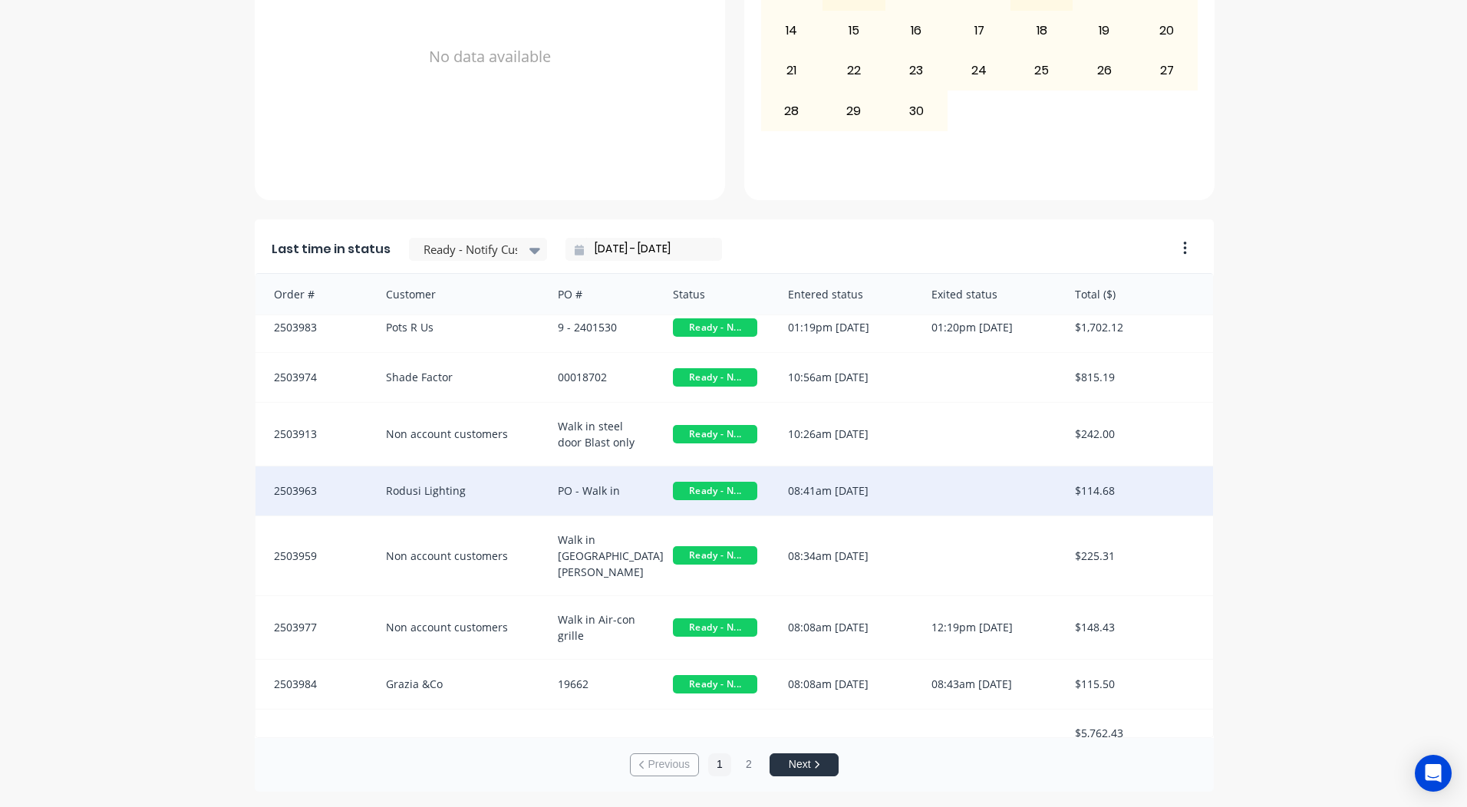
scroll to position [15, 0]
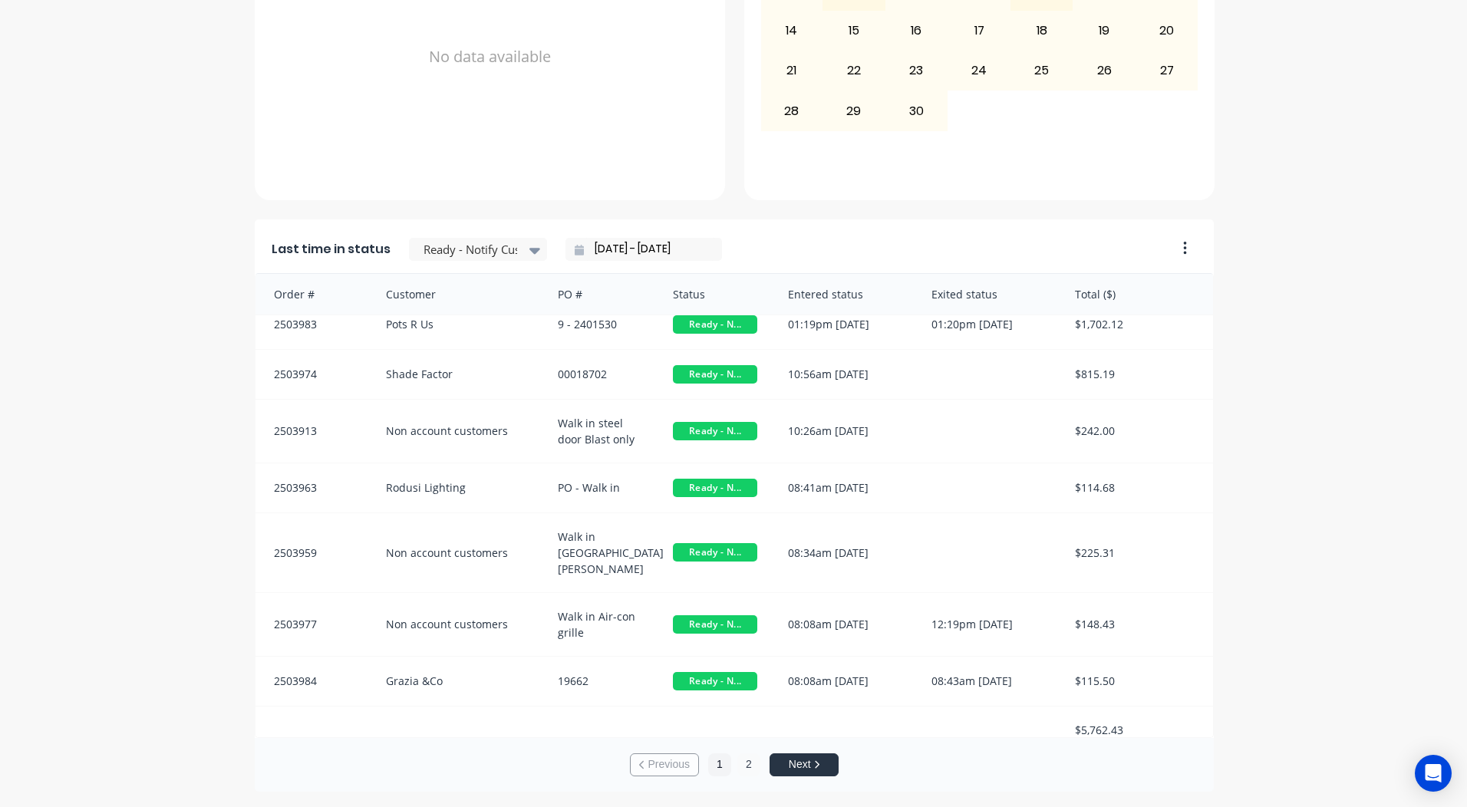
click at [741, 764] on button "2" at bounding box center [749, 765] width 23 height 23
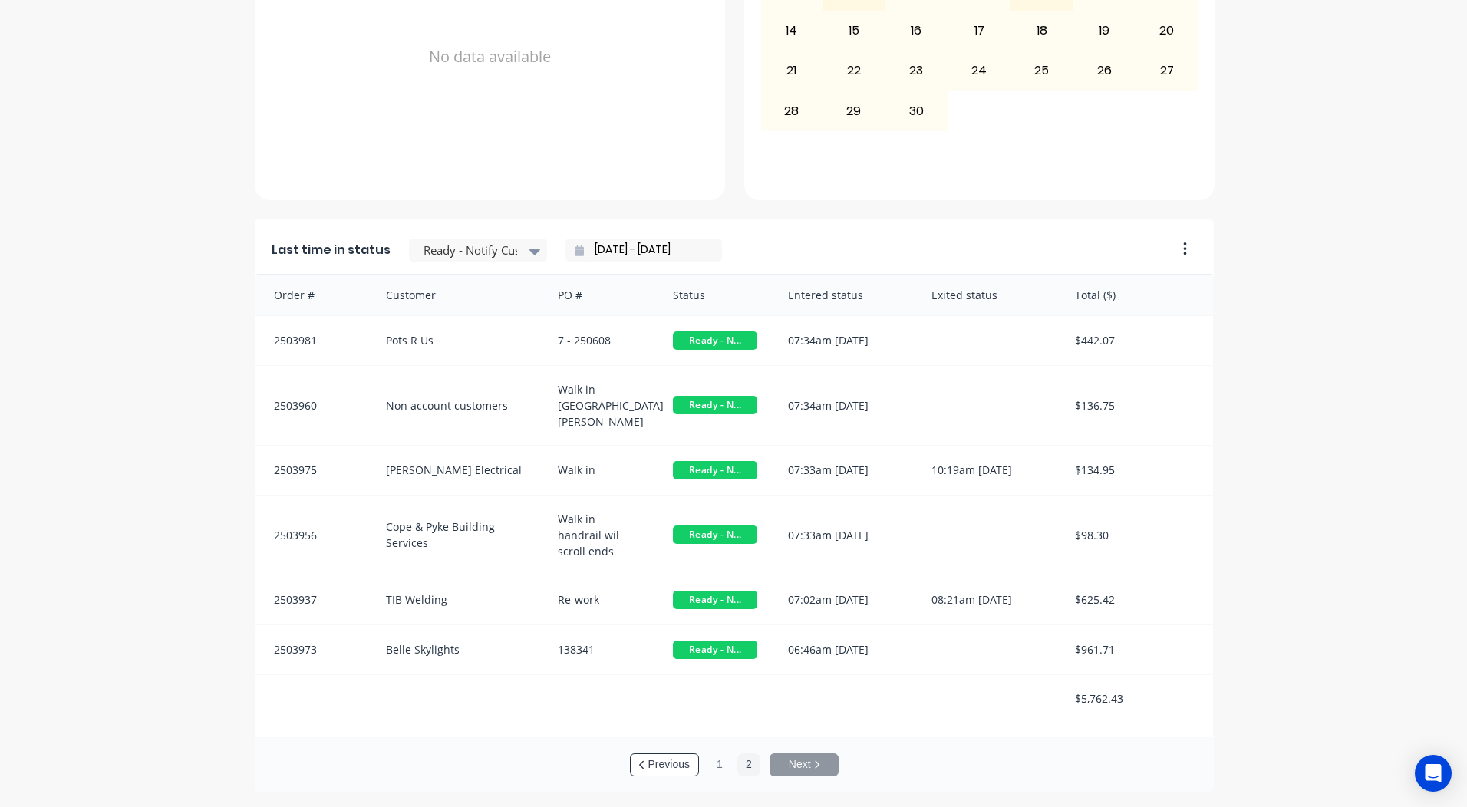
scroll to position [2, 0]
click at [715, 771] on button "1" at bounding box center [719, 765] width 23 height 23
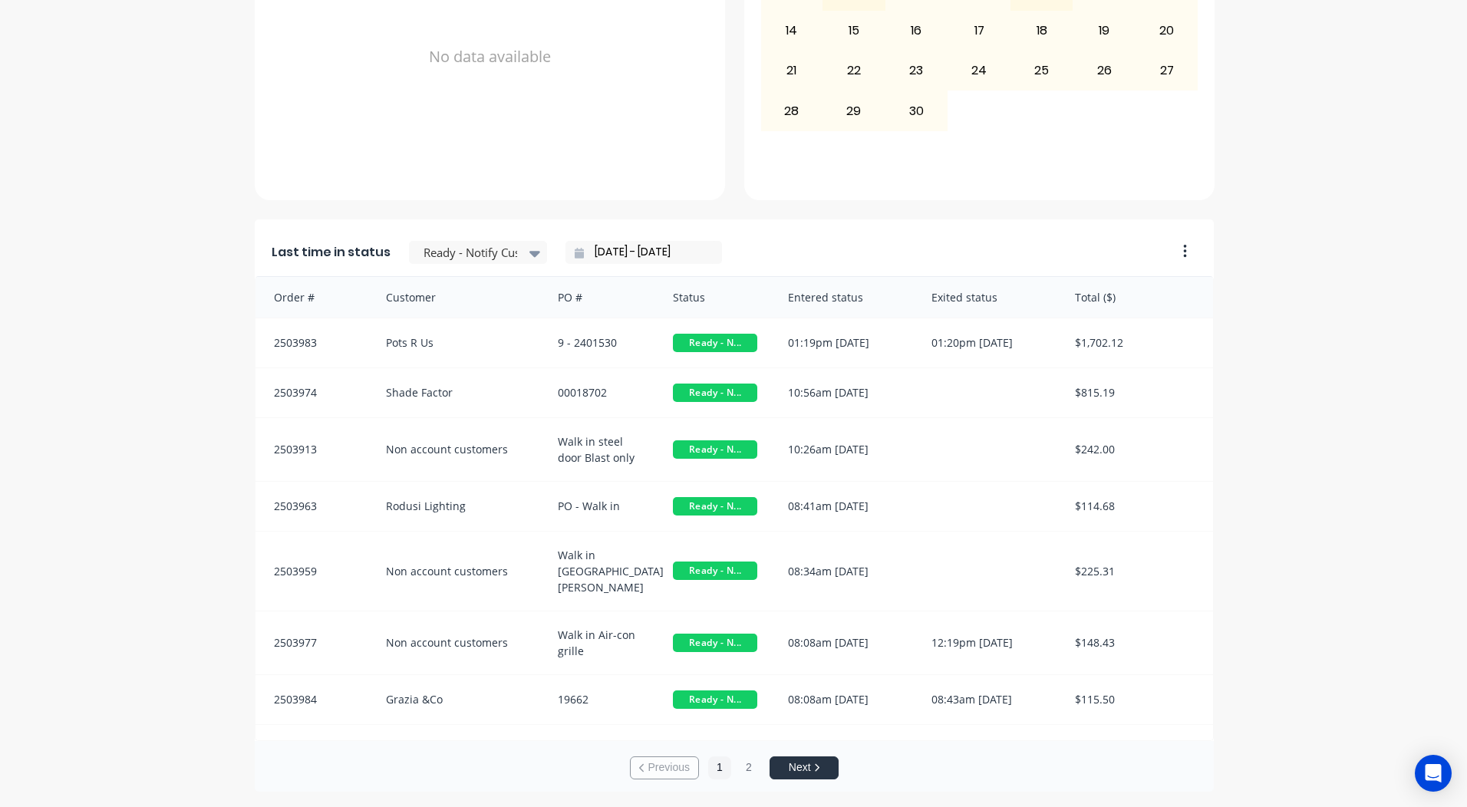
scroll to position [0, 0]
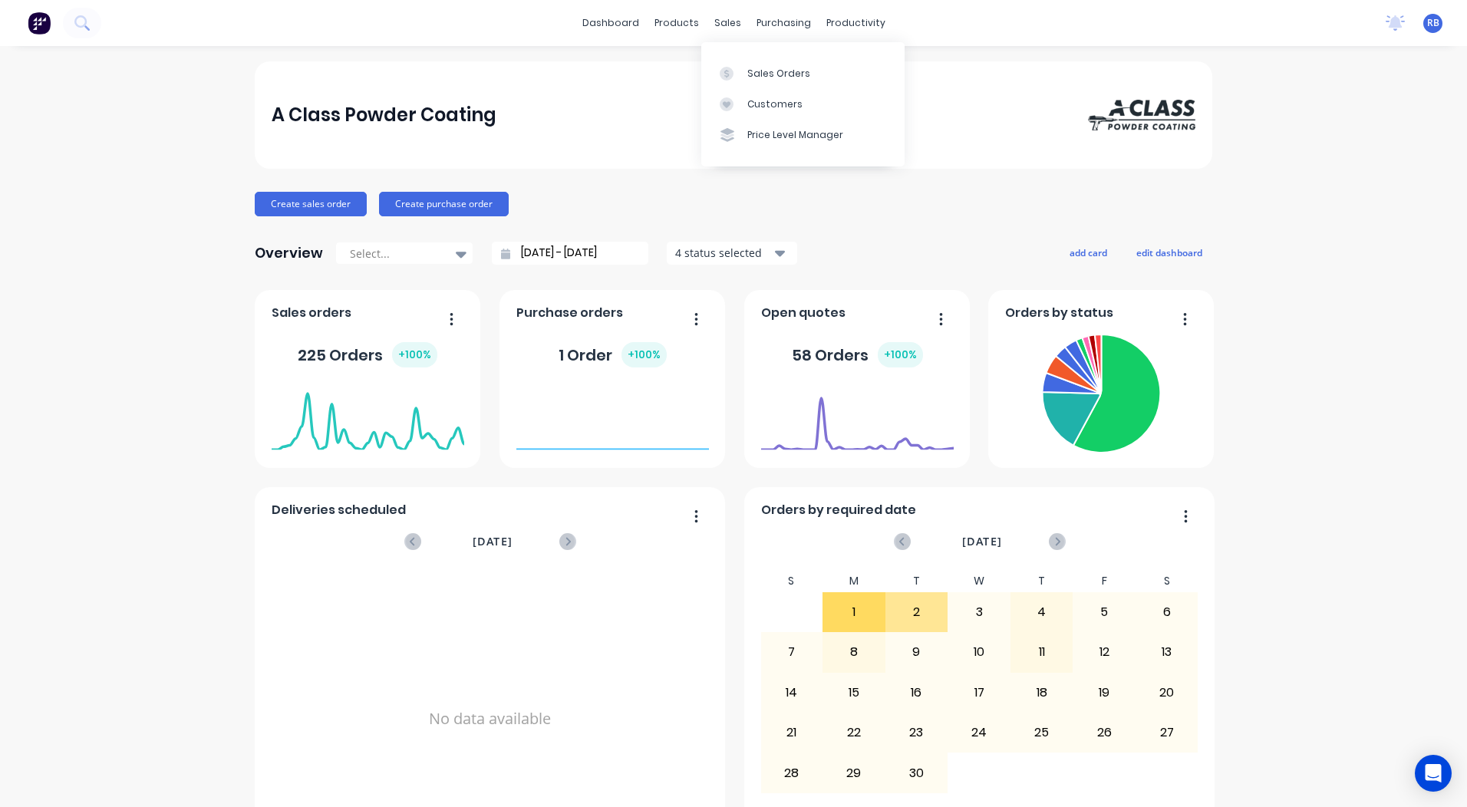
click at [744, 51] on div "Sales Orders Customers Price Level Manager" at bounding box center [802, 104] width 203 height 124
click at [746, 58] on link "Sales Orders" at bounding box center [802, 73] width 203 height 31
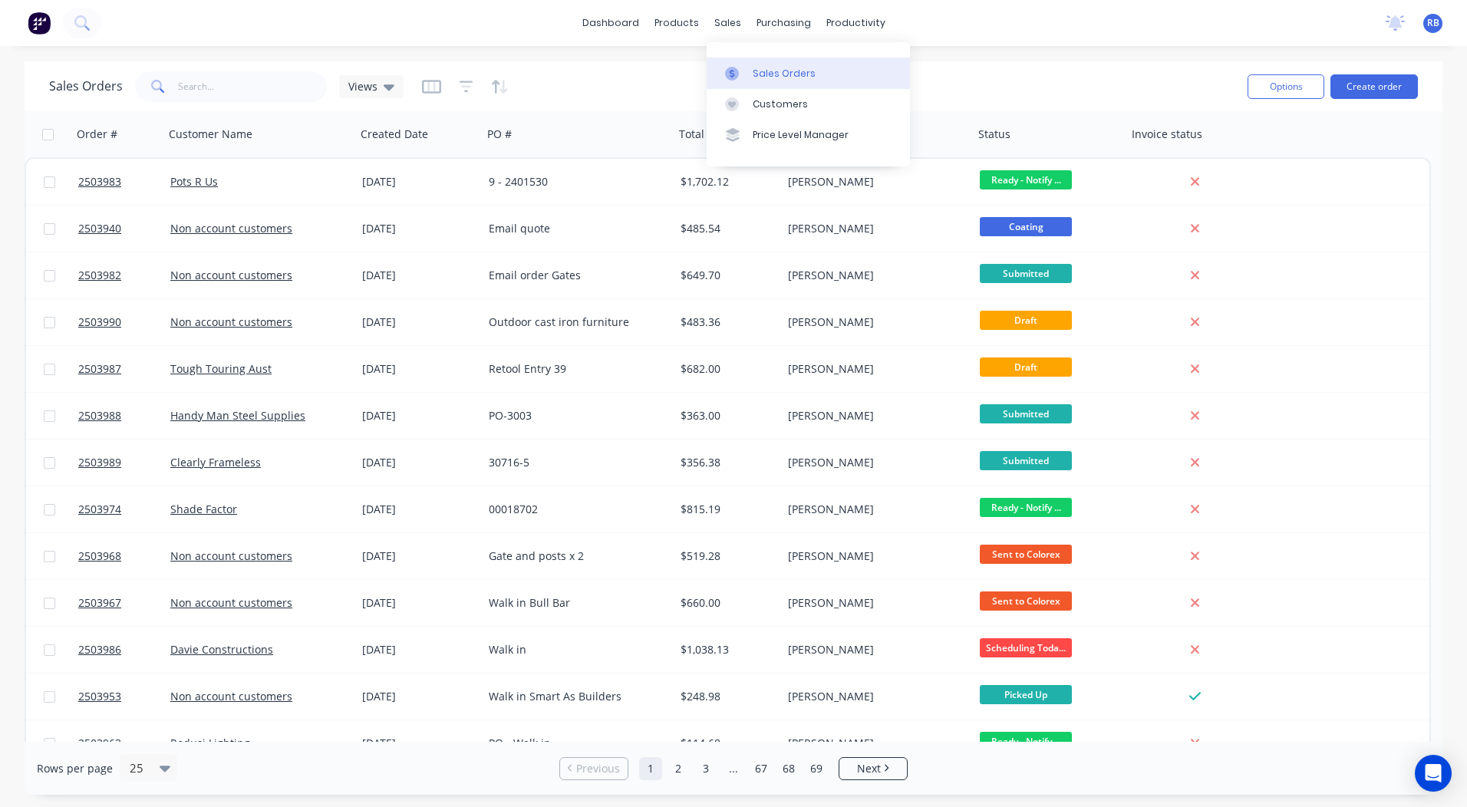
click at [737, 58] on link "Sales Orders" at bounding box center [808, 73] width 203 height 31
click at [642, 60] on div "dashboard products sales purchasing productivity dashboard products Product Cat…" at bounding box center [733, 403] width 1467 height 807
click at [629, 23] on link "dashboard" at bounding box center [611, 23] width 72 height 23
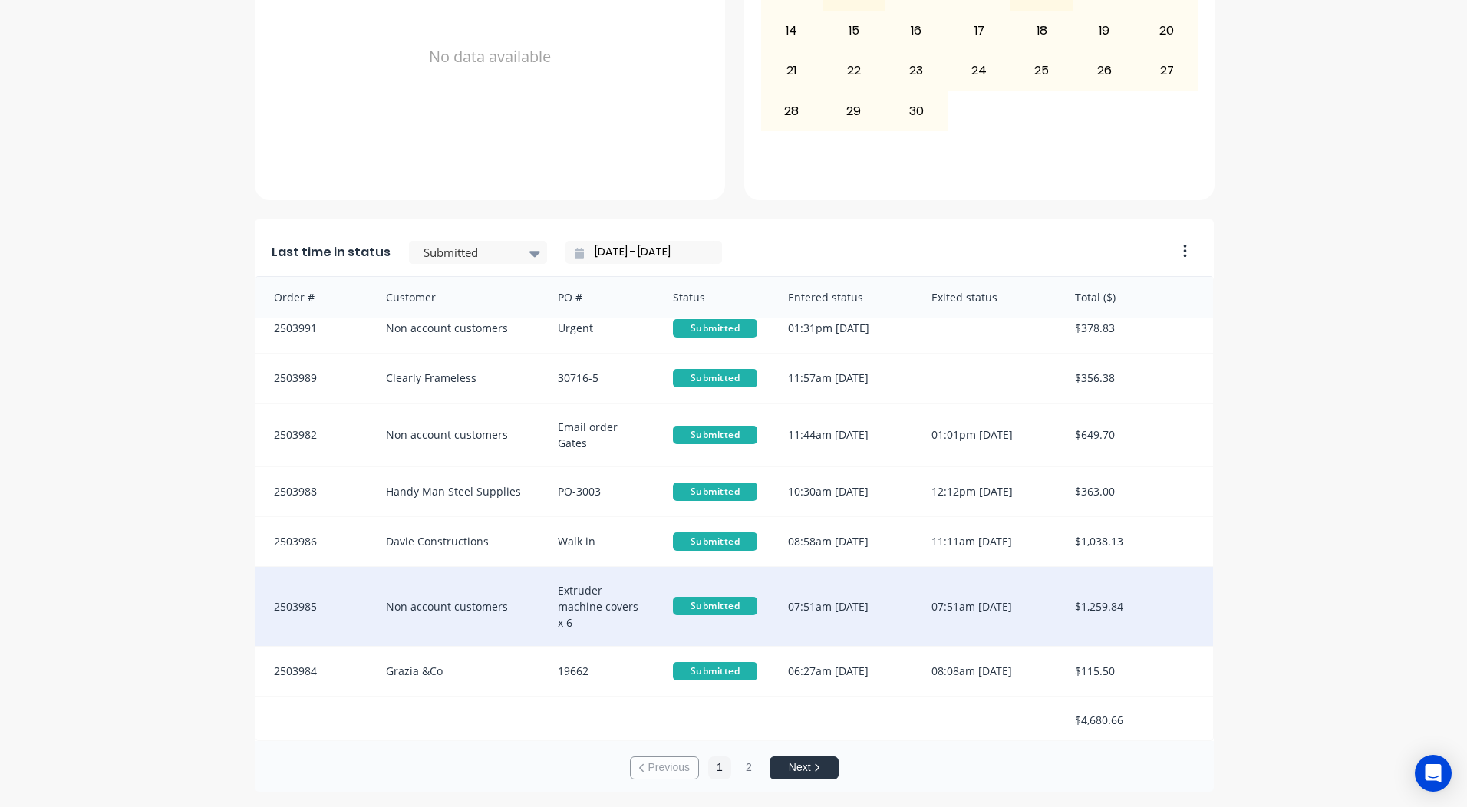
scroll to position [18, 0]
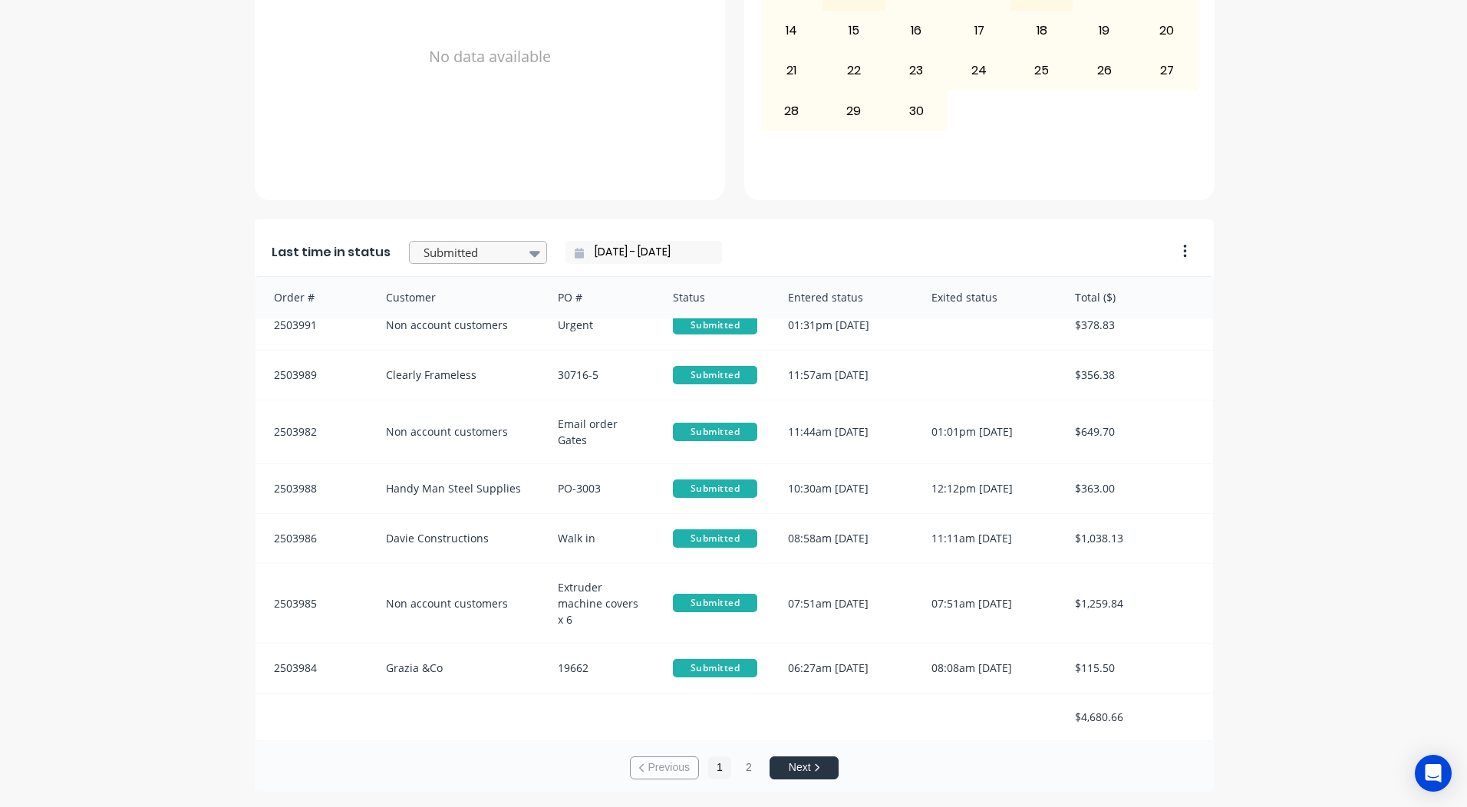
click at [497, 254] on div at bounding box center [470, 252] width 97 height 19
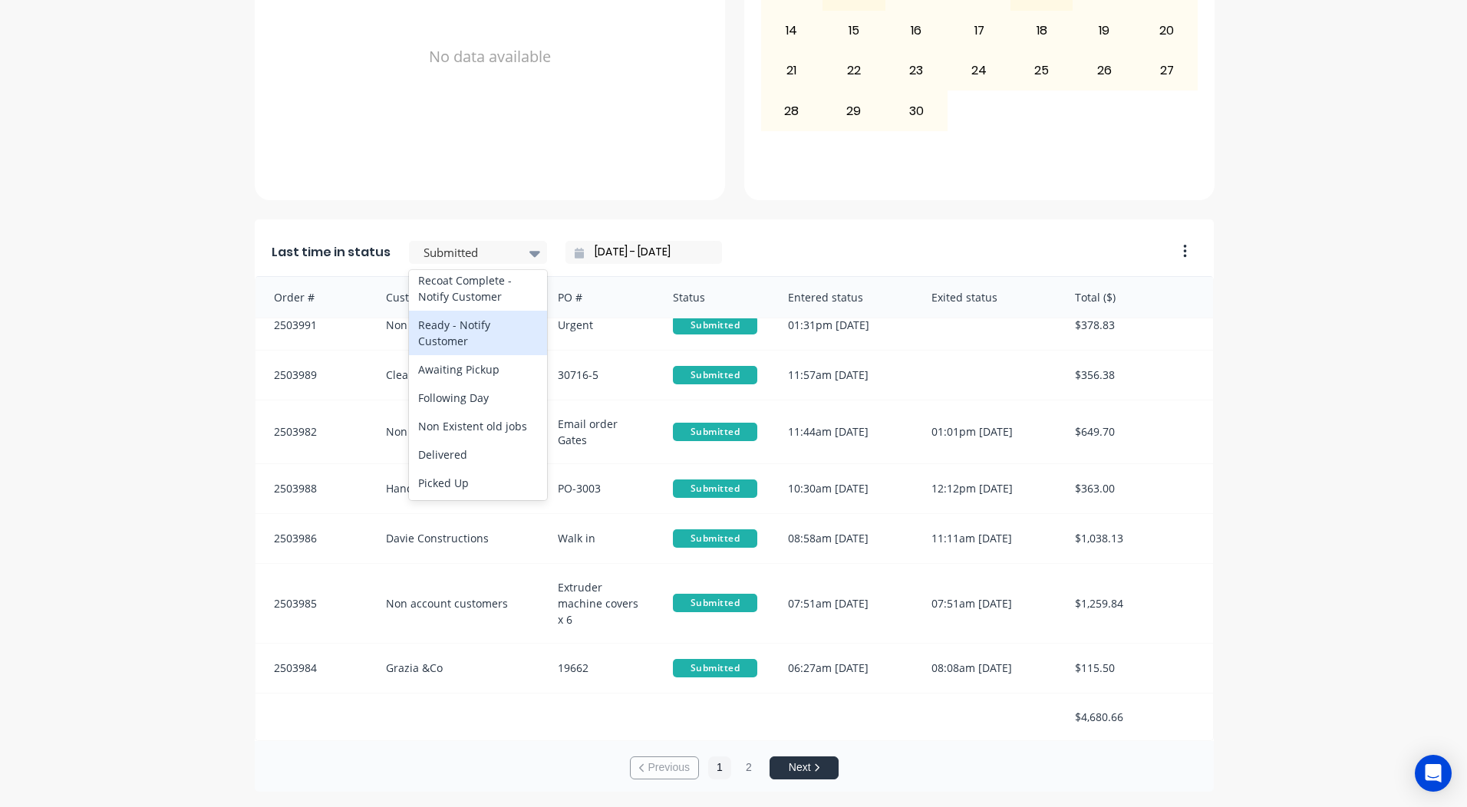
click at [457, 341] on div "Ready - Notify Customer" at bounding box center [478, 333] width 138 height 45
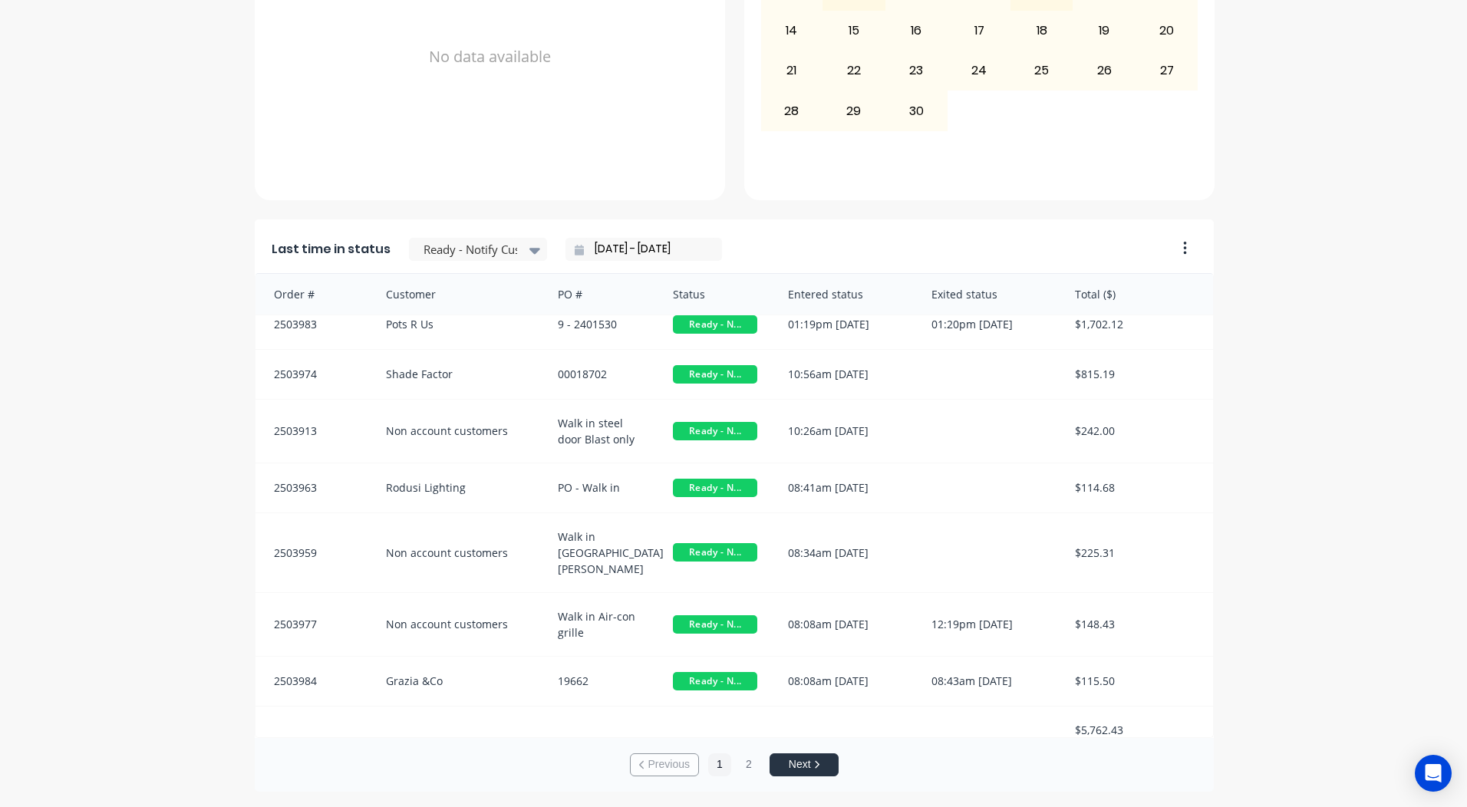
scroll to position [0, 0]
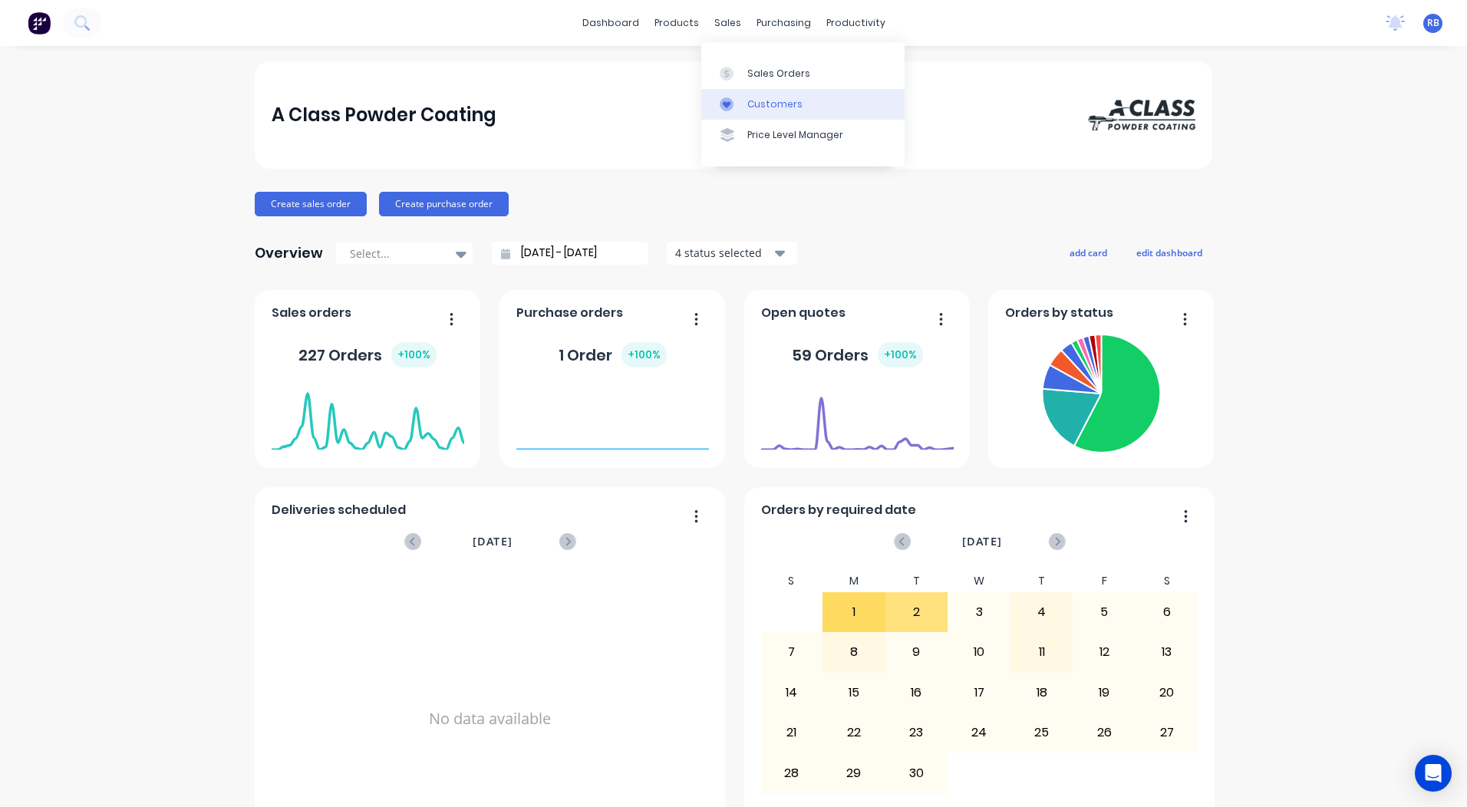
click at [758, 95] on link "Customers" at bounding box center [802, 104] width 203 height 31
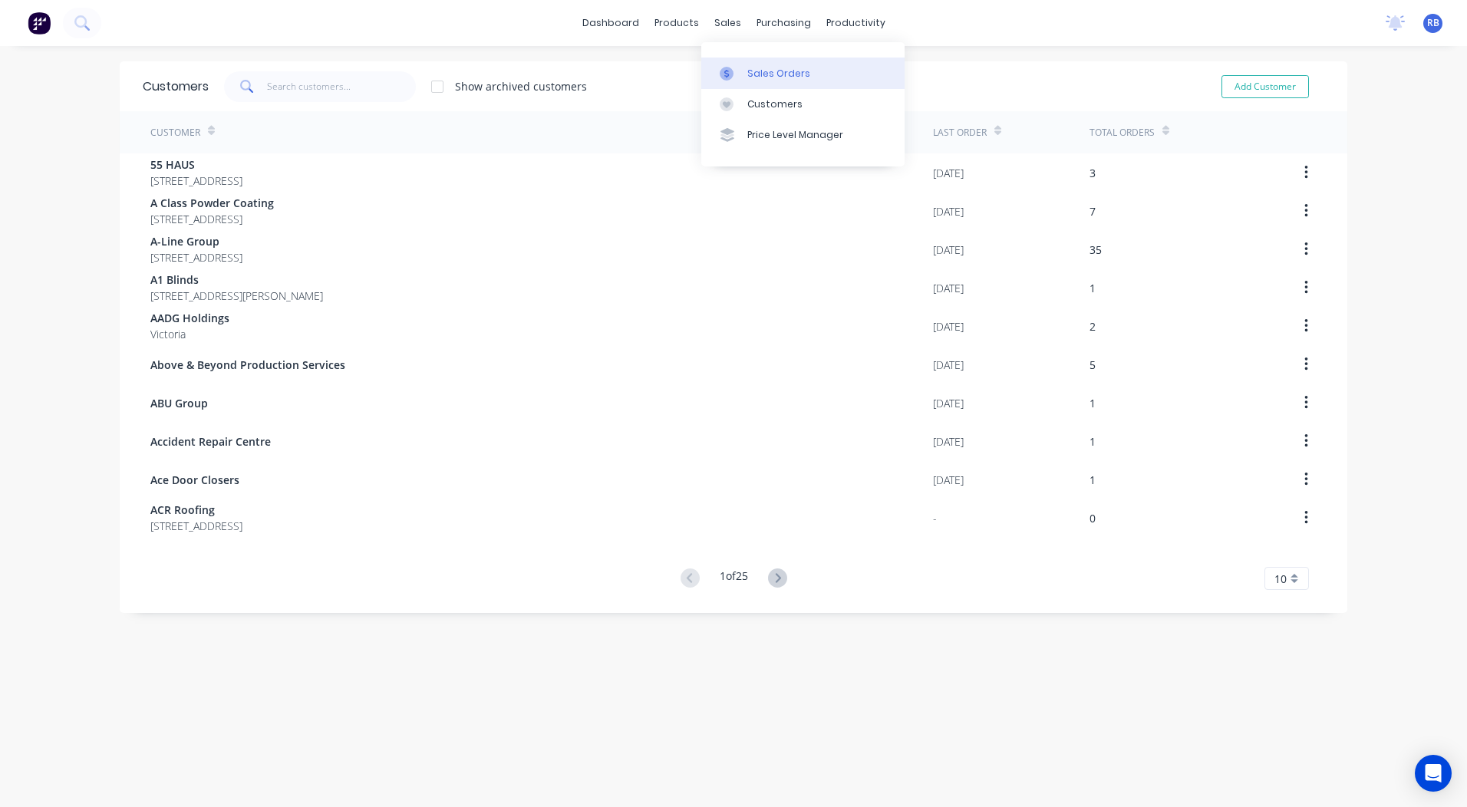
click at [741, 67] on div at bounding box center [731, 74] width 23 height 14
